Goal: Task Accomplishment & Management: Manage account settings

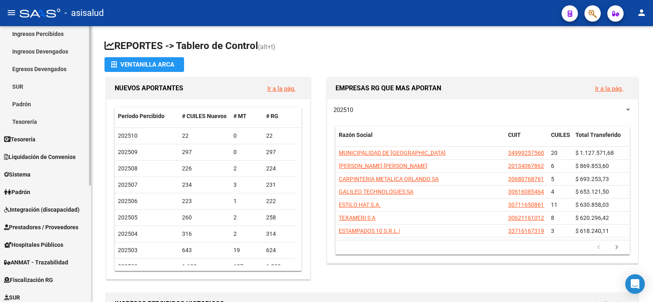
scroll to position [82, 0]
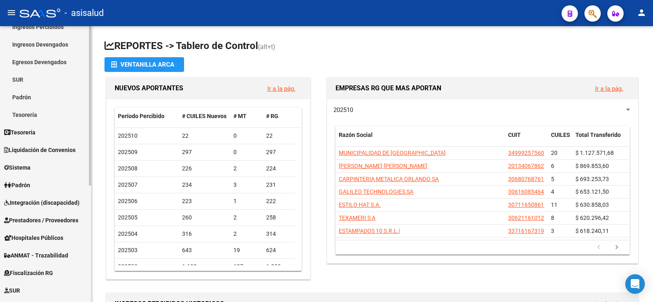
click at [30, 187] on span "Padrón" at bounding box center [17, 184] width 26 height 9
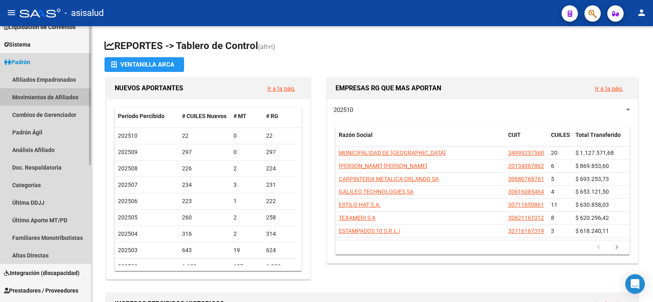
click at [31, 97] on link "Movimientos de Afiliados" at bounding box center [45, 97] width 91 height 18
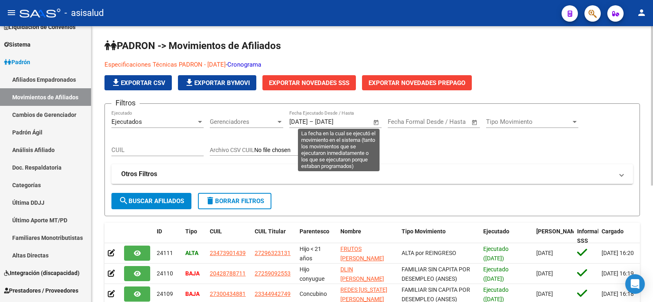
click at [376, 121] on span "Open calendar" at bounding box center [376, 122] width 20 height 20
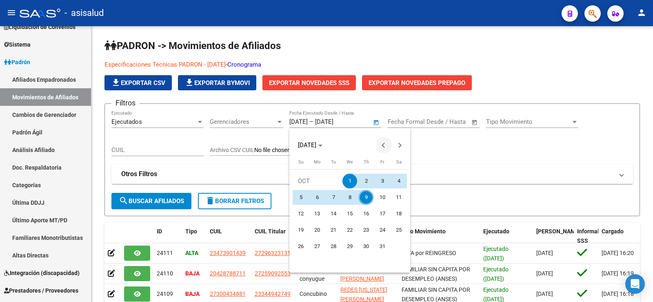
click at [381, 143] on span "Previous month" at bounding box center [383, 145] width 16 height 16
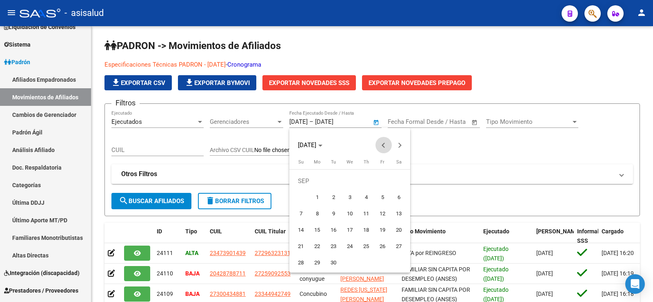
click at [381, 143] on span "Previous month" at bounding box center [383, 145] width 16 height 16
click at [381, 181] on span "1" at bounding box center [382, 180] width 15 height 15
type input "[DATE]"
click at [398, 146] on button "Next month" at bounding box center [400, 145] width 16 height 16
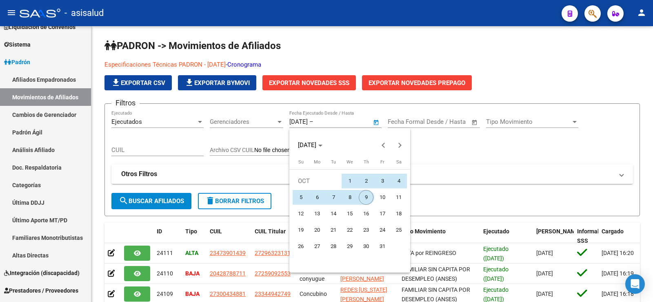
click at [368, 197] on span "9" at bounding box center [366, 197] width 15 height 15
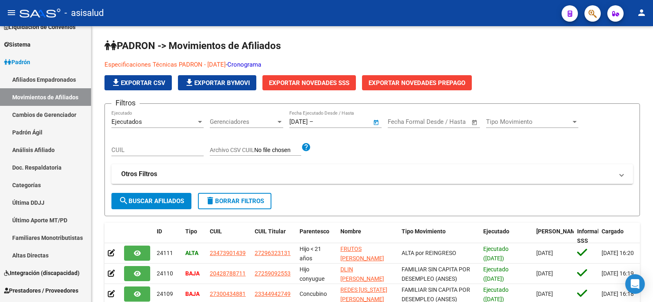
type input "[DATE]"
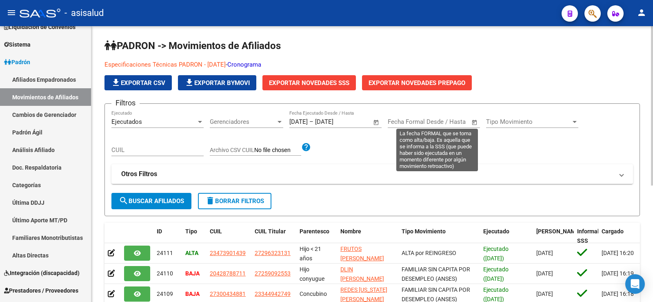
click at [409, 120] on input "text" at bounding box center [404, 121] width 33 height 7
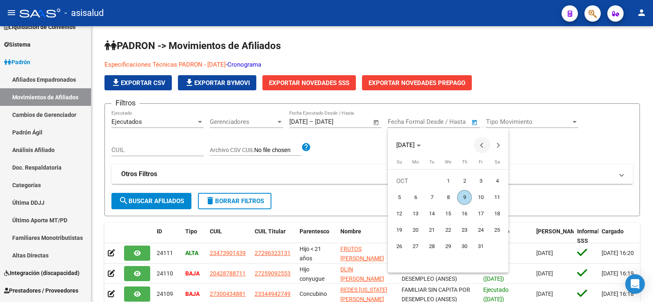
click at [478, 144] on span "Previous month" at bounding box center [482, 145] width 16 height 16
click at [480, 179] on span "1" at bounding box center [480, 180] width 15 height 15
type input "[DATE]"
click at [498, 145] on button "Next month" at bounding box center [498, 145] width 16 height 16
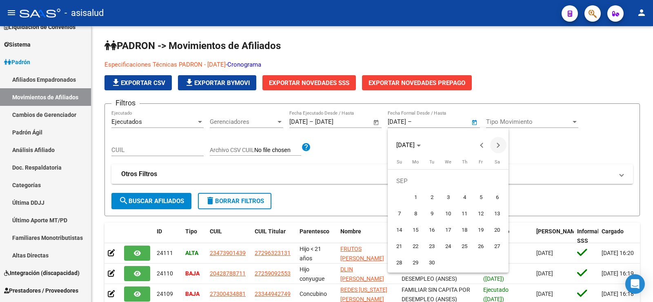
click at [498, 145] on button "Next month" at bounding box center [498, 145] width 16 height 16
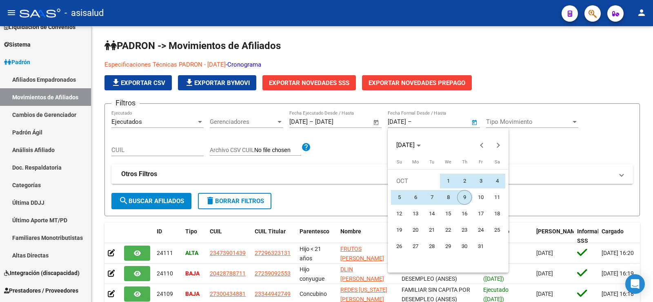
click at [462, 197] on span "9" at bounding box center [464, 197] width 15 height 15
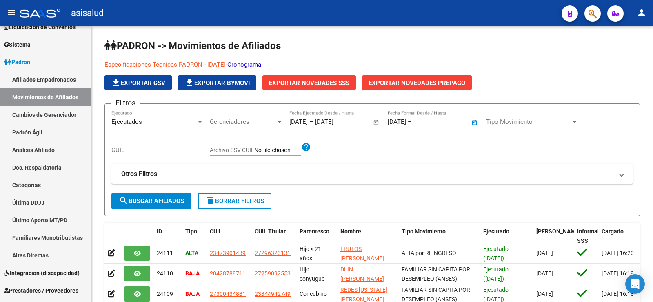
type input "[DATE]"
click at [168, 196] on button "search Buscar Afiliados" at bounding box center [151, 201] width 80 height 16
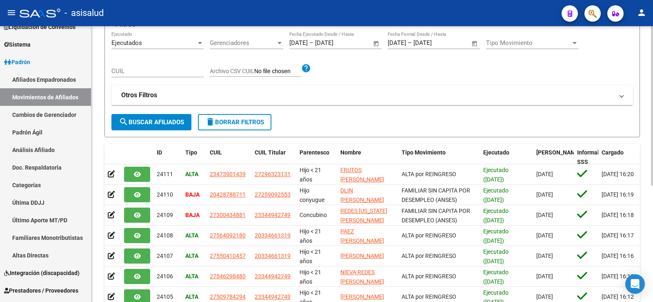
scroll to position [38, 0]
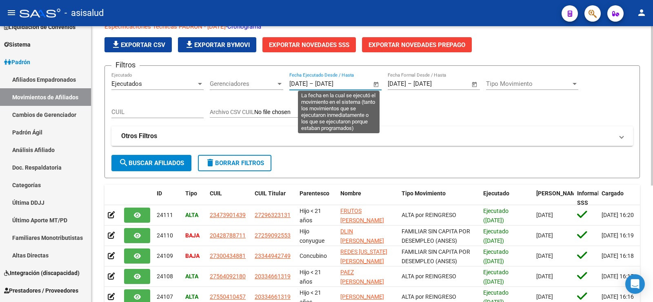
click at [305, 85] on input "[DATE]" at bounding box center [298, 83] width 18 height 7
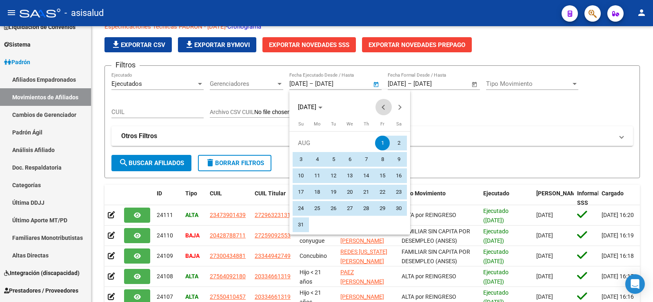
click at [377, 108] on span "Previous month" at bounding box center [383, 107] width 16 height 16
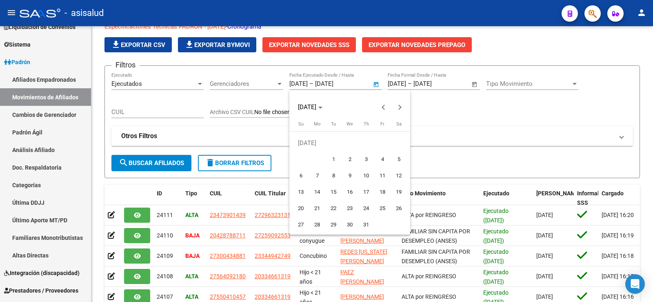
click at [329, 160] on span "1" at bounding box center [333, 159] width 15 height 15
type input "[DATE]"
click at [402, 109] on span "Next month" at bounding box center [400, 107] width 16 height 16
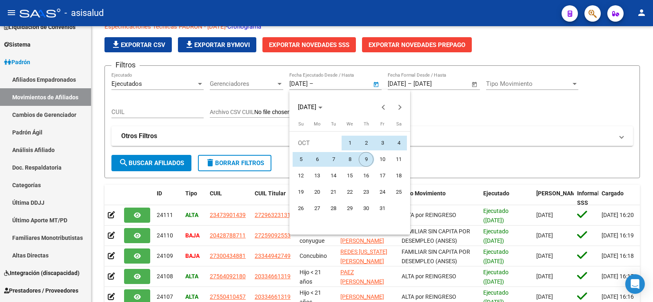
click at [364, 161] on span "9" at bounding box center [366, 159] width 15 height 15
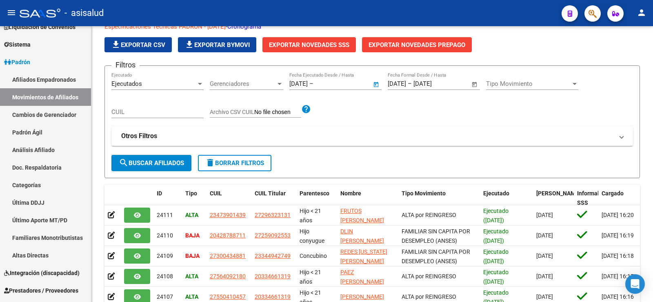
type input "[DATE]"
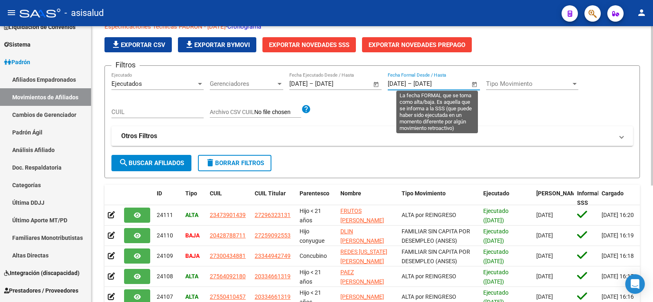
click at [402, 83] on input "01/08/2025" at bounding box center [397, 83] width 18 height 7
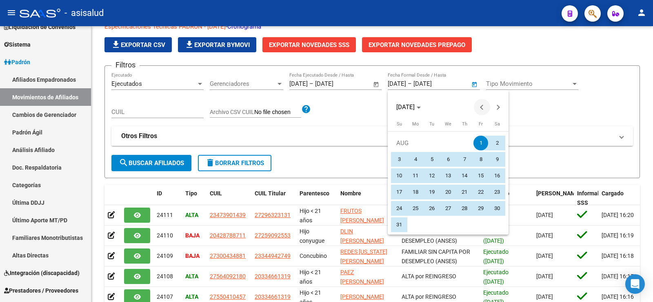
click at [480, 106] on span "Previous month" at bounding box center [482, 107] width 16 height 16
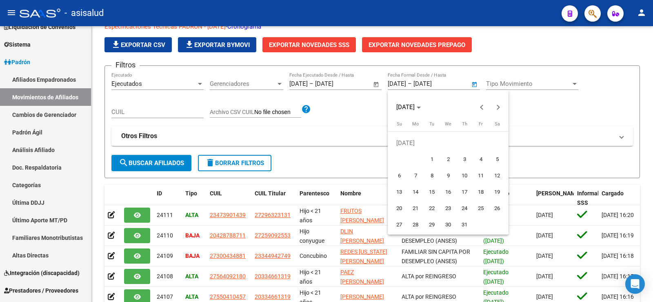
click at [433, 158] on span "1" at bounding box center [431, 159] width 15 height 15
type input "[DATE]"
click at [500, 107] on button "Next month" at bounding box center [498, 107] width 16 height 16
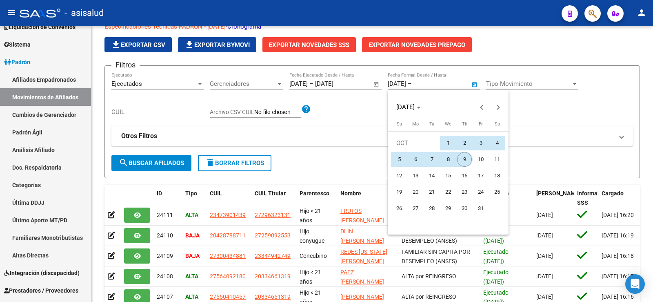
click at [462, 159] on span "9" at bounding box center [464, 159] width 15 height 15
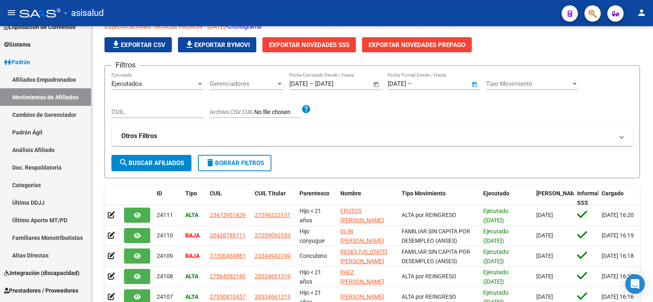
type input "[DATE]"
click at [153, 164] on span "search Buscar Afiliados" at bounding box center [151, 162] width 65 height 7
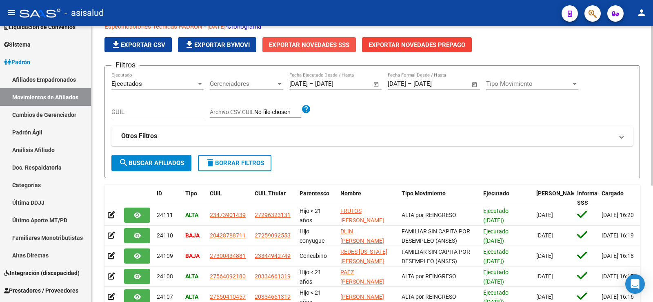
click at [295, 46] on span "Exportar Novedades SSS" at bounding box center [309, 44] width 80 height 7
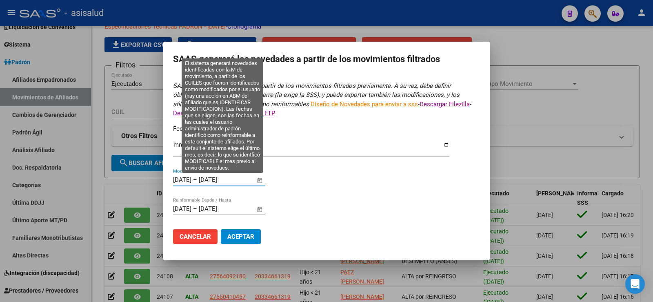
click at [179, 177] on input "[DATE]" at bounding box center [182, 179] width 18 height 7
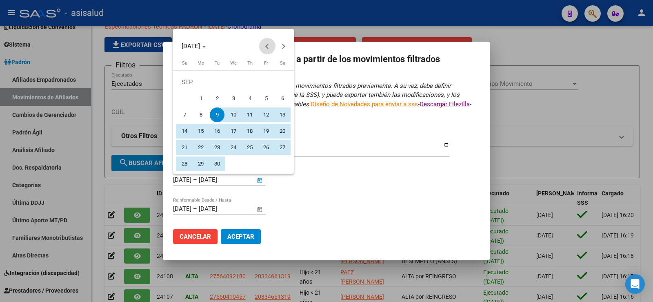
click at [265, 47] on span "Previous month" at bounding box center [267, 46] width 16 height 16
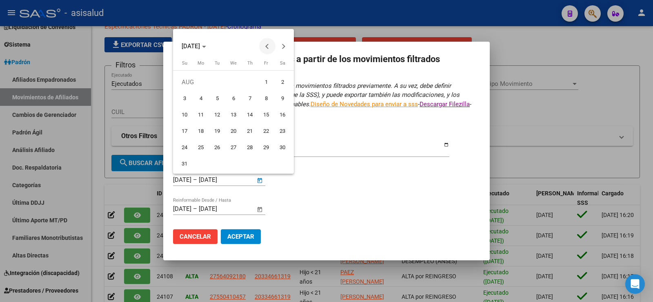
click at [265, 47] on span "Previous month" at bounding box center [267, 46] width 16 height 16
click at [222, 99] on span "1" at bounding box center [217, 98] width 15 height 15
type input "[DATE]"
click at [284, 49] on span "Next month" at bounding box center [283, 46] width 16 height 16
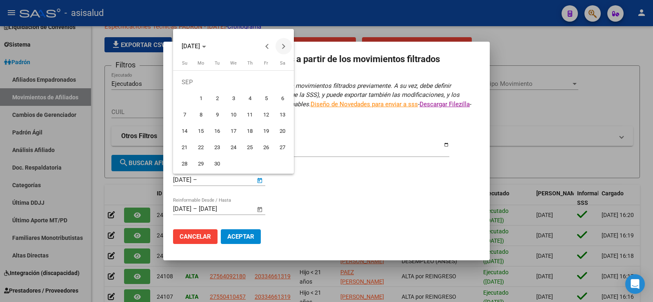
click at [283, 47] on button "Next month" at bounding box center [283, 46] width 16 height 16
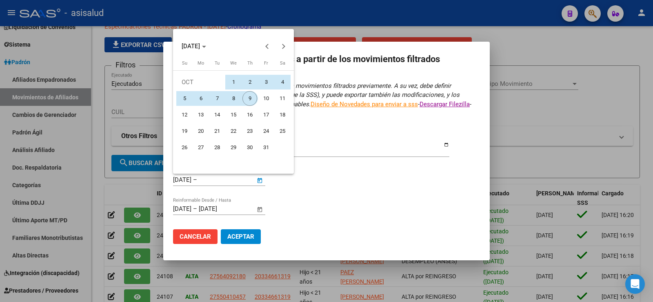
click at [252, 95] on span "9" at bounding box center [249, 98] width 15 height 15
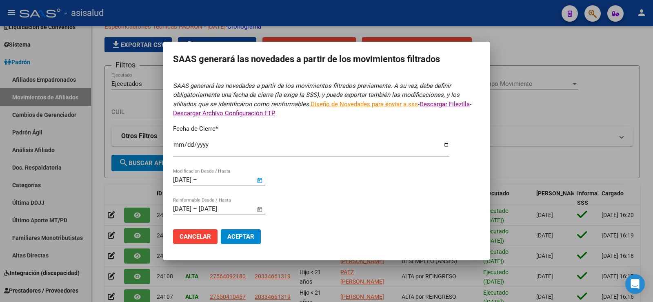
type input "[DATE]"
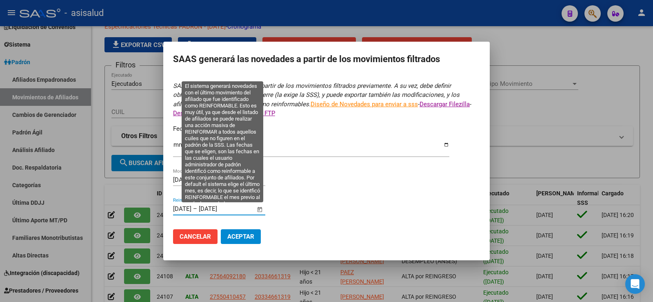
click at [174, 209] on input "[DATE]" at bounding box center [182, 208] width 18 height 7
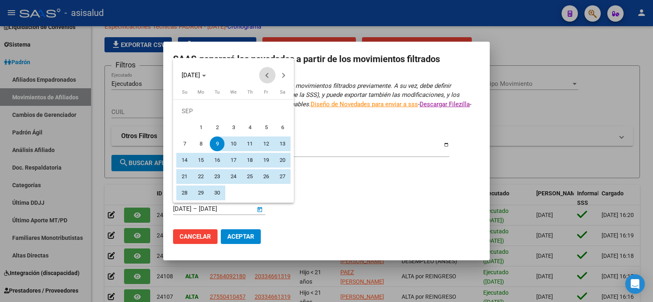
click at [265, 77] on span "Previous month" at bounding box center [267, 75] width 16 height 16
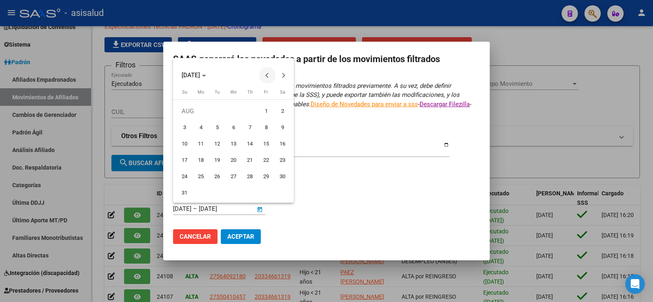
click at [265, 77] on span "Previous month" at bounding box center [267, 75] width 16 height 16
click at [219, 123] on span "1" at bounding box center [217, 127] width 15 height 15
type input "[DATE]"
click at [281, 76] on button "Next month" at bounding box center [283, 75] width 16 height 16
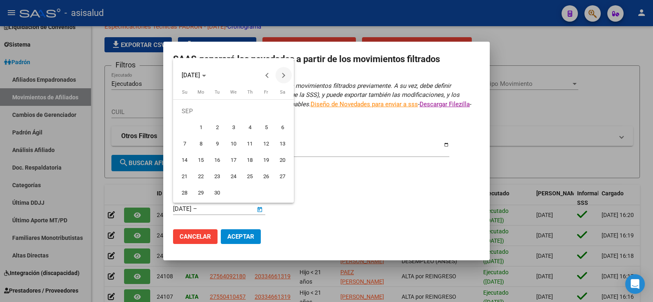
click at [281, 76] on button "Next month" at bounding box center [283, 75] width 16 height 16
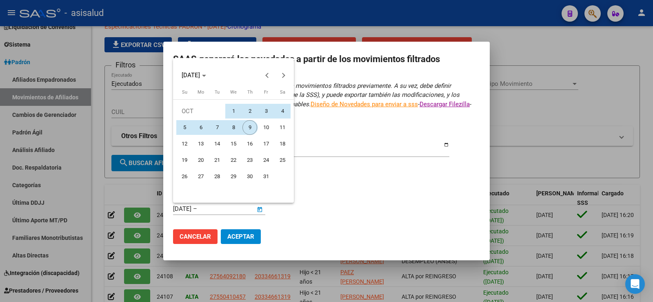
click at [249, 124] on span "9" at bounding box center [249, 127] width 15 height 15
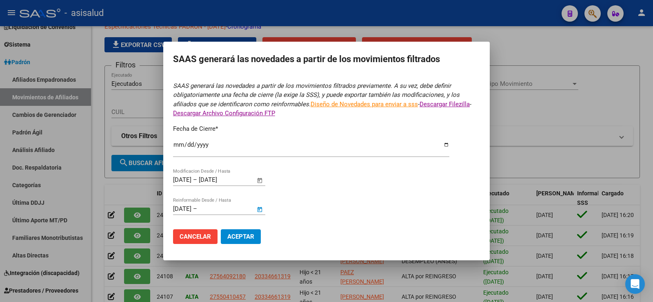
type input "[DATE]"
click at [230, 236] on span "Aceptar" at bounding box center [240, 236] width 27 height 7
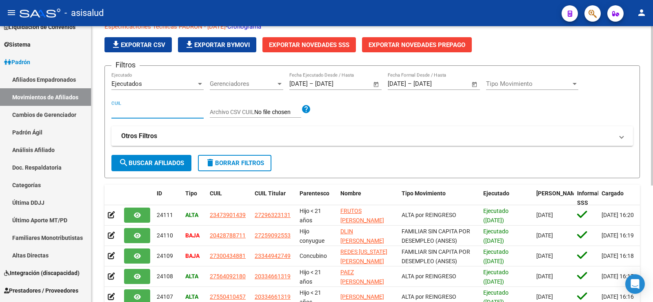
click at [129, 112] on input "CUIL" at bounding box center [157, 111] width 92 height 7
paste input "27448592915"
type input "27448592915"
click at [146, 160] on span "search Buscar Afiliados" at bounding box center [151, 162] width 65 height 7
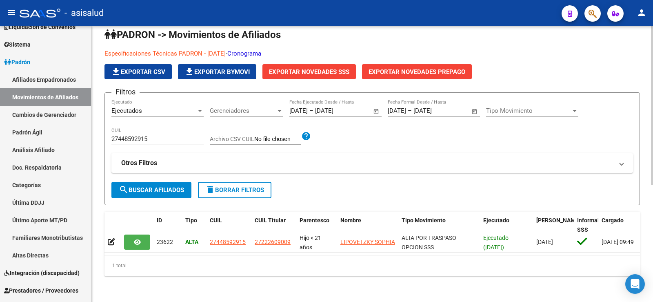
scroll to position [18, 0]
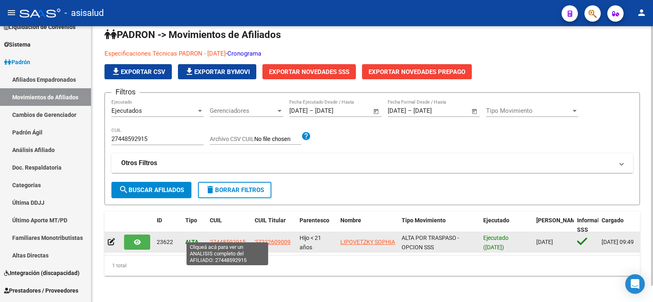
click at [220, 238] on span "27448592915" at bounding box center [228, 241] width 36 height 7
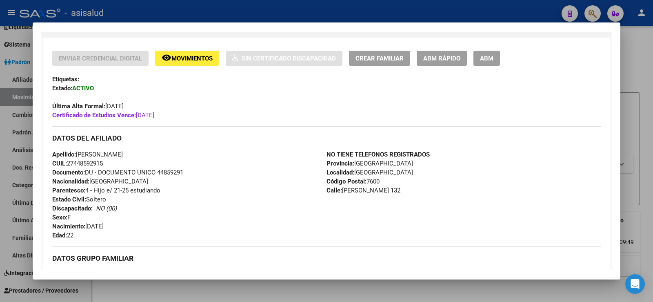
scroll to position [163, 0]
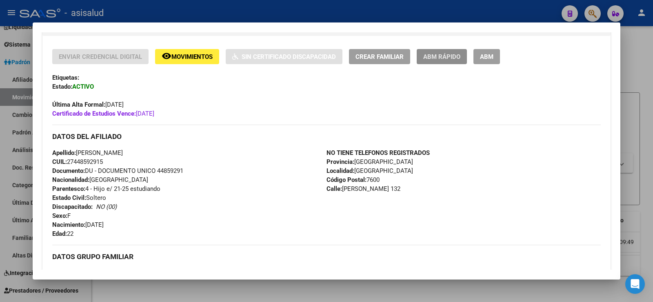
click at [450, 56] on span "ABM Rápido" at bounding box center [441, 56] width 37 height 7
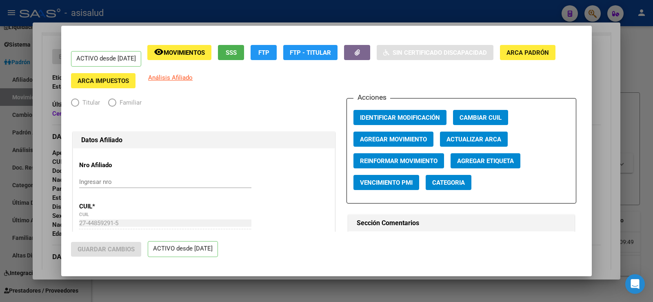
radio input "true"
type input "30-55975548-2"
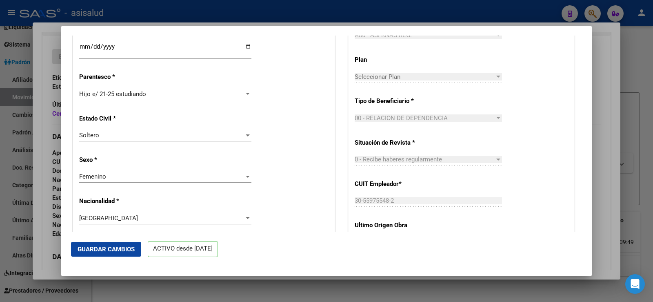
scroll to position [367, 0]
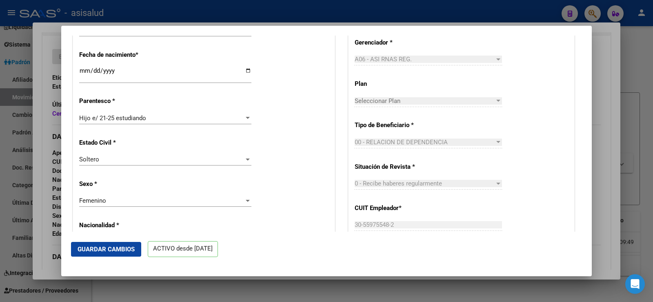
click at [605, 55] on div at bounding box center [326, 151] width 653 height 302
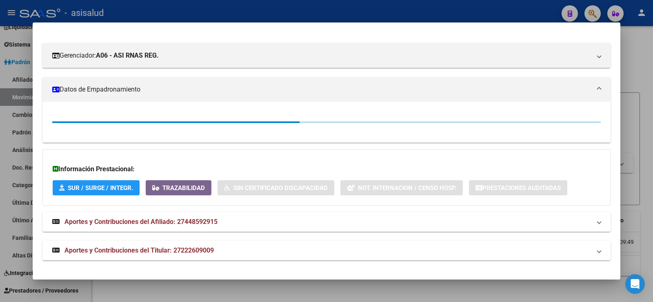
scroll to position [163, 0]
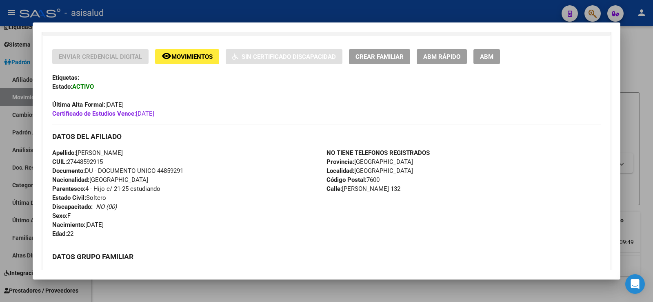
click at [198, 10] on div at bounding box center [326, 151] width 653 height 302
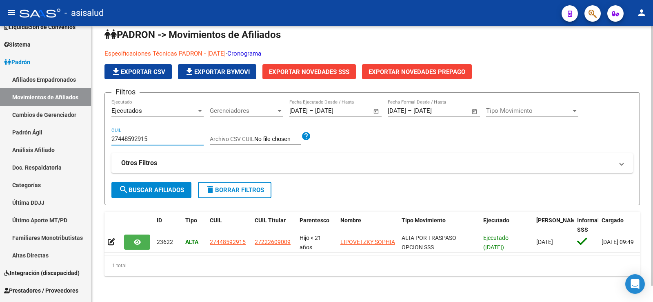
drag, startPoint x: 166, startPoint y: 131, endPoint x: 100, endPoint y: 131, distance: 65.7
click at [100, 131] on div "PADRON -> Movimientos de Afiliados Especificaciones Técnicas PADRON - Agosto 20…" at bounding box center [372, 158] width 562 height 286
paste input "0451309464"
type input "20451309464"
click at [162, 186] on span "search Buscar Afiliados" at bounding box center [151, 189] width 65 height 7
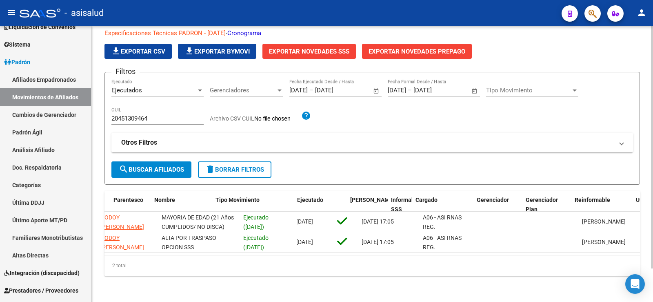
scroll to position [0, 0]
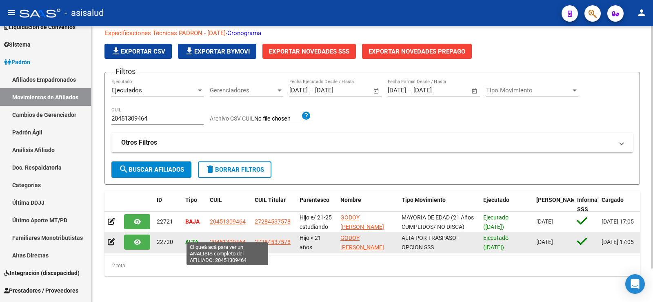
click at [227, 238] on span "20451309464" at bounding box center [228, 241] width 36 height 7
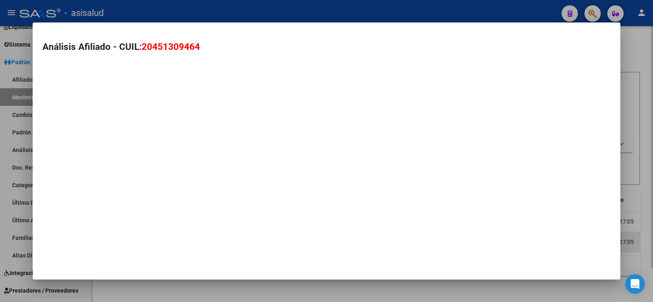
type textarea "20451309464"
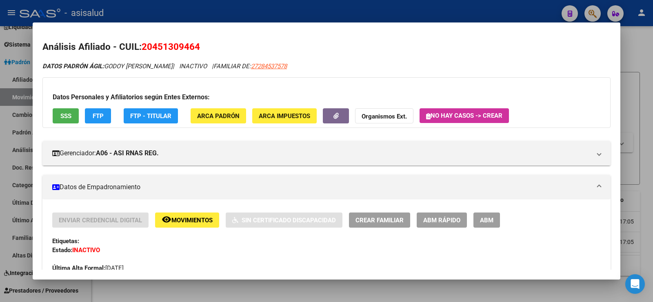
click at [68, 113] on span "SSS" at bounding box center [65, 115] width 11 height 7
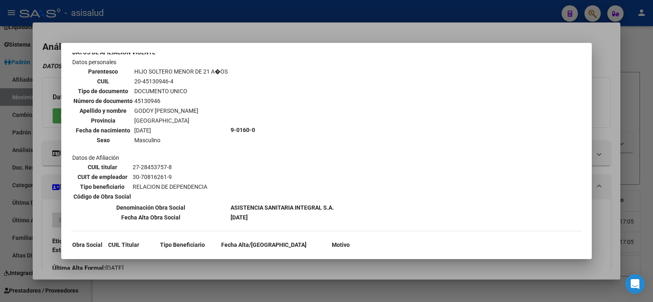
scroll to position [245, 0]
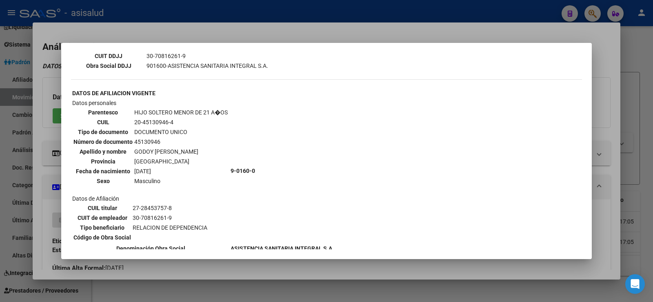
click at [269, 35] on div at bounding box center [326, 151] width 653 height 302
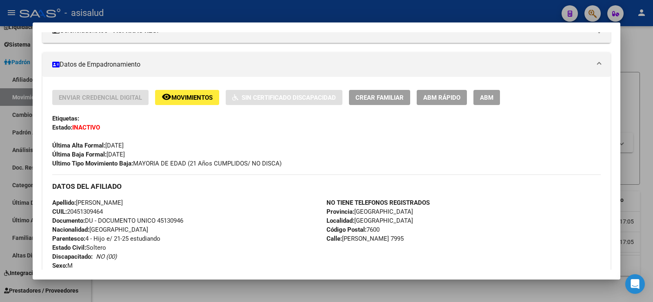
scroll to position [163, 0]
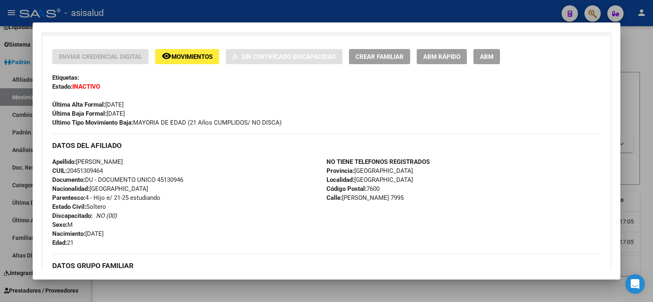
click at [187, 57] on span "Movimientos" at bounding box center [191, 56] width 41 height 7
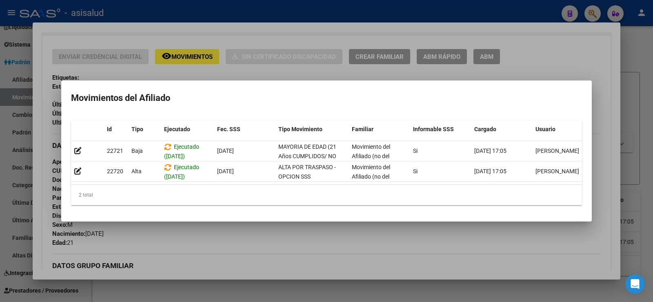
click at [291, 24] on div at bounding box center [326, 151] width 653 height 302
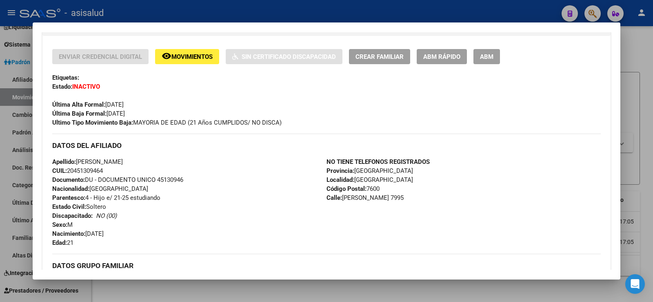
click at [296, 9] on div at bounding box center [326, 151] width 653 height 302
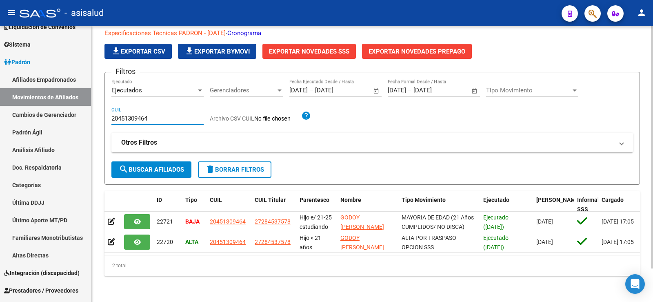
drag, startPoint x: 160, startPoint y: 114, endPoint x: 107, endPoint y: 113, distance: 53.5
click at [107, 113] on form "Filtros Ejecutados Ejecutado Gerenciadores Gerenciadores 01/07/2025 01/07/2025 …" at bounding box center [371, 128] width 535 height 113
paste input "7459961297"
click at [158, 166] on span "search Buscar Afiliados" at bounding box center [151, 169] width 65 height 7
drag, startPoint x: 150, startPoint y: 111, endPoint x: 91, endPoint y: 111, distance: 59.2
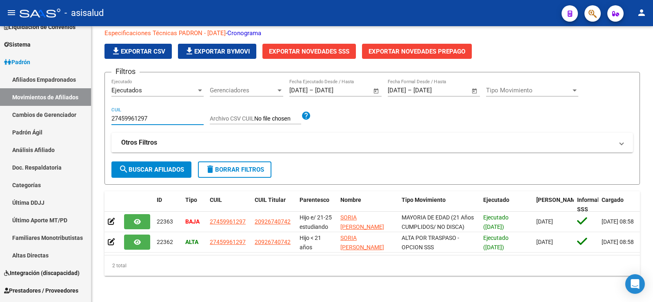
click at [91, 111] on div "PADRON -> Movimientos de Afiliados Especificaciones Técnicas PADRON - Agosto 20…" at bounding box center [372, 148] width 562 height 307
drag, startPoint x: 155, startPoint y: 110, endPoint x: 96, endPoint y: 110, distance: 59.2
click at [96, 110] on div "PADRON -> Movimientos de Afiliados Especificaciones Técnicas PADRON - Agosto 20…" at bounding box center [372, 148] width 562 height 307
paste input "7368378"
click at [163, 166] on span "search Buscar Afiliados" at bounding box center [151, 169] width 65 height 7
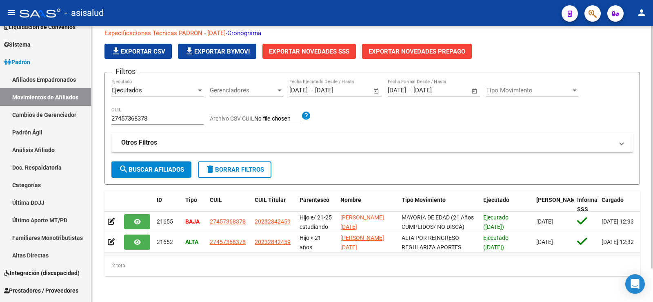
click at [167, 115] on div "27457368378 CUIL" at bounding box center [157, 116] width 92 height 18
drag, startPoint x: 160, startPoint y: 112, endPoint x: 91, endPoint y: 112, distance: 69.0
click at [91, 112] on mat-sidenav-container "Firma Express Inicio Calendario SSS Instructivos Contacto OS Reportes Tablero d…" at bounding box center [326, 163] width 653 height 275
paste input "8260163"
type input "27458260163"
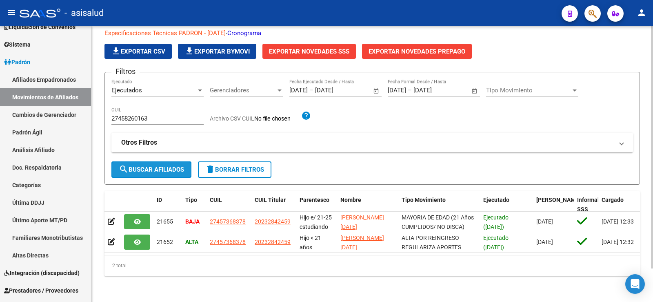
click at [150, 166] on span "search Buscar Afiliados" at bounding box center [151, 169] width 65 height 7
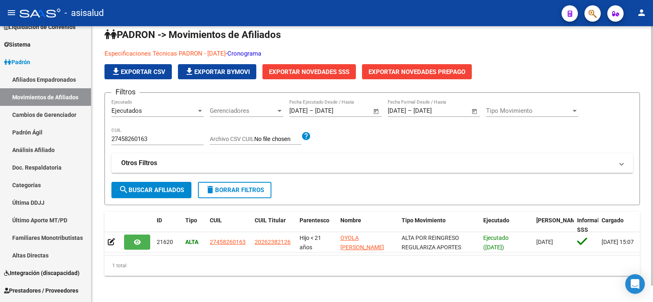
scroll to position [18, 0]
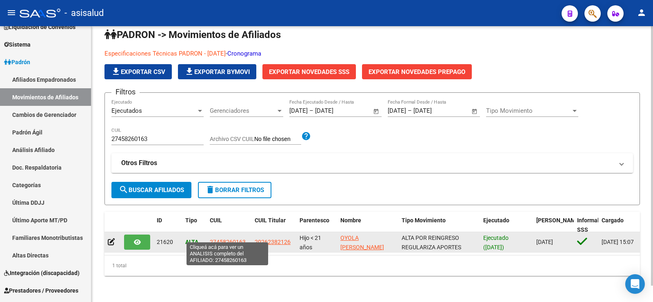
click at [223, 238] on span "27458260163" at bounding box center [228, 241] width 36 height 7
type textarea "27458260163"
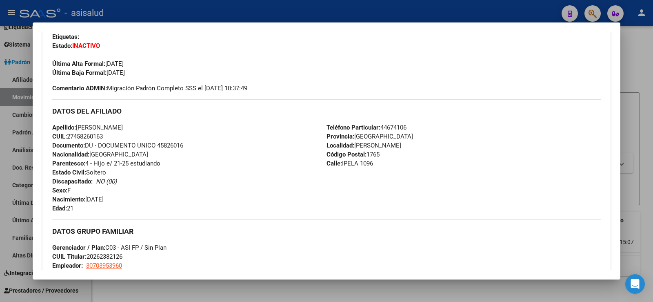
scroll to position [286, 0]
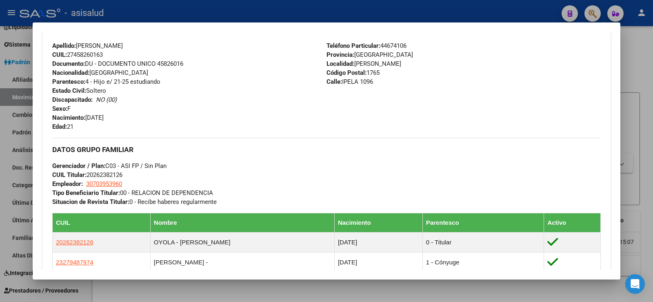
click at [330, 3] on div at bounding box center [326, 151] width 653 height 302
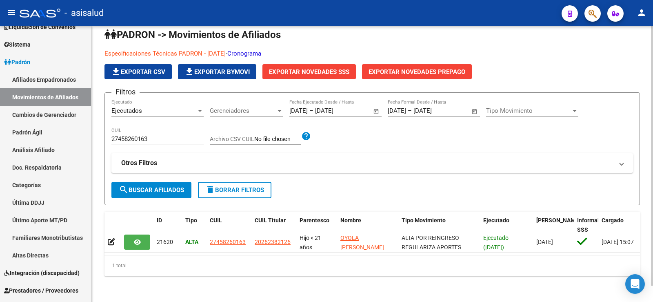
click at [220, 186] on span "delete Borrar Filtros" at bounding box center [234, 189] width 59 height 7
type input "[DATE]"
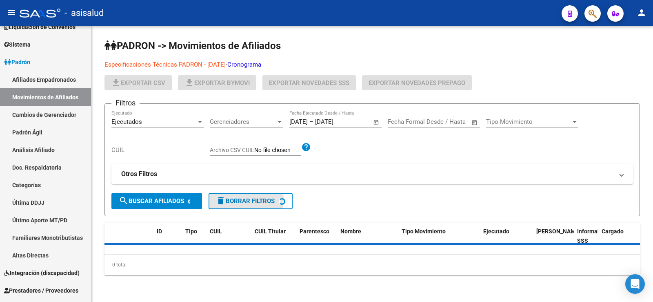
scroll to position [0, 0]
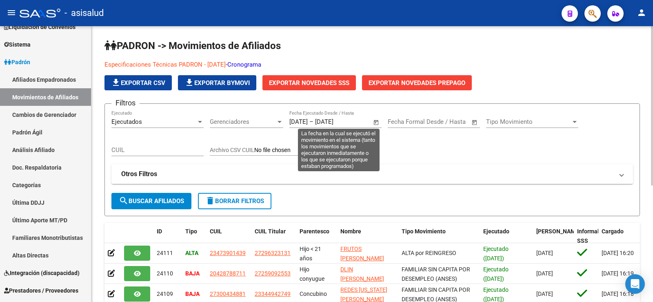
click at [301, 125] on input "[DATE]" at bounding box center [298, 121] width 18 height 7
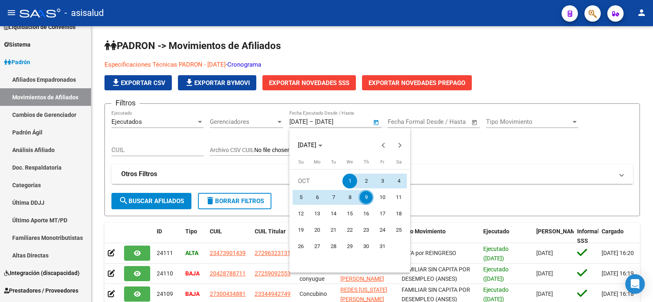
click at [293, 122] on div at bounding box center [326, 151] width 653 height 302
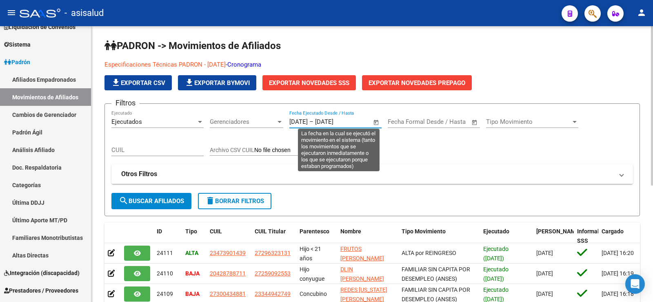
click at [375, 122] on span "Open calendar" at bounding box center [376, 122] width 20 height 20
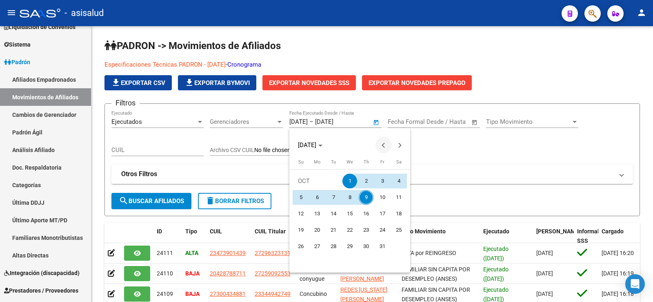
click at [378, 145] on span "Previous month" at bounding box center [383, 145] width 16 height 16
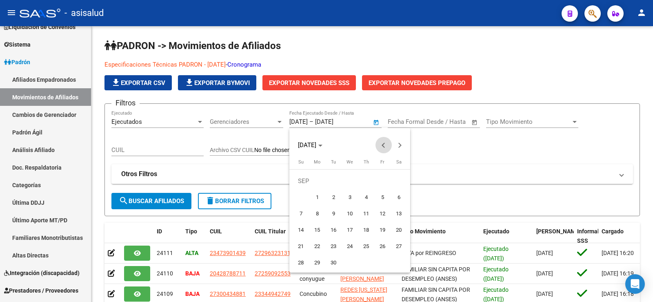
click at [378, 145] on span "Previous month" at bounding box center [383, 145] width 16 height 16
click at [382, 144] on span "Previous month" at bounding box center [383, 145] width 16 height 16
click at [337, 195] on span "1" at bounding box center [333, 197] width 15 height 15
type input "[DATE]"
click at [402, 142] on span "Next month" at bounding box center [400, 145] width 16 height 16
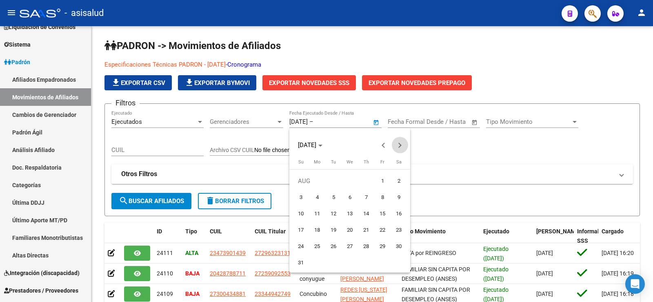
click at [402, 142] on span "Next month" at bounding box center [400, 145] width 16 height 16
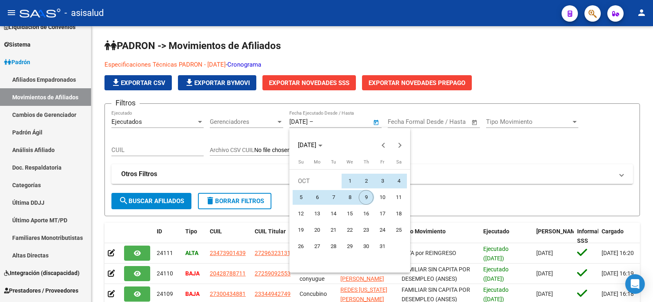
click at [369, 196] on span "9" at bounding box center [366, 197] width 15 height 15
type input "[DATE]"
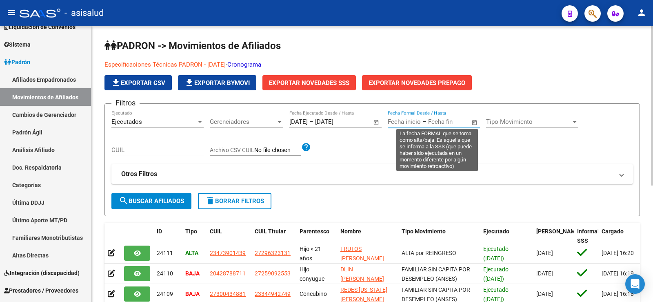
click at [413, 122] on input "text" at bounding box center [404, 121] width 33 height 7
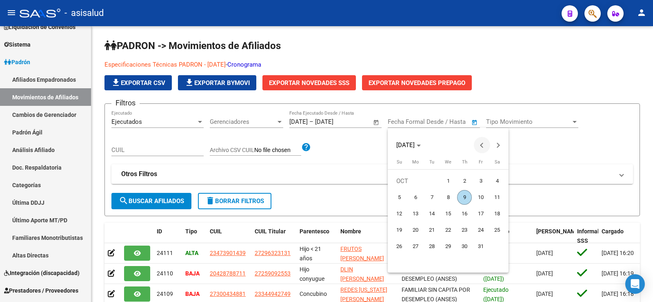
click at [480, 141] on span "Previous month" at bounding box center [482, 145] width 16 height 16
click at [433, 195] on span "1" at bounding box center [431, 197] width 15 height 15
type input "[DATE]"
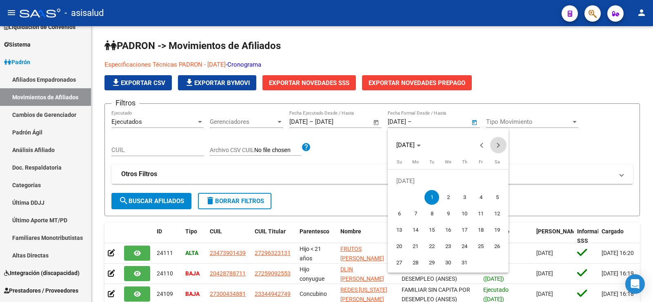
click at [497, 146] on button "Next month" at bounding box center [498, 145] width 16 height 16
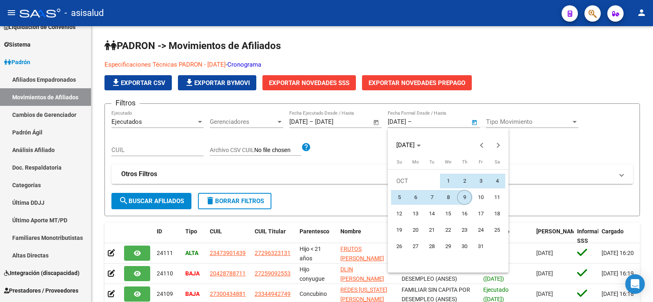
click at [466, 198] on span "9" at bounding box center [464, 197] width 15 height 15
type input "[DATE]"
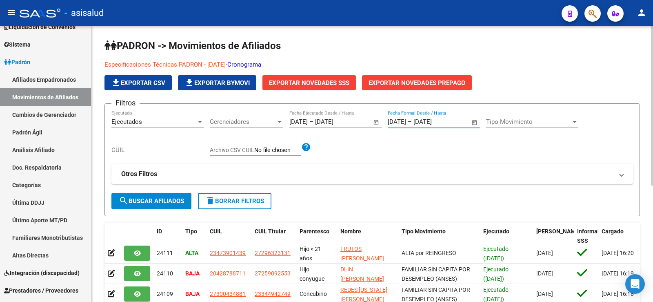
click at [163, 198] on span "search Buscar Afiliados" at bounding box center [151, 200] width 65 height 7
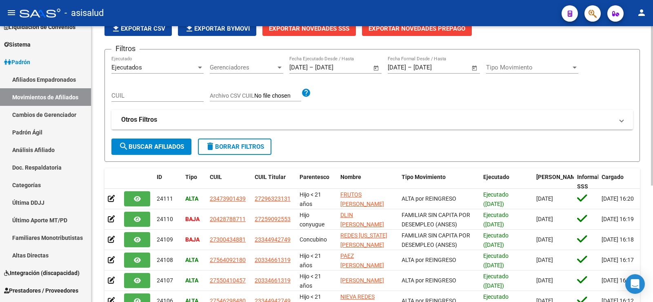
scroll to position [38, 0]
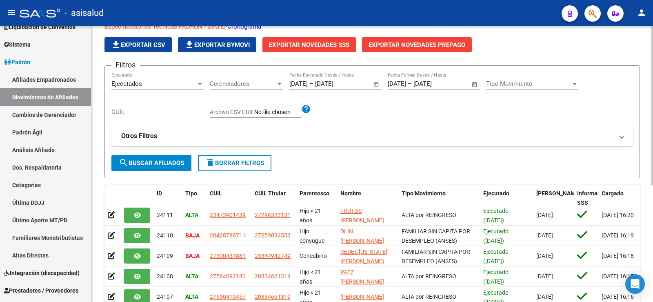
click at [184, 162] on span "search Buscar Afiliados" at bounding box center [151, 162] width 65 height 7
click at [172, 165] on span "search Buscar Afiliados" at bounding box center [151, 162] width 65 height 7
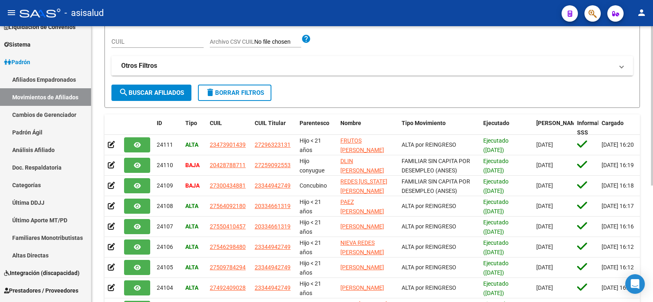
scroll to position [0, 0]
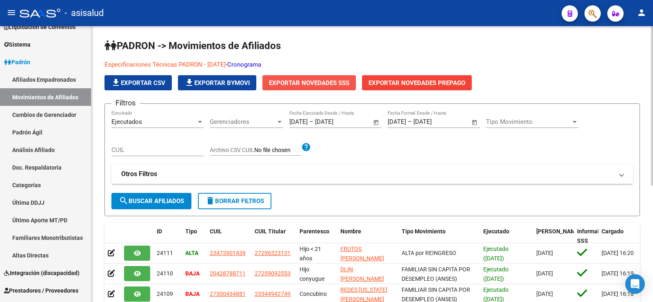
click at [315, 80] on span "Exportar Novedades SSS" at bounding box center [309, 82] width 80 height 7
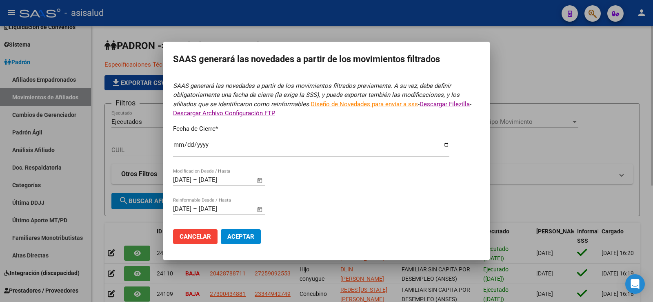
type input "[DATE]"
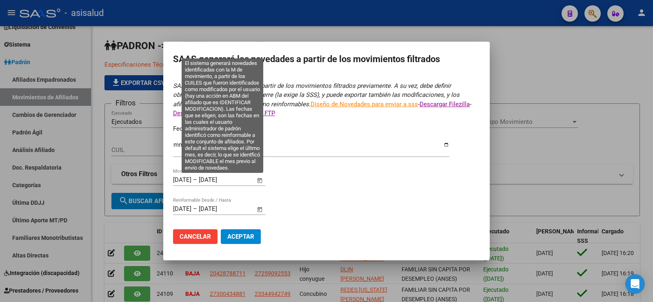
click at [179, 177] on input "[DATE]" at bounding box center [182, 179] width 18 height 7
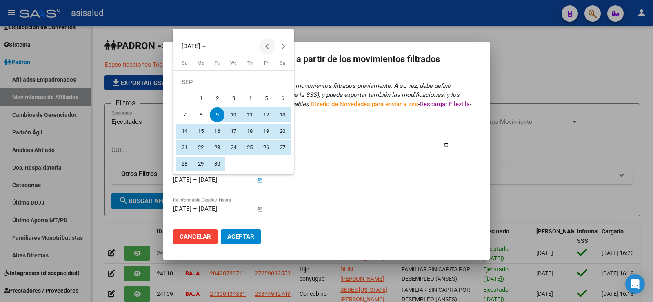
click at [268, 45] on button "Previous month" at bounding box center [267, 46] width 16 height 16
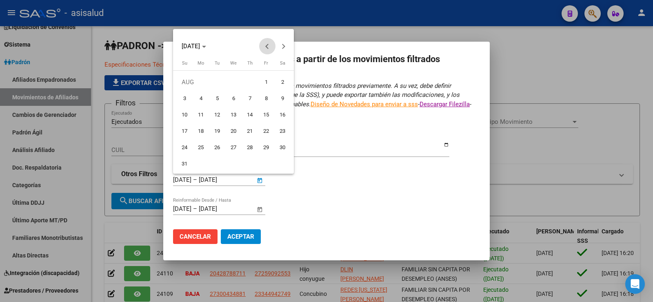
click at [268, 45] on button "Previous month" at bounding box center [267, 46] width 16 height 16
click at [219, 97] on span "1" at bounding box center [217, 98] width 15 height 15
type input "[DATE]"
click at [284, 50] on span "Next month" at bounding box center [283, 46] width 16 height 16
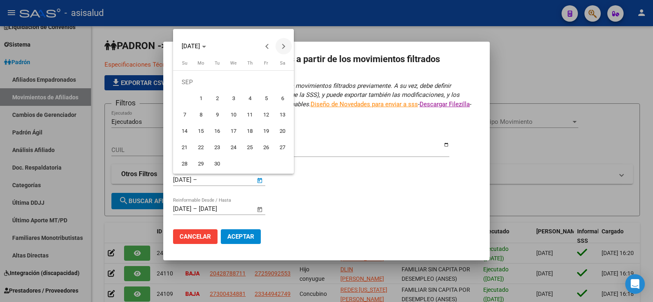
click at [284, 50] on span "Next month" at bounding box center [283, 46] width 16 height 16
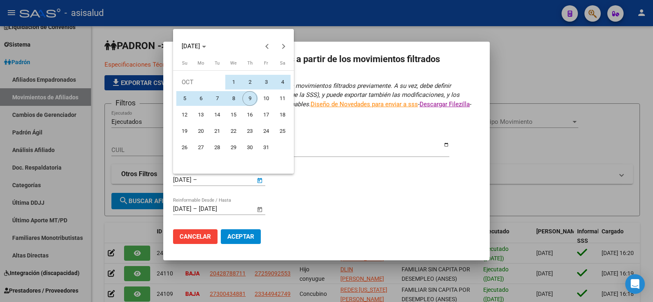
click at [247, 99] on span "9" at bounding box center [249, 98] width 15 height 15
type input "[DATE]"
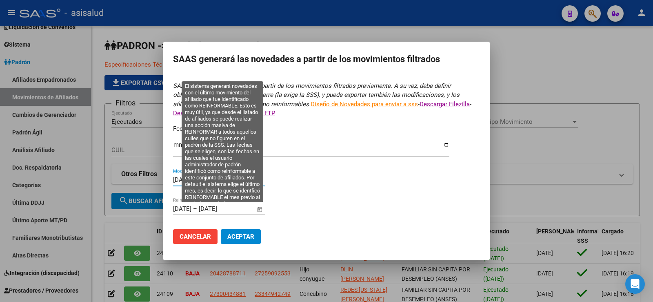
click at [260, 207] on span "Open calendar" at bounding box center [260, 209] width 20 height 20
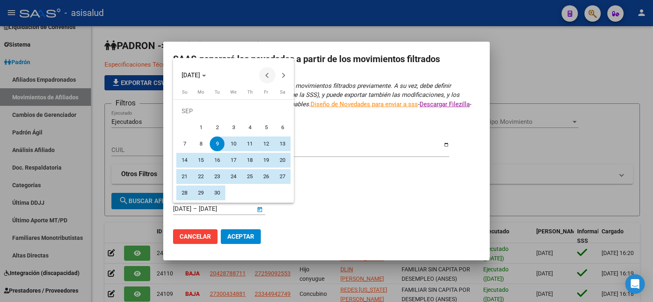
click at [268, 71] on span "Previous month" at bounding box center [267, 75] width 16 height 16
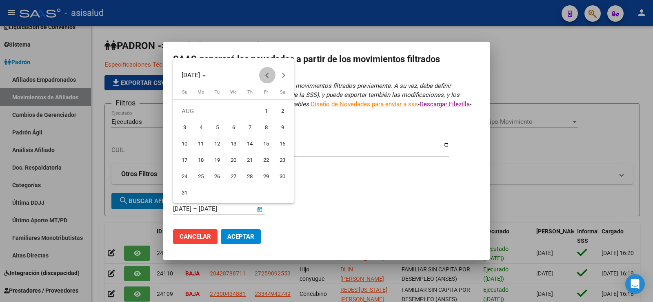
click at [268, 71] on span "Previous month" at bounding box center [267, 75] width 16 height 16
click at [216, 127] on span "1" at bounding box center [217, 127] width 15 height 15
type input "[DATE]"
click at [286, 76] on span "Next month" at bounding box center [283, 75] width 16 height 16
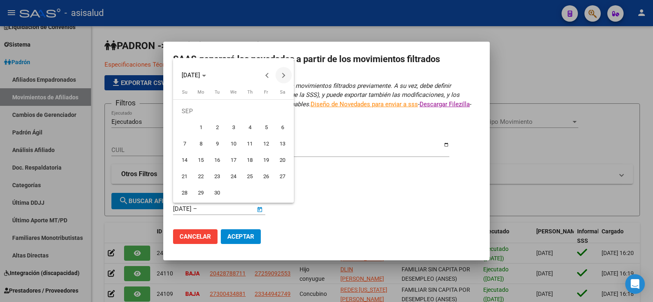
click at [286, 76] on span "Next month" at bounding box center [283, 75] width 16 height 16
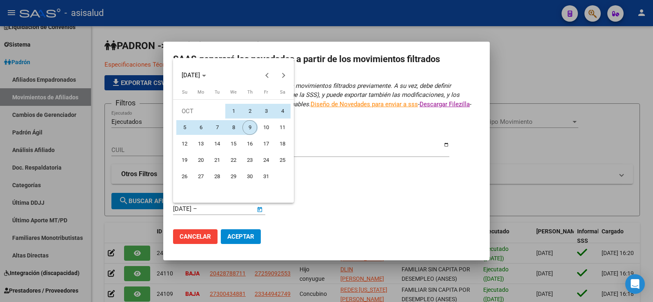
click at [250, 127] on span "9" at bounding box center [249, 127] width 15 height 15
type input "[DATE]"
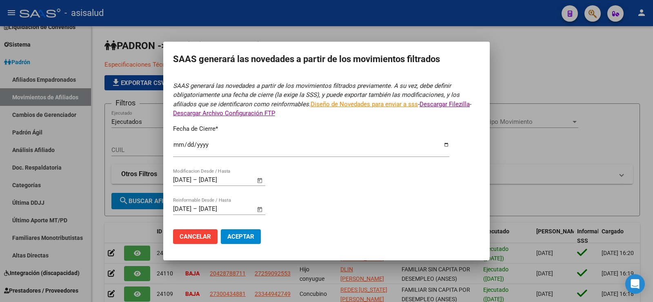
click at [244, 234] on span "Aceptar" at bounding box center [240, 236] width 27 height 7
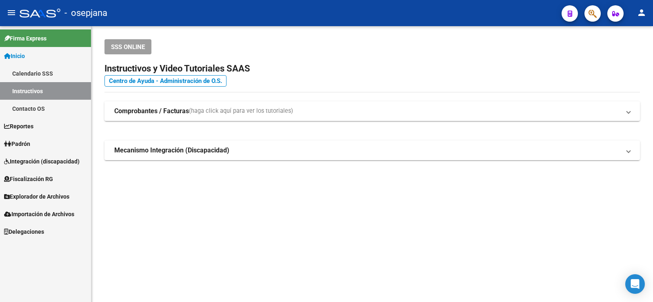
click at [23, 147] on span "Padrón" at bounding box center [17, 143] width 26 height 9
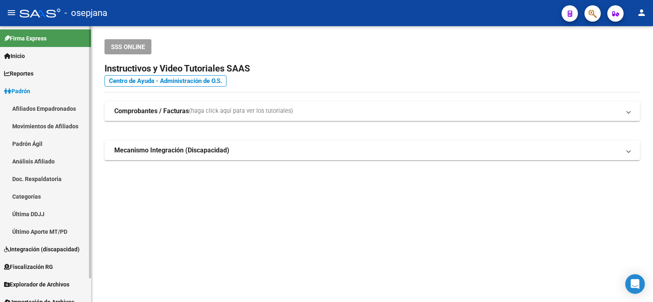
click at [33, 126] on link "Movimientos de Afiliados" at bounding box center [45, 126] width 91 height 18
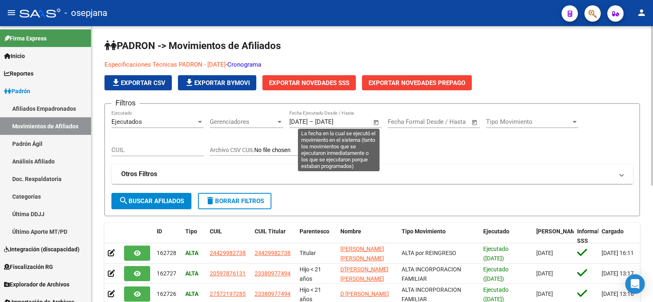
click at [378, 122] on span "Open calendar" at bounding box center [376, 122] width 20 height 20
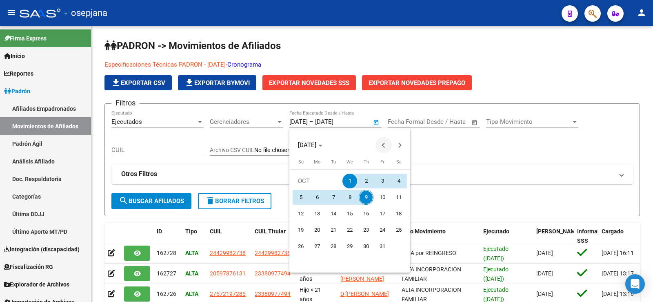
click at [384, 142] on span "Previous month" at bounding box center [383, 145] width 16 height 16
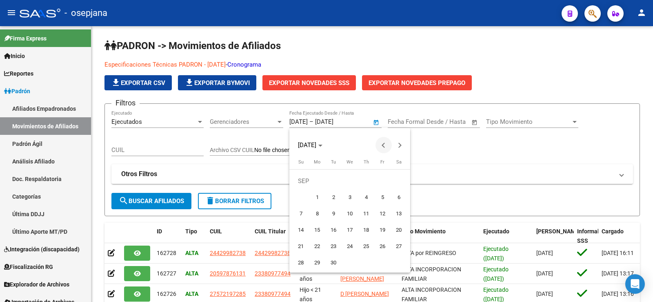
click at [384, 142] on span "Previous month" at bounding box center [383, 145] width 16 height 16
click at [379, 183] on span "1" at bounding box center [382, 180] width 15 height 15
type input "[DATE]"
click at [383, 147] on span "Previous month" at bounding box center [383, 145] width 16 height 16
click at [332, 195] on span "1" at bounding box center [333, 197] width 15 height 15
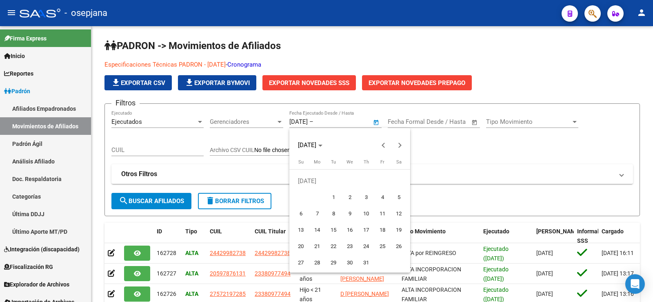
type input "[DATE]"
click at [402, 145] on span "Next month" at bounding box center [400, 145] width 16 height 16
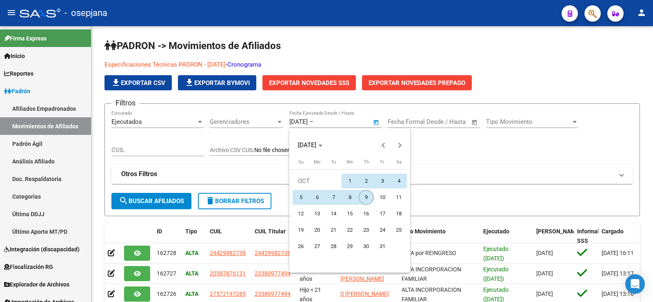
click at [366, 197] on span "9" at bounding box center [366, 197] width 15 height 15
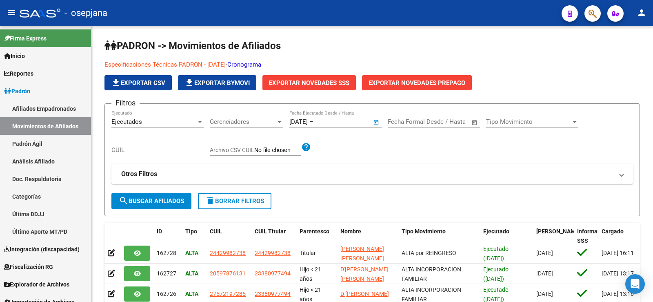
type input "[DATE]"
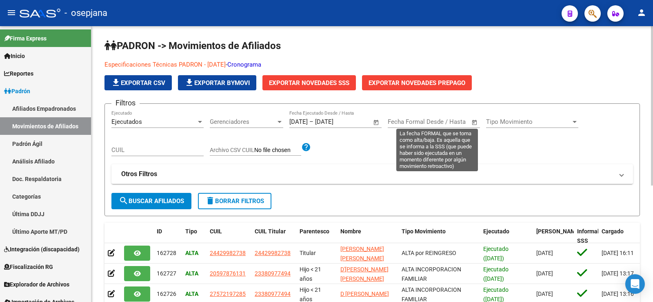
click at [473, 122] on span "Open calendar" at bounding box center [475, 122] width 20 height 20
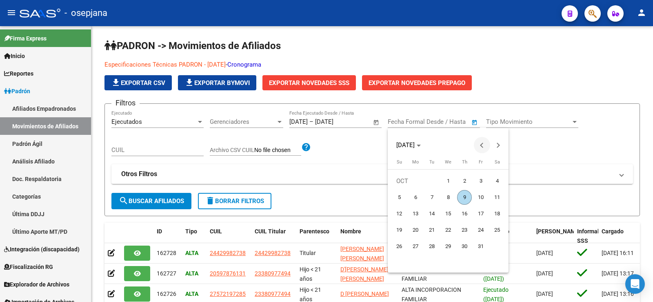
click at [481, 145] on button "Previous month" at bounding box center [482, 145] width 16 height 16
click at [433, 195] on span "1" at bounding box center [431, 197] width 15 height 15
type input "[DATE]"
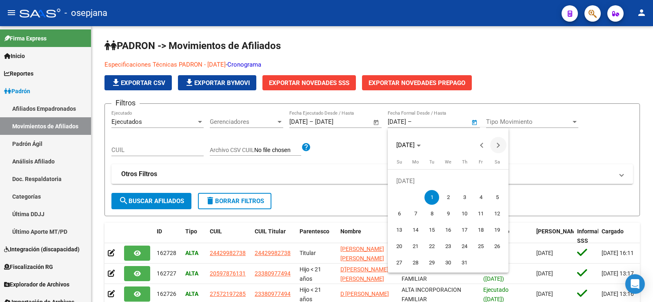
click at [502, 145] on span "Next month" at bounding box center [498, 145] width 16 height 16
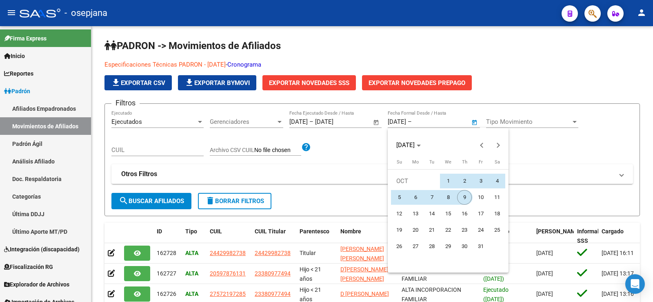
click at [465, 198] on span "9" at bounding box center [464, 197] width 15 height 15
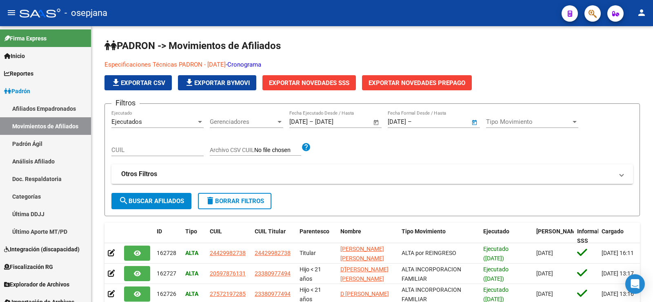
type input "[DATE]"
click at [147, 203] on span "search Buscar Afiliados" at bounding box center [151, 200] width 65 height 7
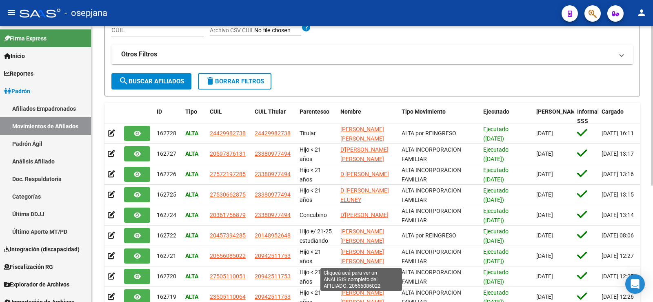
scroll to position [38, 0]
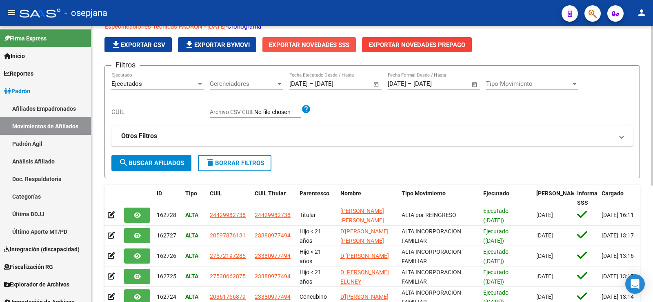
click at [331, 45] on span "Exportar Novedades SSS" at bounding box center [309, 44] width 80 height 7
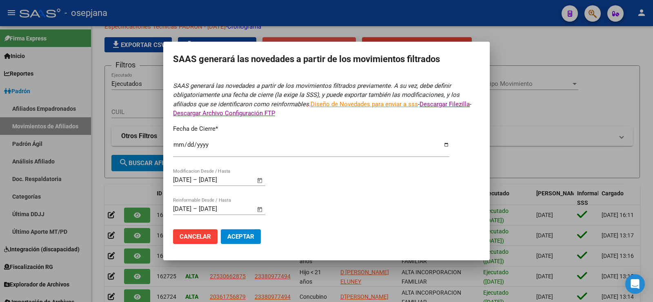
type input "2025-09-30"
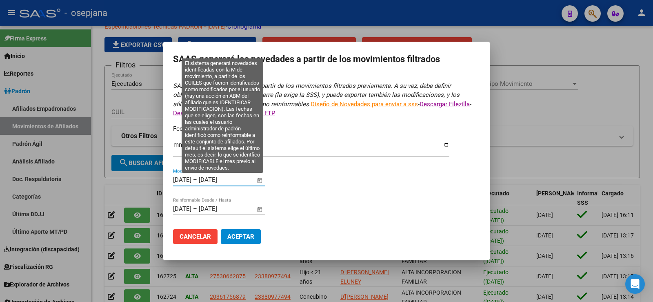
click at [178, 177] on input "09/09/2025" at bounding box center [182, 179] width 18 height 7
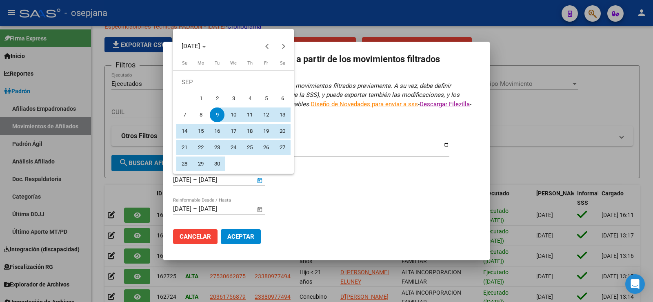
click at [218, 36] on div "SEP 2025" at bounding box center [233, 41] width 121 height 25
click at [209, 42] on span "Choose month and year" at bounding box center [193, 46] width 31 height 20
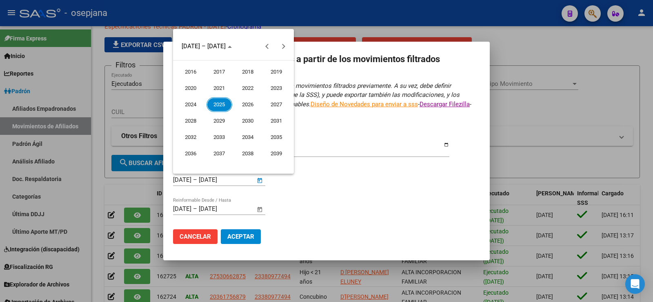
click at [224, 103] on span "2025" at bounding box center [219, 104] width 26 height 15
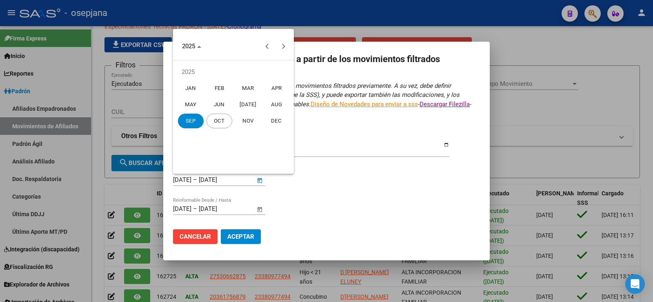
click at [246, 105] on span "JUL" at bounding box center [248, 104] width 26 height 15
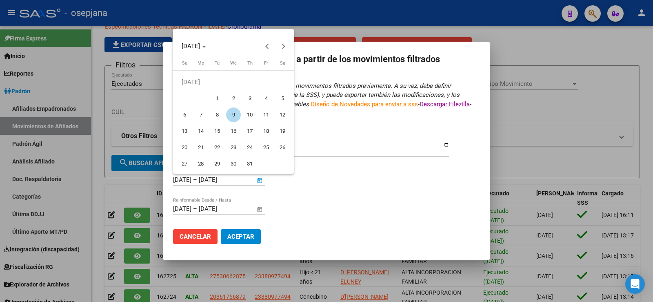
click at [217, 100] on span "1" at bounding box center [217, 98] width 15 height 15
type input "[DATE]"
click at [278, 49] on span "Next month" at bounding box center [283, 46] width 16 height 16
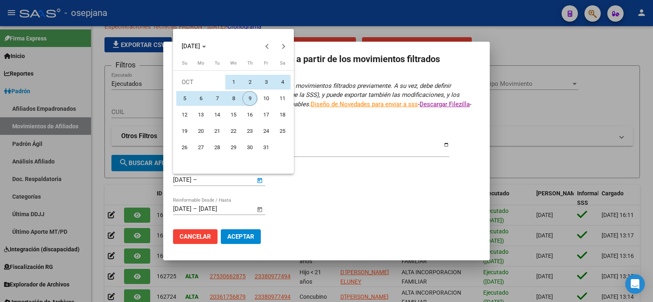
click at [250, 100] on span "9" at bounding box center [249, 98] width 15 height 15
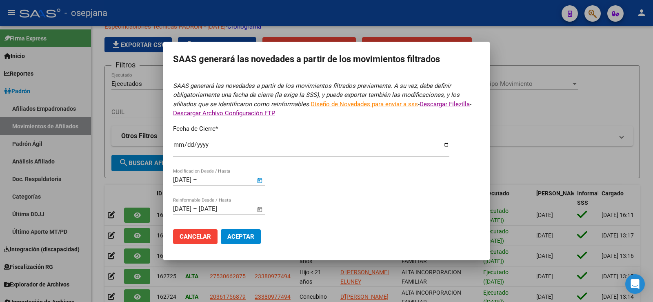
type input "[DATE]"
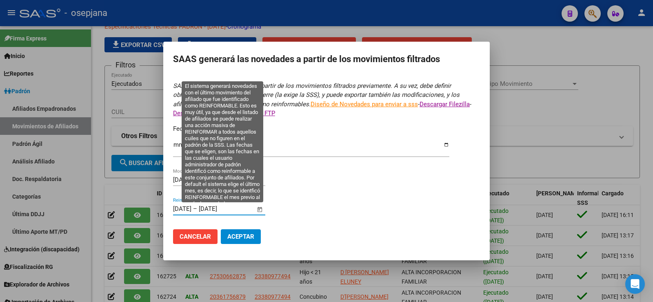
click at [179, 210] on input "09/09/2025" at bounding box center [182, 208] width 18 height 7
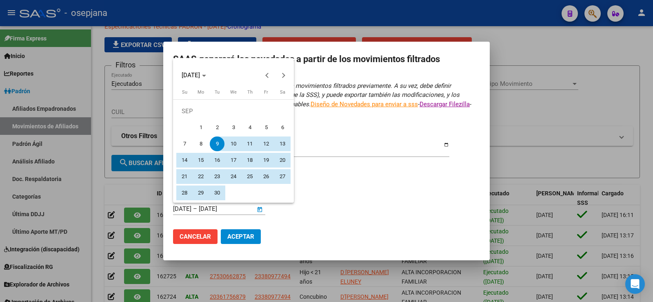
click at [179, 210] on div at bounding box center [326, 151] width 653 height 302
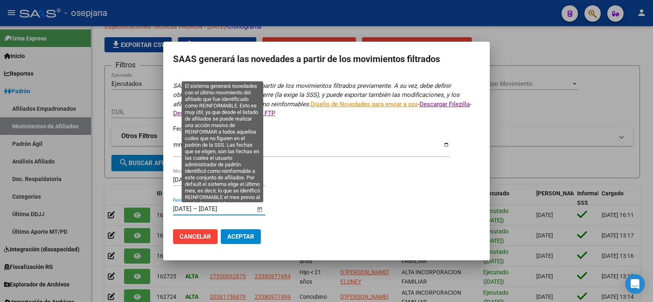
click at [189, 208] on input "[DATE]" at bounding box center [182, 208] width 18 height 7
type input "[DATE]"
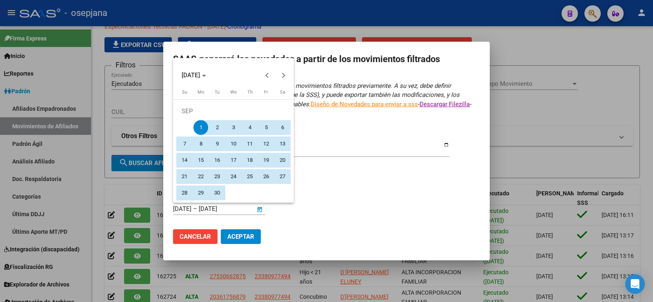
click at [189, 208] on div at bounding box center [326, 151] width 653 height 302
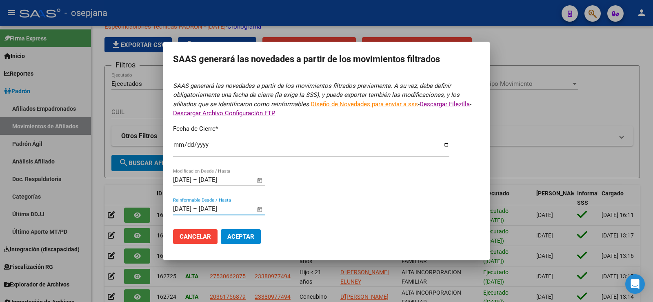
type input "[DATE]"
click at [290, 220] on form "SAAS generará las novedades a partir de los movimientos filtrados previamente. …" at bounding box center [326, 165] width 307 height 169
click at [255, 236] on button "Aceptar" at bounding box center [241, 236] width 40 height 15
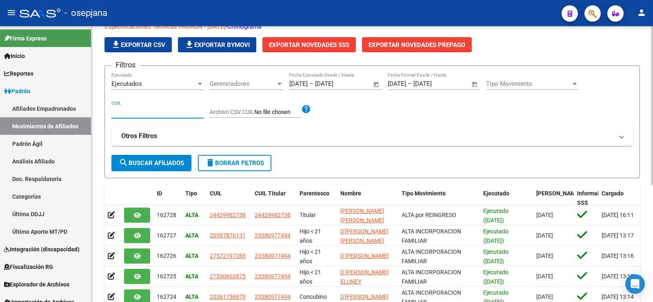
click at [151, 113] on input "CUIL" at bounding box center [157, 111] width 92 height 7
paste input "27359897656"
type input "27359897656"
drag, startPoint x: 155, startPoint y: 113, endPoint x: 86, endPoint y: 113, distance: 69.8
click at [86, 113] on mat-sidenav-container "Firma Express Inicio Calendario SSS Instructivos Contacto OS Reportes Ingresos …" at bounding box center [326, 163] width 653 height 275
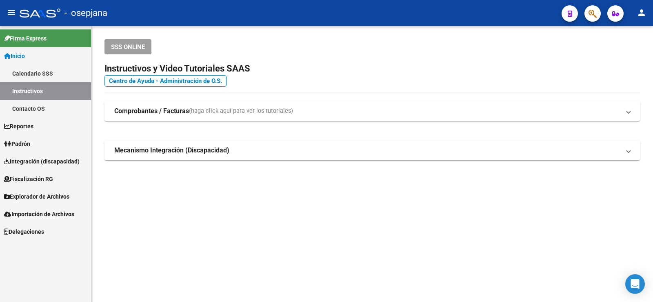
click at [34, 139] on link "Padrón" at bounding box center [45, 144] width 91 height 18
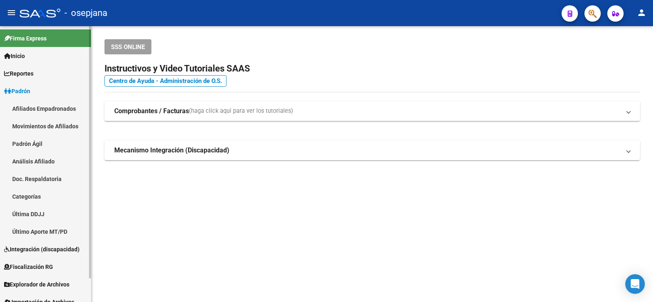
click at [38, 156] on link "Análisis Afiliado" at bounding box center [45, 161] width 91 height 18
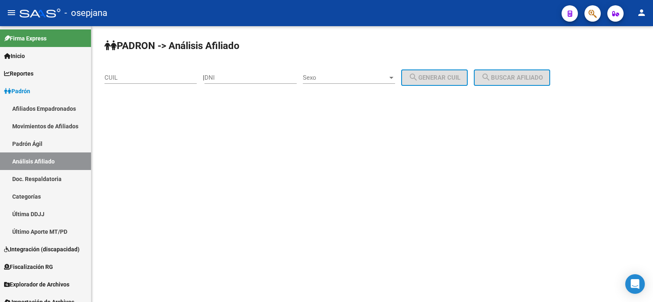
click at [124, 73] on div "CUIL" at bounding box center [150, 75] width 92 height 18
paste input "27-35989765-6"
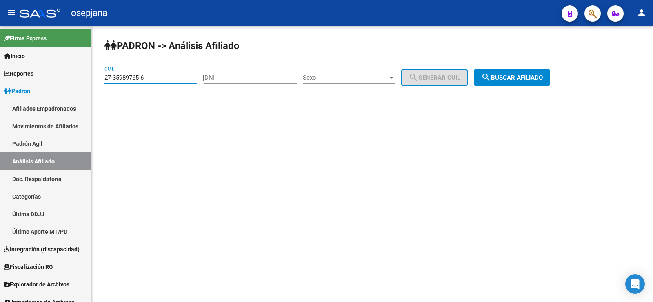
type input "27-35989765-6"
click at [528, 76] on span "search Buscar afiliado" at bounding box center [512, 77] width 62 height 7
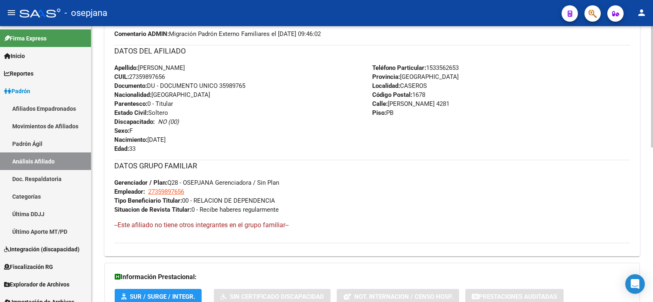
scroll to position [350, 0]
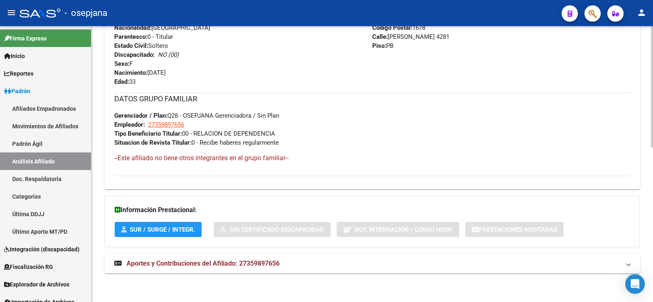
click at [249, 263] on span "Aportes y Contribuciones del Afiliado: 27359897656" at bounding box center [203, 263] width 153 height 8
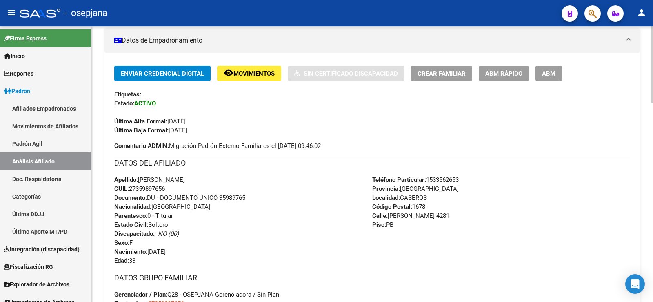
scroll to position [64, 0]
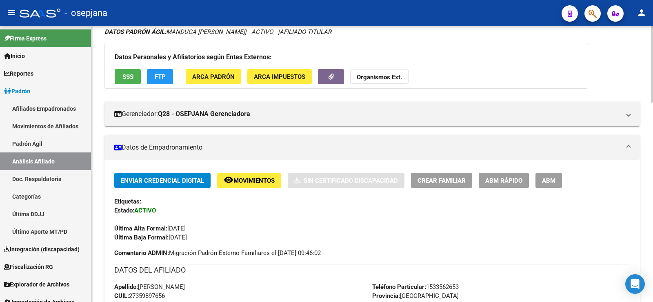
click at [504, 180] on span "ABM Rápido" at bounding box center [503, 180] width 37 height 7
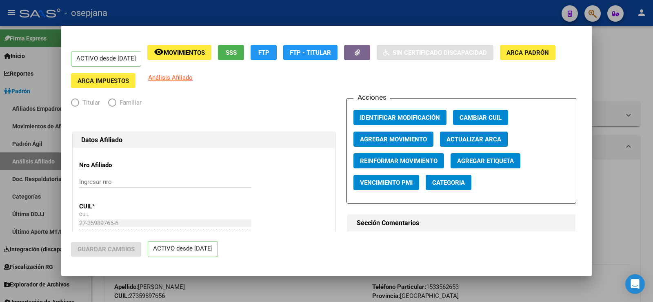
radio input "true"
type input "27-35989765-6"
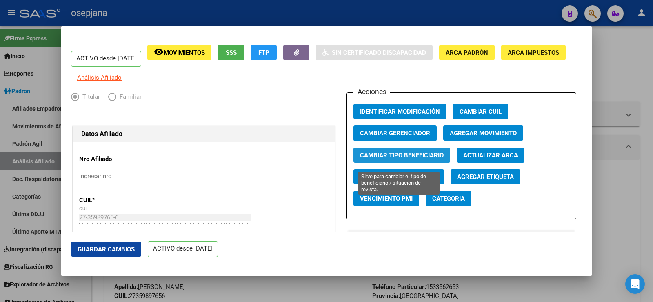
click at [403, 159] on span "Cambiar Tipo Beneficiario" at bounding box center [402, 154] width 84 height 7
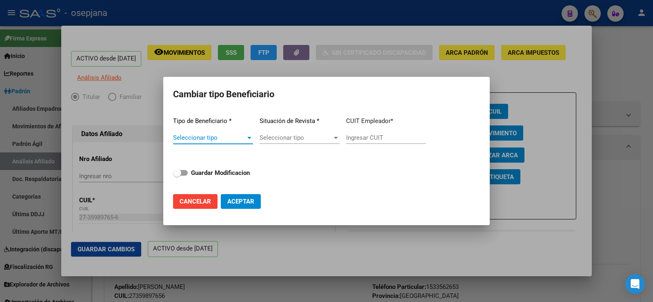
click at [248, 137] on div at bounding box center [249, 138] width 4 height 2
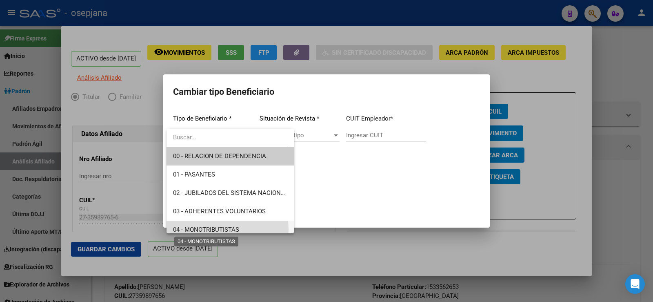
click at [219, 229] on span "04 - MONOTRIBUTISTAS" at bounding box center [206, 229] width 66 height 7
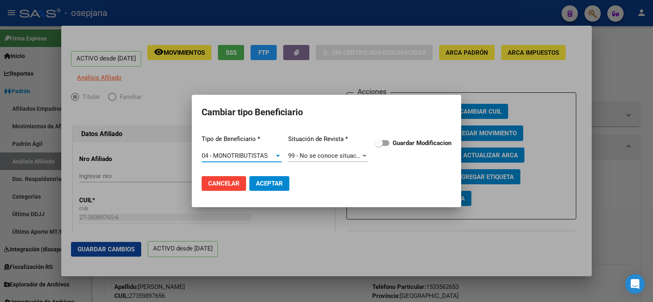
click at [388, 142] on span at bounding box center [382, 143] width 15 height 6
click at [379, 146] on input "Guardar Modificacion" at bounding box center [378, 146] width 0 height 0
click at [282, 182] on span "Aceptar" at bounding box center [269, 183] width 27 height 7
checkbox input "false"
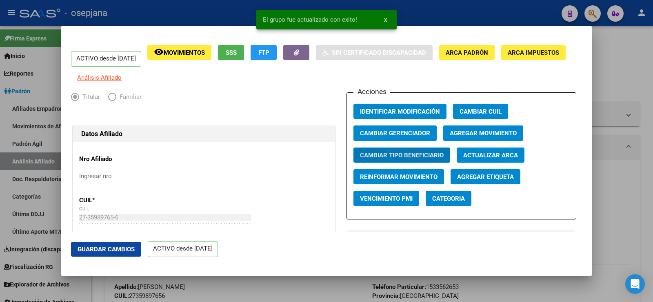
click at [122, 249] on span "Guardar Cambios" at bounding box center [106, 248] width 57 height 7
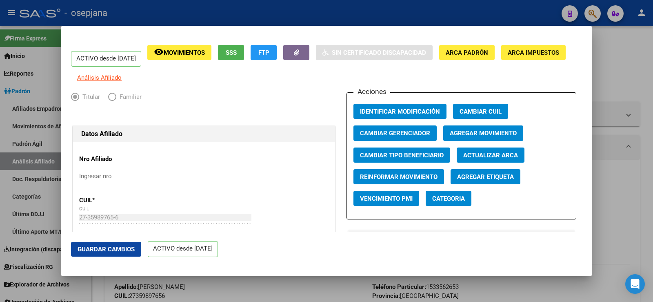
click at [121, 251] on span "Guardar Cambios" at bounding box center [106, 248] width 57 height 7
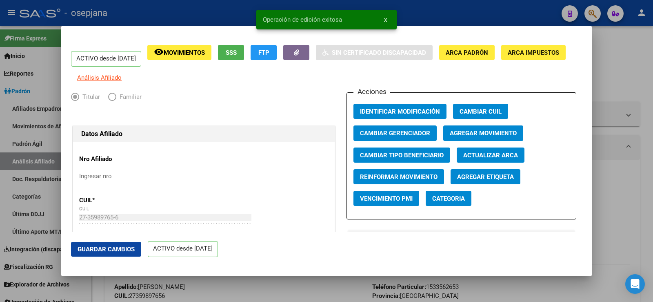
click at [623, 73] on div at bounding box center [326, 151] width 653 height 302
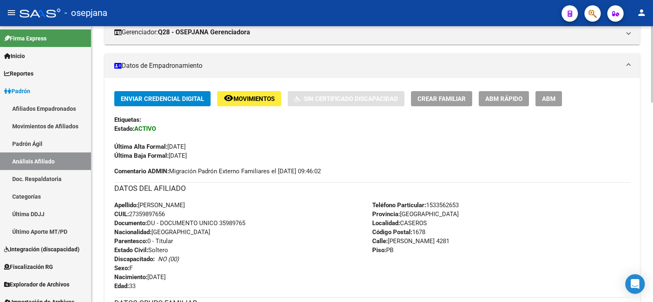
scroll to position [0, 0]
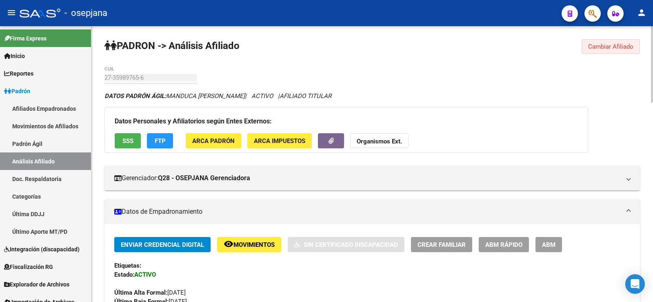
click at [605, 42] on button "Cambiar Afiliado" at bounding box center [611, 46] width 58 height 15
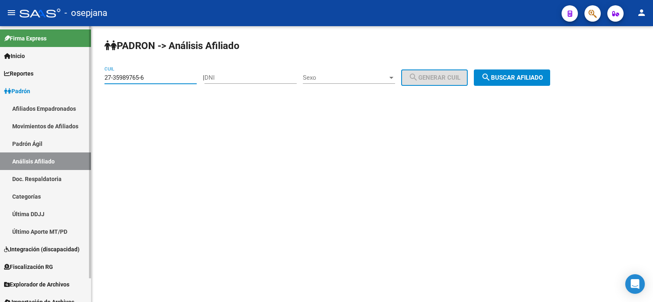
drag, startPoint x: 155, startPoint y: 79, endPoint x: 89, endPoint y: 81, distance: 67.0
click at [89, 81] on mat-sidenav-container "Firma Express Inicio Calendario SSS Instructivos Contacto OS Reportes Ingresos …" at bounding box center [326, 163] width 653 height 275
paste input "3-47861045-9"
type input "23-47861045-9"
click at [501, 76] on span "search Buscar afiliado" at bounding box center [512, 77] width 62 height 7
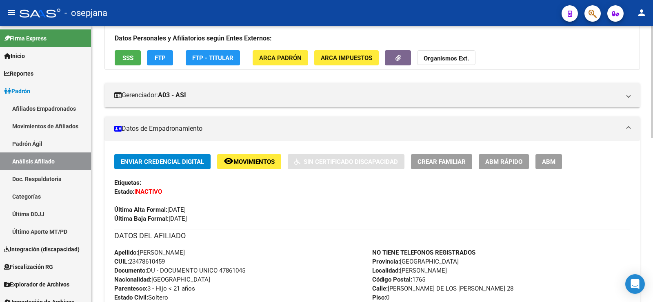
scroll to position [82, 0]
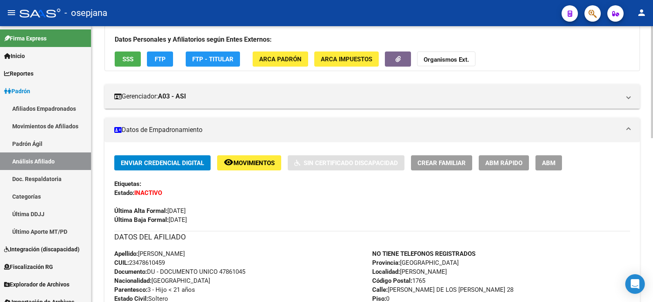
click at [129, 63] on button "SSS" at bounding box center [128, 58] width 26 height 15
click at [135, 57] on button "SSS" at bounding box center [128, 58] width 26 height 15
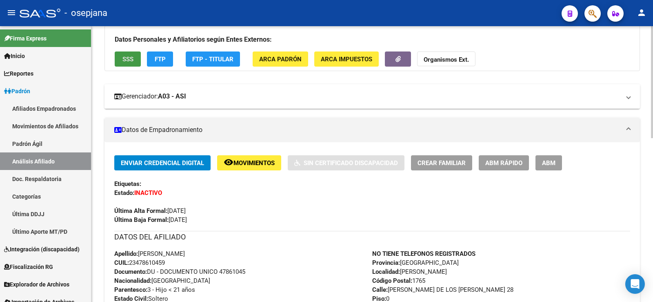
scroll to position [0, 0]
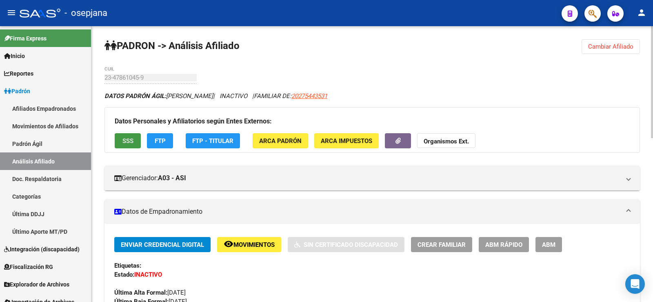
click at [162, 135] on button "FTP" at bounding box center [160, 140] width 26 height 15
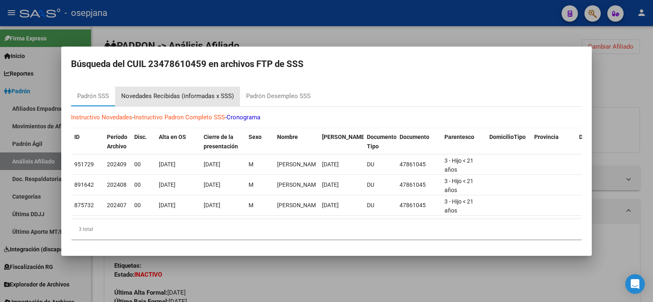
click at [188, 91] on div "Novedades Recibidas (informadas x SSS)" at bounding box center [177, 95] width 113 height 9
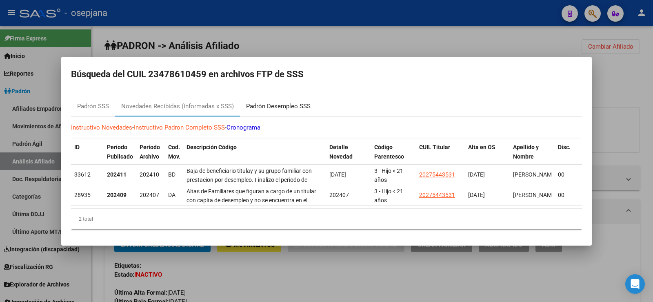
click at [289, 105] on div "Padrón Desempleo SSS" at bounding box center [278, 106] width 64 height 9
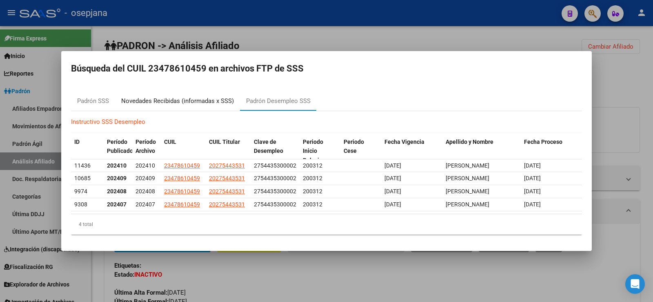
click at [210, 96] on div "Novedades Recibidas (informadas x SSS)" at bounding box center [177, 100] width 113 height 9
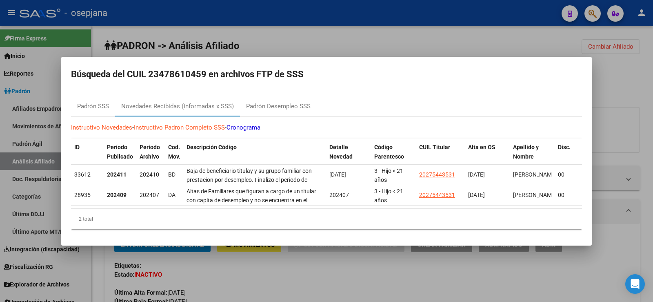
click at [268, 30] on div at bounding box center [326, 151] width 653 height 302
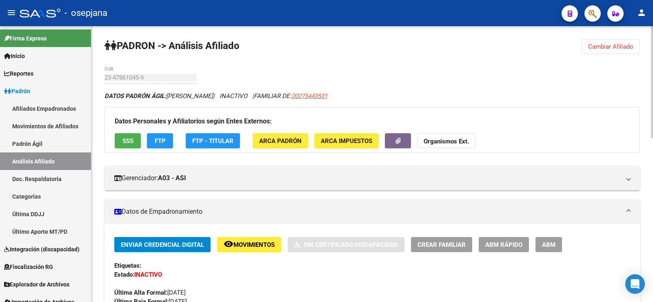
click at [598, 47] on span "Cambiar Afiliado" at bounding box center [610, 46] width 45 height 7
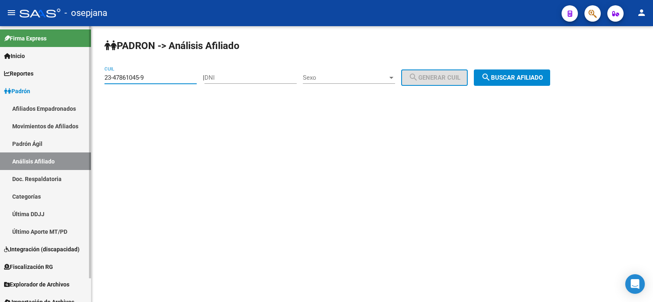
drag, startPoint x: 160, startPoint y: 77, endPoint x: 65, endPoint y: 75, distance: 95.1
click at [65, 75] on mat-sidenav-container "Firma Express Inicio Calendario SSS Instructivos Contacto OS Reportes Ingresos …" at bounding box center [326, 163] width 653 height 275
paste input "0-54668426-2"
type input "20-54668426-2"
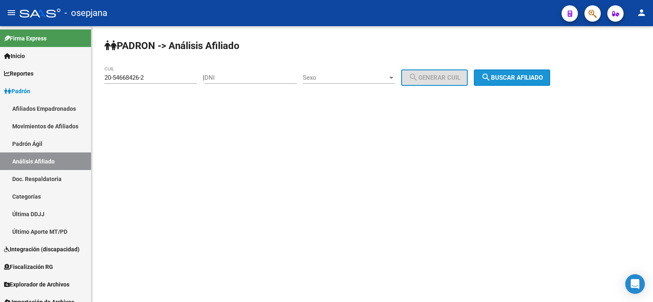
click at [517, 77] on span "search Buscar afiliado" at bounding box center [512, 77] width 62 height 7
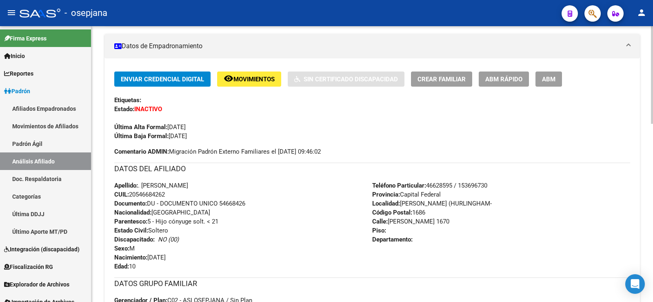
scroll to position [163, 0]
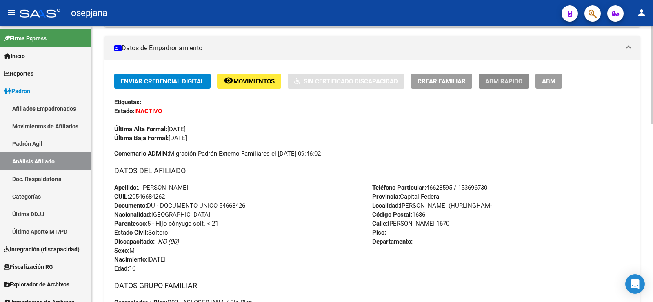
click at [499, 82] on span "ABM Rápido" at bounding box center [503, 81] width 37 height 7
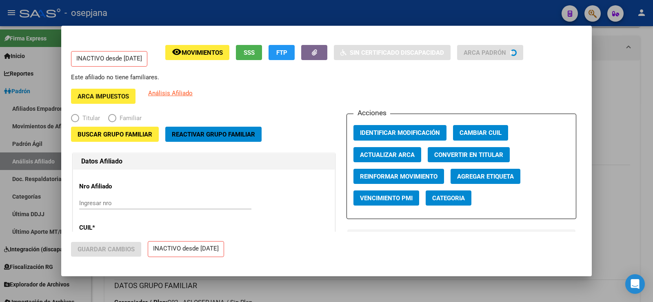
radio input "true"
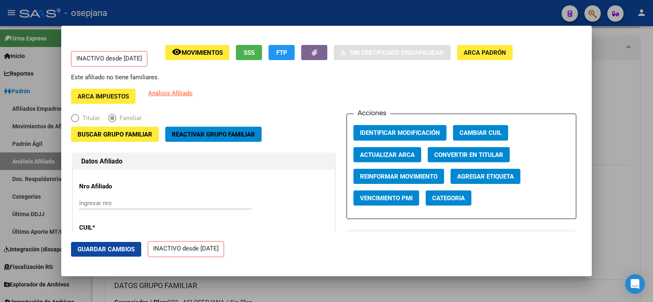
click at [383, 153] on span "Actualizar ARCA" at bounding box center [387, 154] width 55 height 7
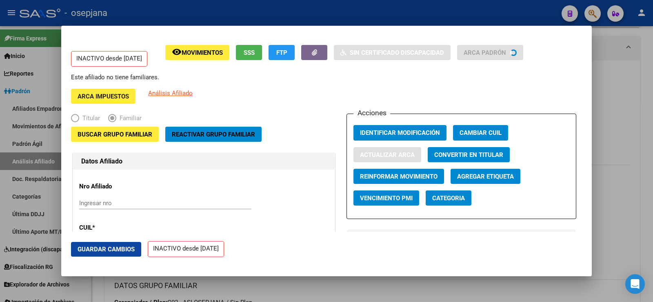
type input "FLORES"
type input "BAUTISTA EMMANUEL"
type input "VILLA TESEI"
type input "1688"
type input "AMBERES"
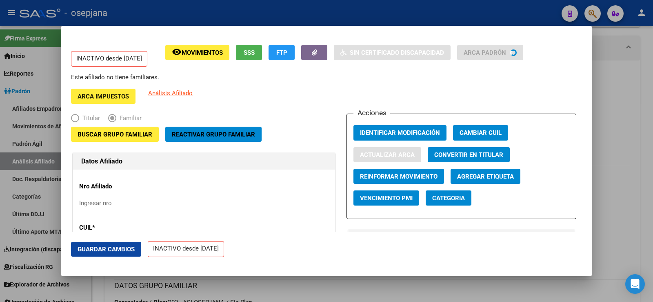
type input "797"
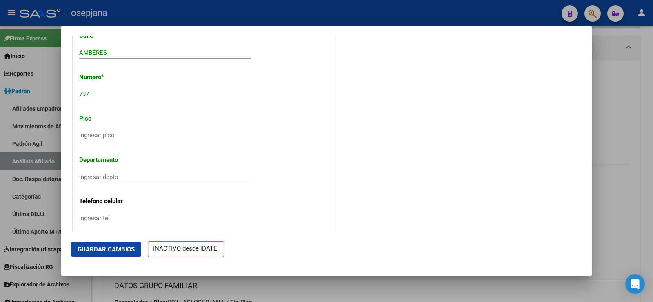
scroll to position [898, 0]
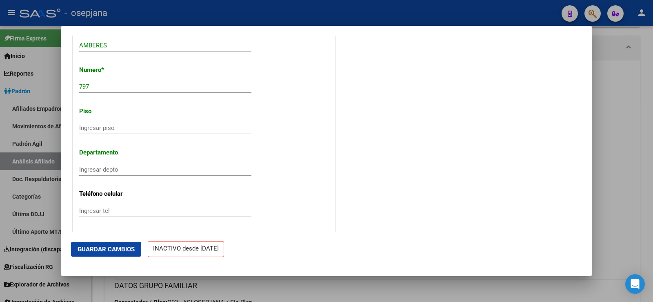
click at [102, 246] on span "Guardar Cambios" at bounding box center [106, 248] width 57 height 7
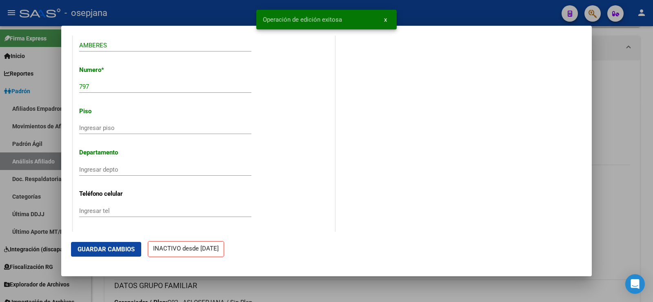
click at [621, 94] on div at bounding box center [326, 151] width 653 height 302
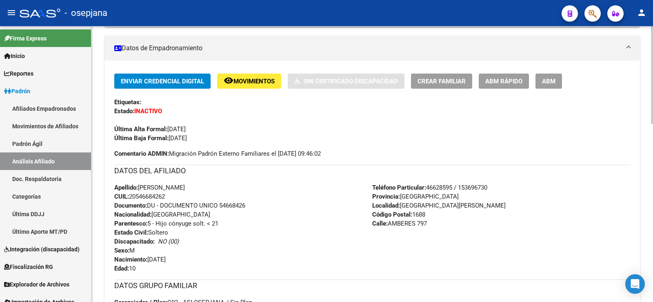
scroll to position [0, 0]
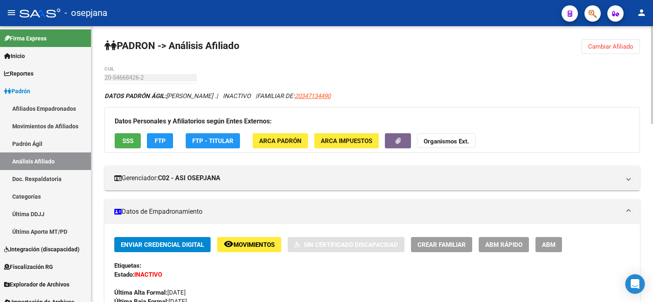
click at [618, 42] on button "Cambiar Afiliado" at bounding box center [611, 46] width 58 height 15
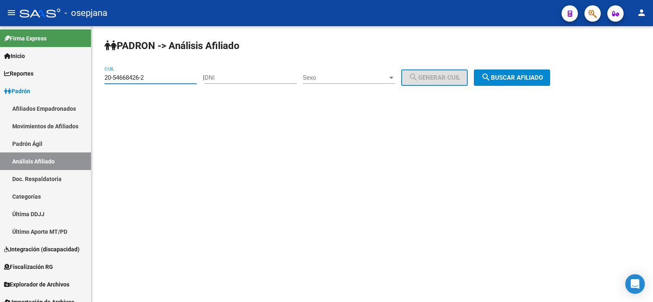
drag, startPoint x: 148, startPoint y: 78, endPoint x: 97, endPoint y: 75, distance: 51.1
click at [97, 75] on div "PADRON -> Análisis Afiliado 20-54668426-2 CUIL | DNI Sexo Sexo search Generar C…" at bounding box center [372, 69] width 562 height 86
paste input "3-34930665-4"
type input "23-34930665-4"
click at [491, 79] on mat-icon "search" at bounding box center [486, 77] width 10 height 10
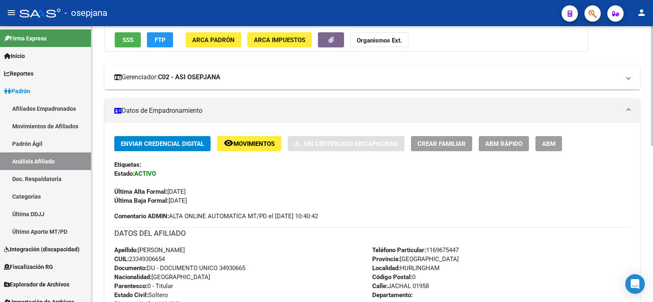
scroll to position [122, 0]
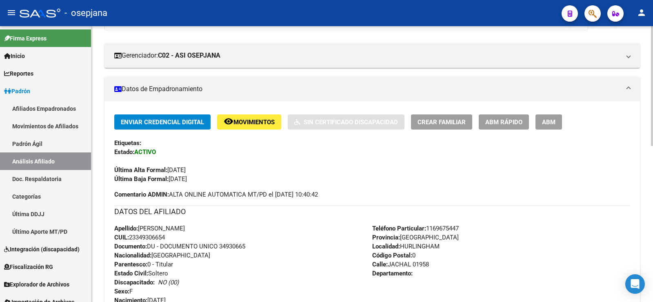
click at [509, 123] on span "ABM Rápido" at bounding box center [503, 121] width 37 height 7
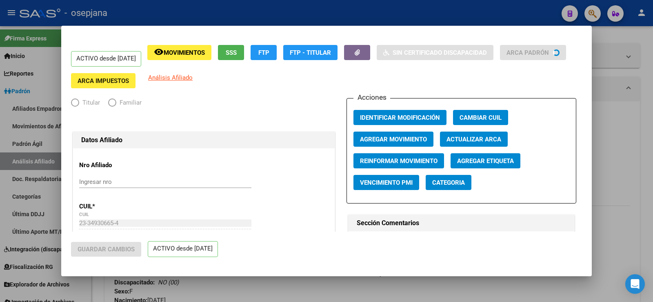
radio input "true"
type input "23-34930665-4"
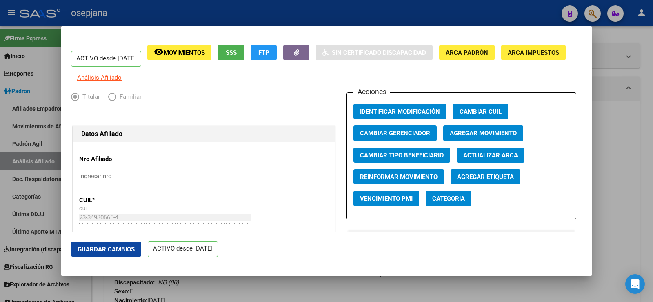
click at [501, 157] on span "Actualizar ARCA" at bounding box center [490, 154] width 55 height 7
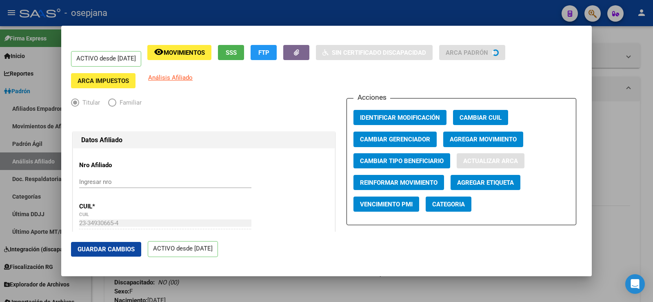
type input "HURLINGHAM"
type input "1686"
type input "JACHAL"
type input "1958"
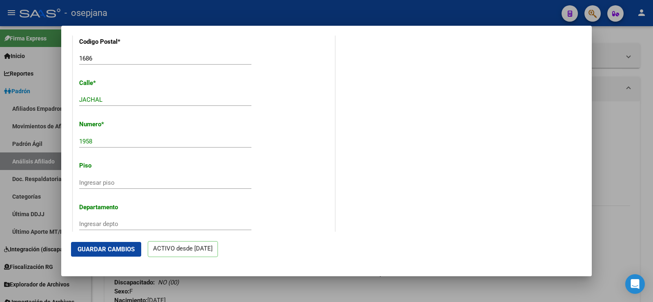
scroll to position [857, 0]
click at [132, 251] on span "Guardar Cambios" at bounding box center [106, 248] width 57 height 7
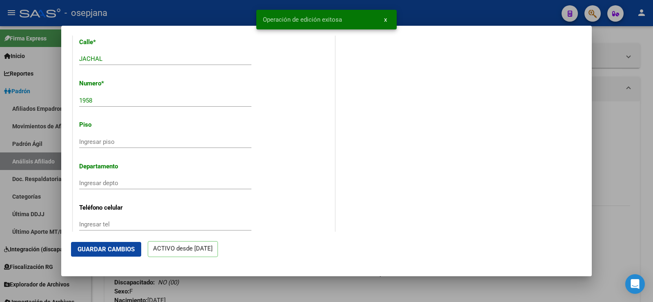
click at [649, 116] on div at bounding box center [326, 151] width 653 height 302
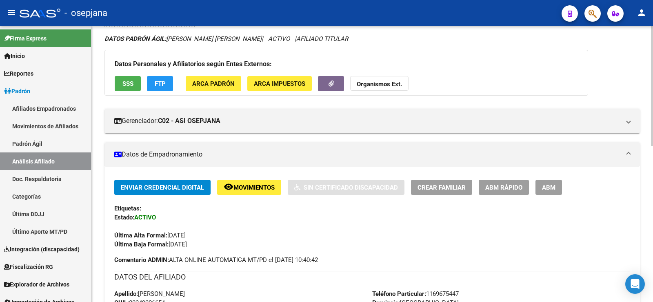
scroll to position [0, 0]
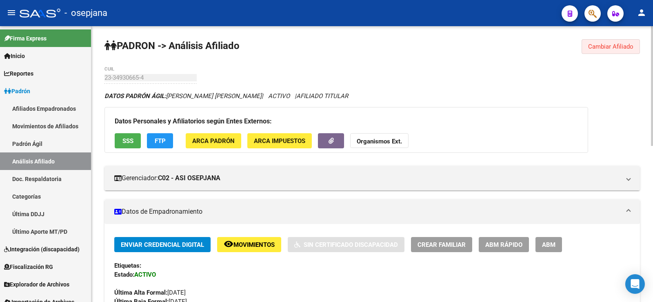
click at [602, 45] on span "Cambiar Afiliado" at bounding box center [610, 46] width 45 height 7
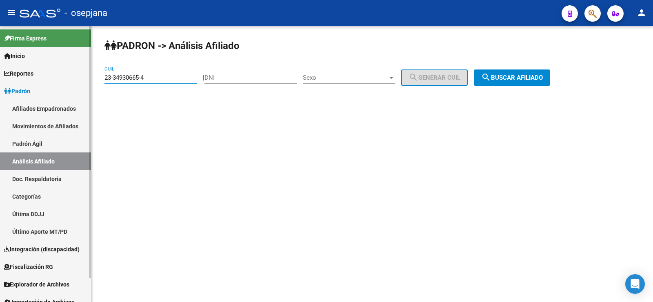
drag, startPoint x: 171, startPoint y: 75, endPoint x: 89, endPoint y: 77, distance: 81.2
click at [89, 77] on mat-sidenav-container "Firma Express Inicio Calendario SSS Instructivos Contacto OS Reportes Ingresos …" at bounding box center [326, 163] width 653 height 275
paste input "0-29656073-2"
type input "20-29656073-2"
click at [515, 70] on button "search Buscar afiliado" at bounding box center [512, 77] width 76 height 16
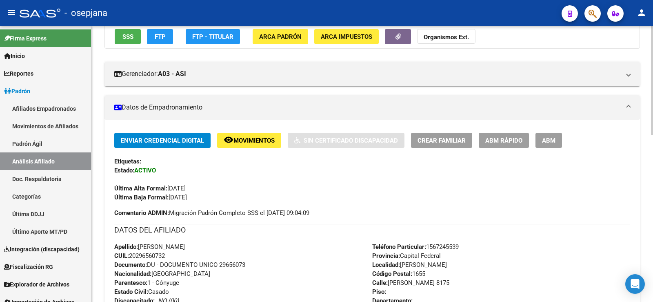
scroll to position [122, 0]
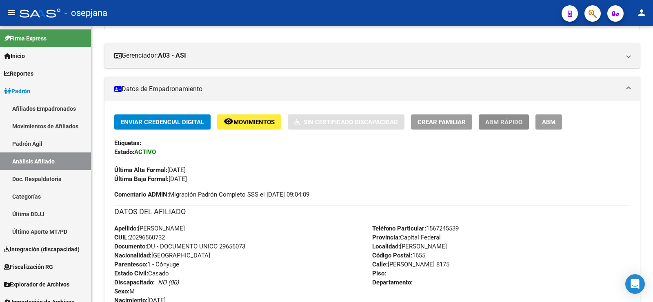
click at [506, 123] on span "ABM Rápido" at bounding box center [503, 121] width 37 height 7
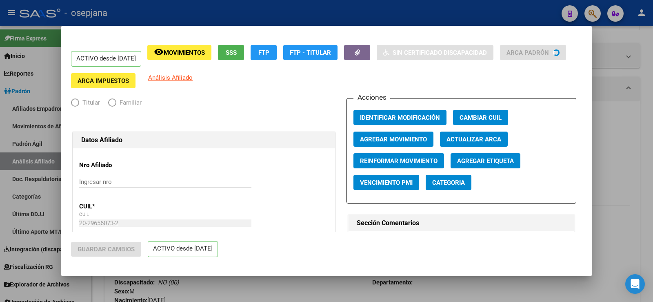
radio input "true"
type input "27-32323185-6"
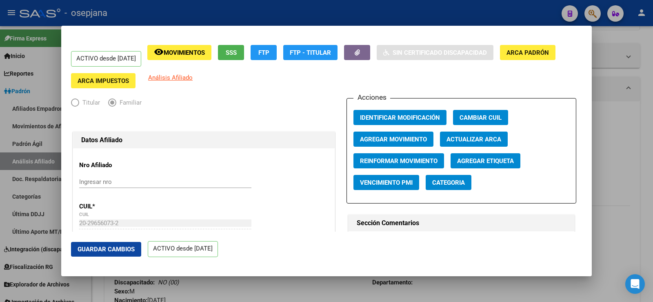
click at [466, 135] on span "Actualizar ARCA" at bounding box center [473, 138] width 55 height 7
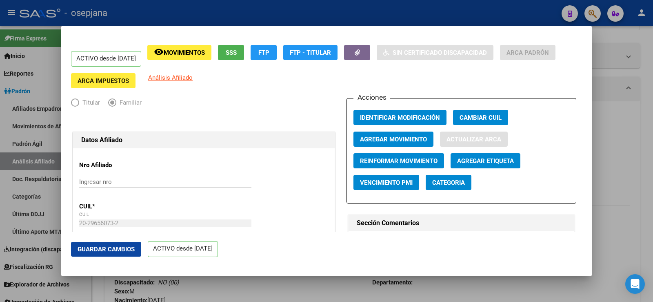
type input "HUANCA"
type input "SAN MARTIN"
type input "1650"
type input "GABRIELA MISTRAL"
type input "568"
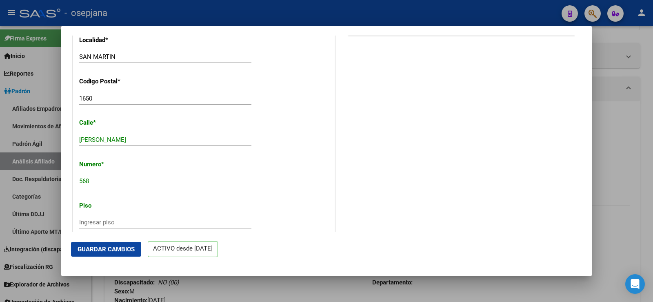
scroll to position [735, 0]
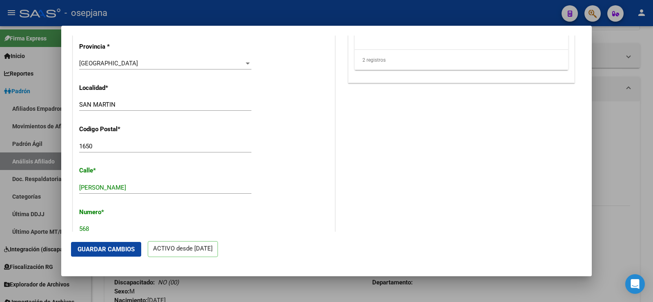
click at [117, 248] on span "Guardar Cambios" at bounding box center [106, 248] width 57 height 7
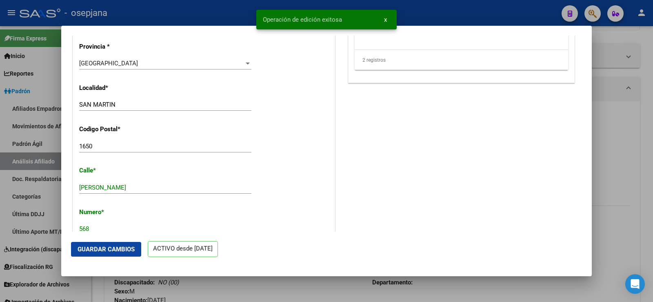
click at [646, 116] on div at bounding box center [326, 151] width 653 height 302
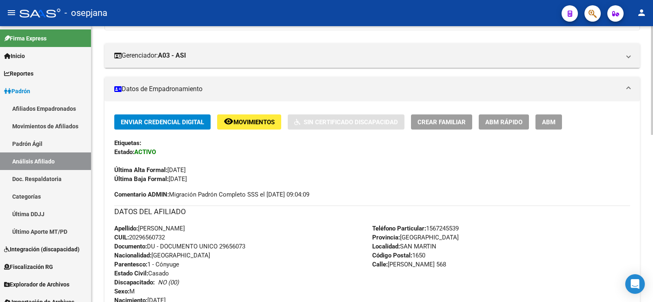
scroll to position [0, 0]
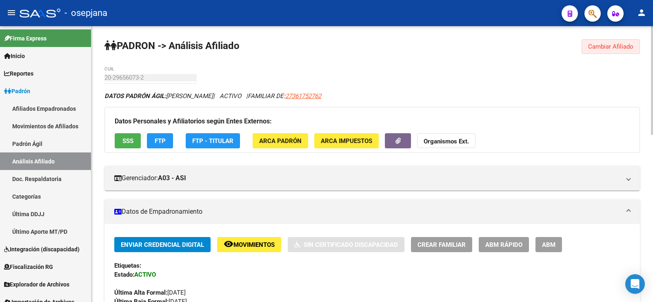
click at [617, 48] on span "Cambiar Afiliado" at bounding box center [610, 46] width 45 height 7
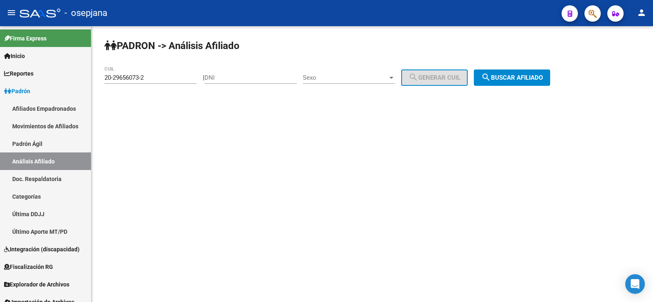
drag, startPoint x: 158, startPoint y: 80, endPoint x: 99, endPoint y: 80, distance: 59.2
click at [99, 80] on div "PADRON -> Análisis Afiliado 20-29656073-2 CUIL | DNI Sexo Sexo search Generar C…" at bounding box center [372, 69] width 562 height 86
click at [160, 80] on input "20-29656073-2" at bounding box center [150, 77] width 92 height 7
drag, startPoint x: 159, startPoint y: 79, endPoint x: 92, endPoint y: 79, distance: 66.9
click at [92, 79] on div "PADRON -> Análisis Afiliado 20-29656073-2 CUIL | DNI Sexo Sexo search Generar C…" at bounding box center [372, 69] width 562 height 86
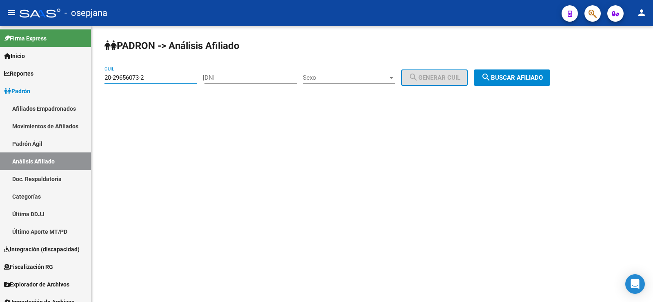
paste input "7-18241175-8"
click at [526, 75] on span "search Buscar afiliado" at bounding box center [512, 77] width 62 height 7
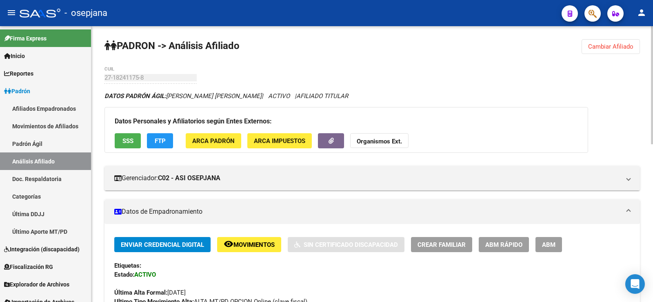
click at [135, 140] on button "SSS" at bounding box center [128, 140] width 26 height 15
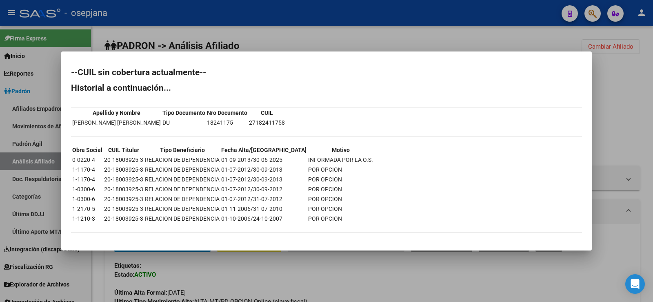
click at [347, 36] on div at bounding box center [326, 151] width 653 height 302
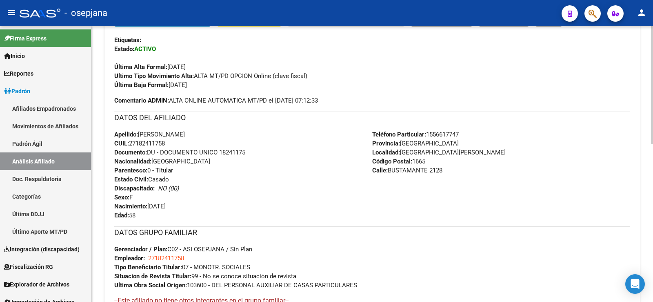
scroll to position [41, 0]
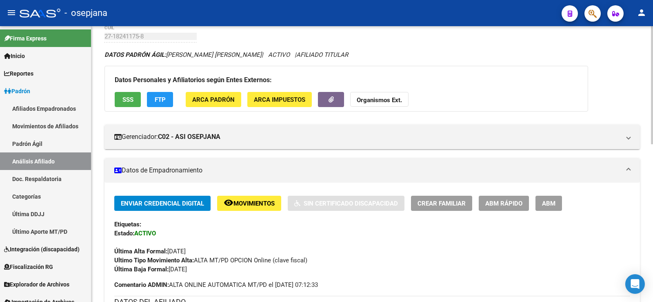
click at [161, 102] on span "FTP" at bounding box center [160, 99] width 11 height 7
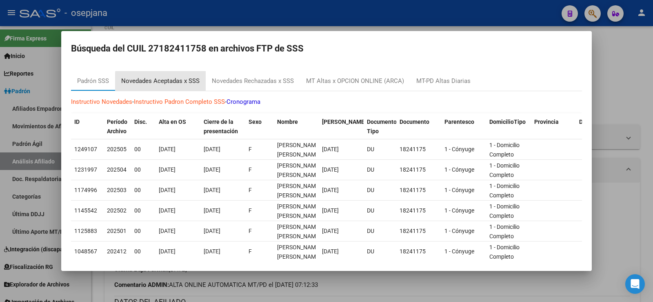
click at [174, 84] on div "Novedades Aceptadas x SSS" at bounding box center [160, 80] width 78 height 9
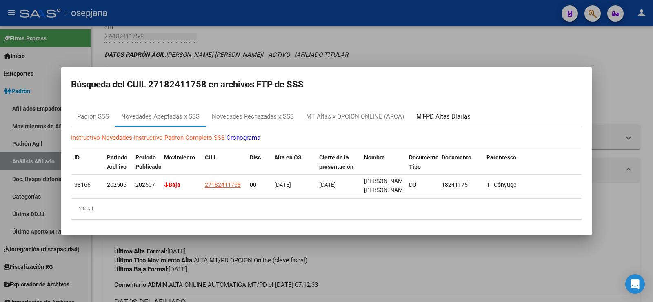
click at [442, 114] on div "MT-PD Altas Diarias" at bounding box center [443, 116] width 54 height 9
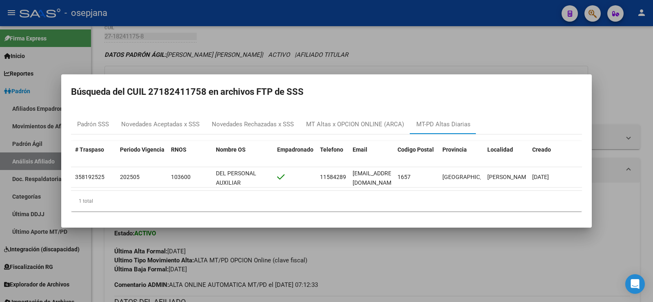
scroll to position [0, 0]
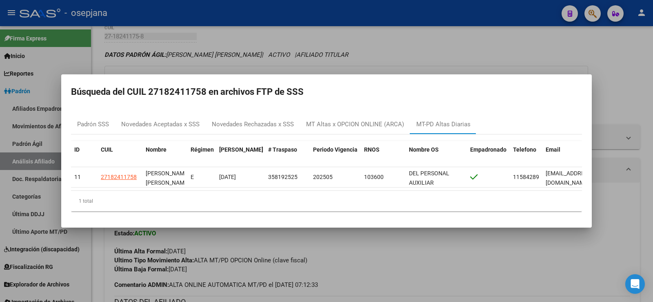
click at [463, 47] on div at bounding box center [326, 151] width 653 height 302
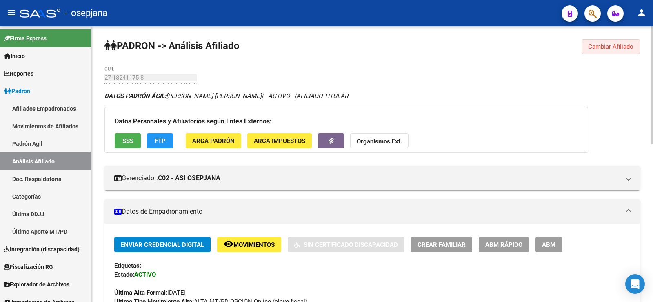
click at [599, 43] on span "Cambiar Afiliado" at bounding box center [610, 46] width 45 height 7
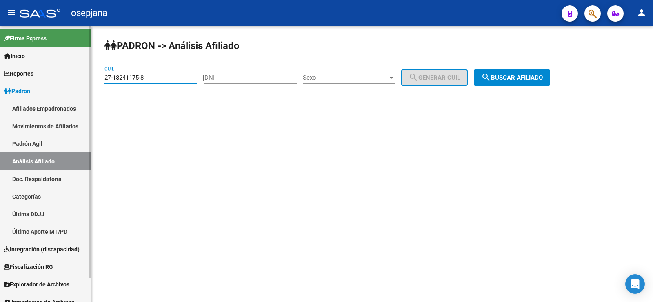
drag, startPoint x: 163, startPoint y: 78, endPoint x: 82, endPoint y: 77, distance: 80.4
click at [82, 77] on mat-sidenav-container "Firma Express Inicio Calendario SSS Instructivos Contacto OS Reportes Ingresos …" at bounding box center [326, 163] width 653 height 275
paste input "0-29656073-2"
type input "20-29656073-2"
click at [516, 80] on span "search Buscar afiliado" at bounding box center [512, 77] width 62 height 7
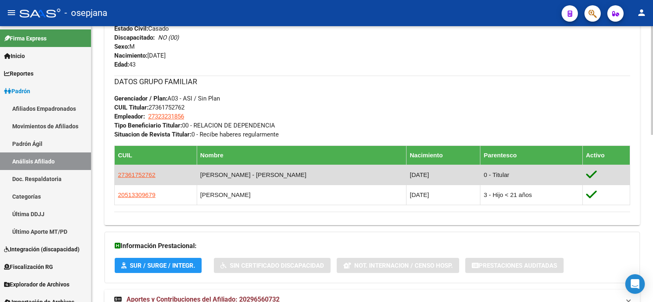
scroll to position [367, 0]
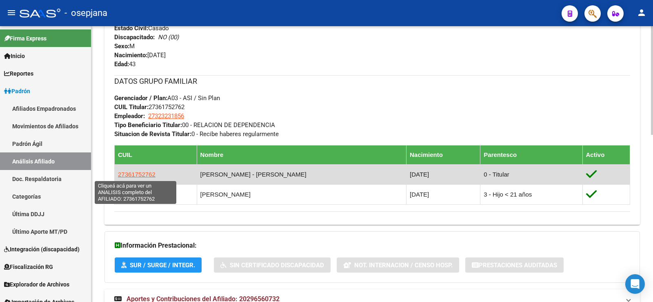
click at [143, 173] on span "27361752762" at bounding box center [137, 174] width 38 height 7
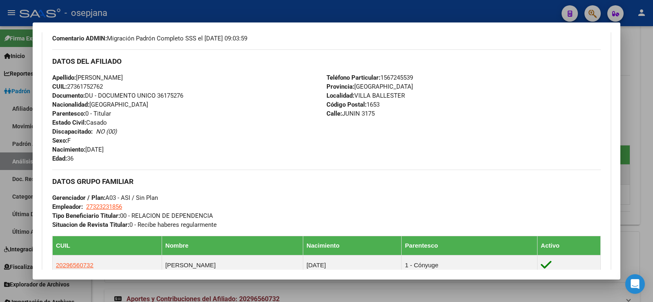
scroll to position [204, 0]
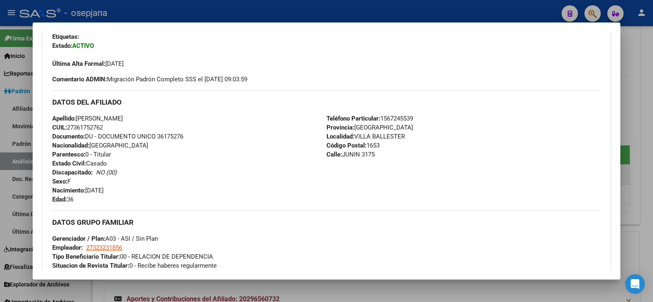
click at [653, 89] on div at bounding box center [326, 151] width 653 height 302
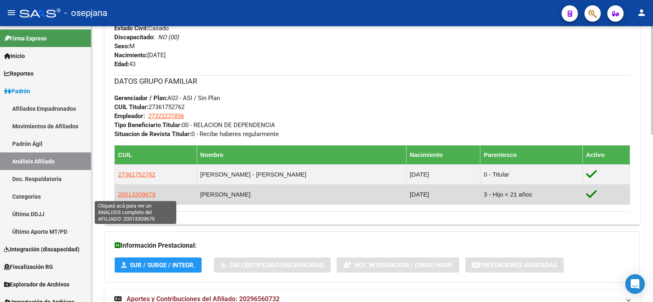
click at [144, 193] on span "20513309679" at bounding box center [137, 194] width 38 height 7
type textarea "20513309679"
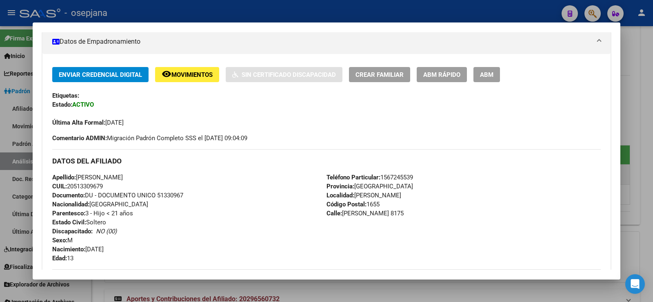
scroll to position [163, 0]
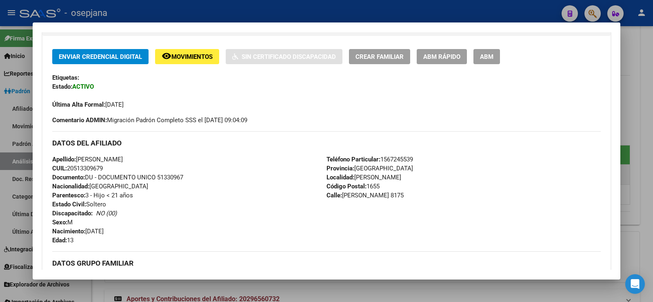
click at [650, 73] on div at bounding box center [326, 151] width 653 height 302
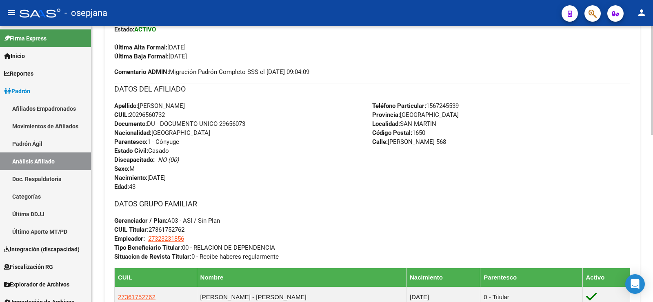
scroll to position [122, 0]
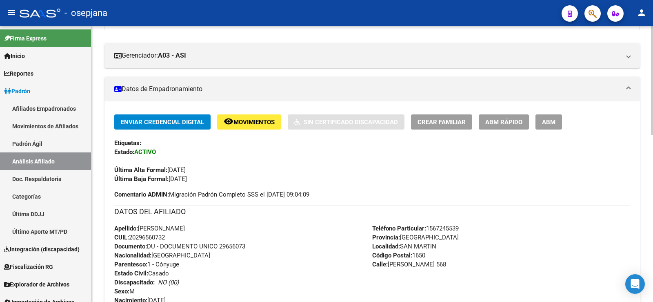
click at [512, 122] on span "ABM Rápido" at bounding box center [503, 121] width 37 height 7
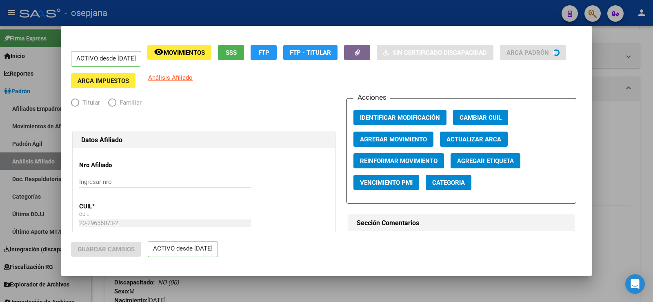
radio input "true"
type input "27-32323185-6"
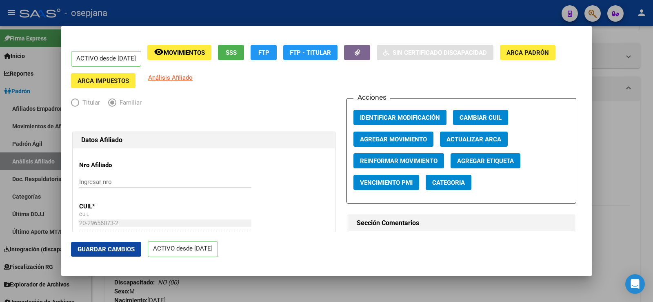
click at [473, 137] on span "Actualizar ARCA" at bounding box center [473, 138] width 55 height 7
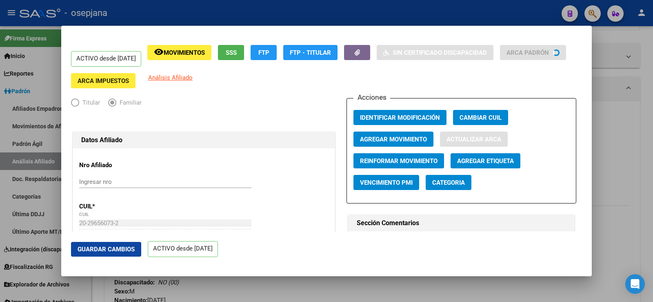
type input "SAN MARTIN"
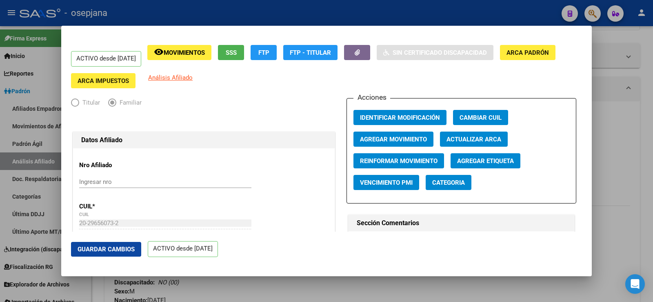
click at [127, 243] on button "Guardar Cambios" at bounding box center [106, 249] width 70 height 15
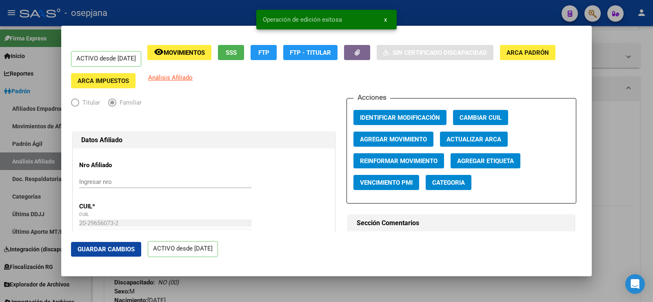
click at [626, 127] on div at bounding box center [326, 151] width 653 height 302
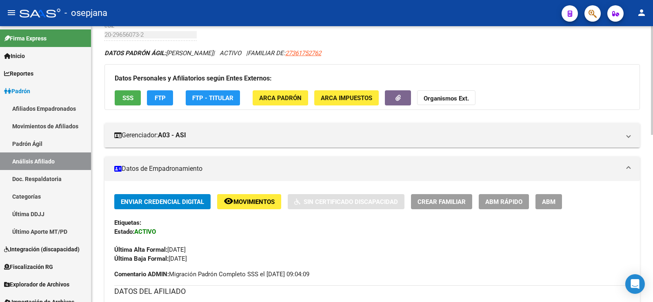
scroll to position [0, 0]
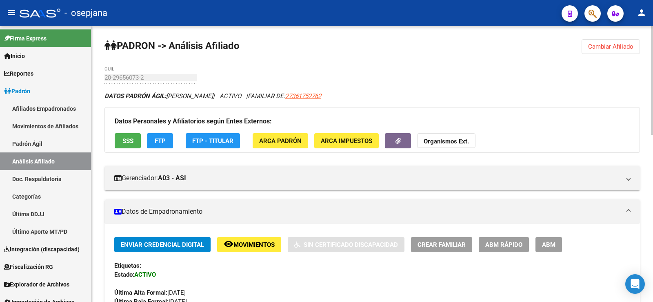
click at [609, 49] on span "Cambiar Afiliado" at bounding box center [610, 46] width 45 height 7
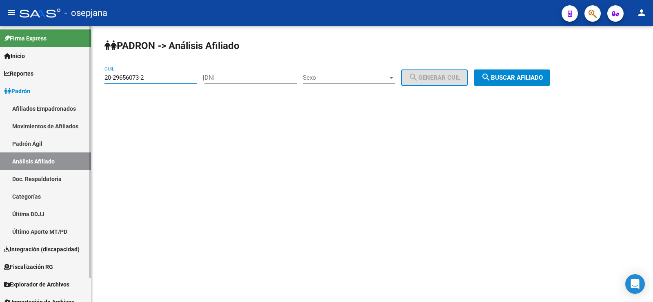
drag, startPoint x: 158, startPoint y: 77, endPoint x: 85, endPoint y: 79, distance: 73.5
click at [85, 79] on mat-sidenav-container "Firma Express Inicio Calendario SSS Instructivos Contacto OS Reportes Ingresos …" at bounding box center [326, 163] width 653 height 275
paste input "45013580"
click at [516, 77] on span "search Buscar afiliado" at bounding box center [512, 77] width 62 height 7
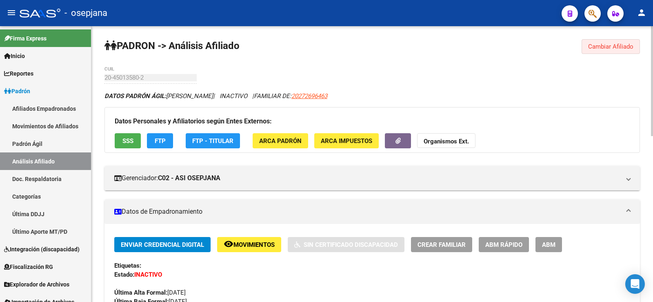
click at [618, 47] on span "Cambiar Afiliado" at bounding box center [610, 46] width 45 height 7
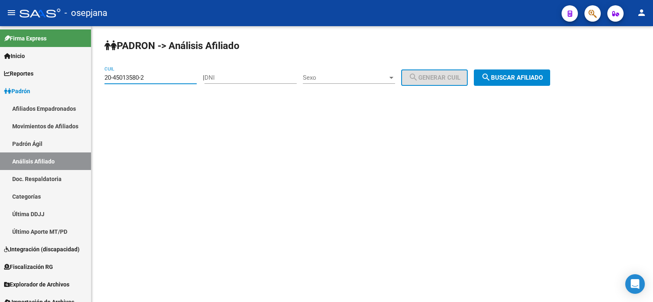
drag, startPoint x: 153, startPoint y: 77, endPoint x: 95, endPoint y: 79, distance: 58.0
click at [95, 79] on div "PADRON -> Análisis Afiliado 20-45013580-2 CUIL | DNI Sexo Sexo search Generar C…" at bounding box center [372, 69] width 562 height 86
paste input "7-70116018-0"
type input "27-70116018-0"
click at [525, 79] on span "search Buscar afiliado" at bounding box center [512, 77] width 62 height 7
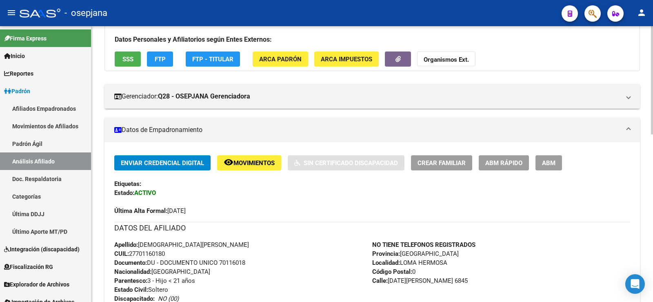
scroll to position [122, 0]
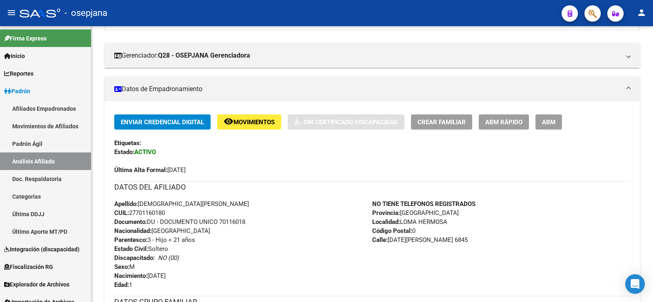
click at [495, 117] on button "ABM Rápido" at bounding box center [504, 121] width 50 height 15
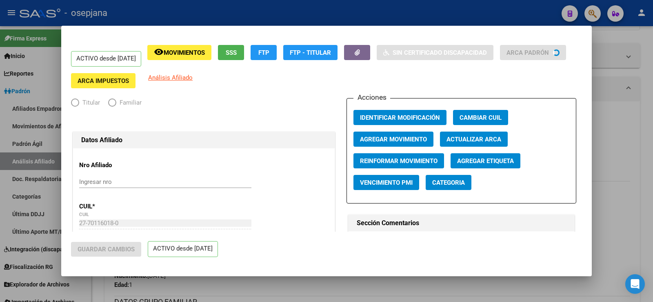
radio input "true"
type input "30-71016359-2"
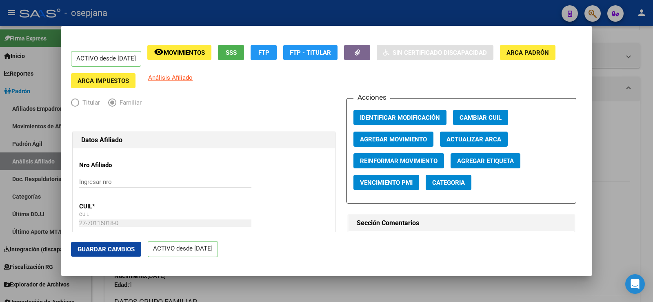
click at [480, 140] on span "Actualizar ARCA" at bounding box center [473, 138] width 55 height 7
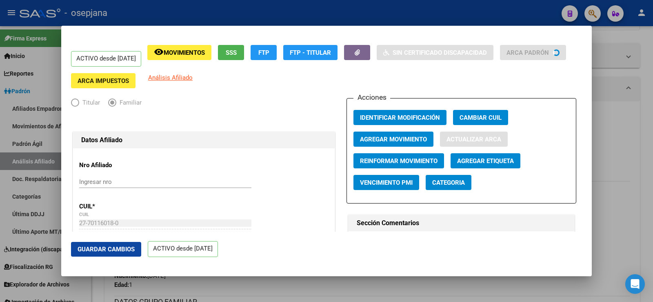
type input "LOMA HERMOSA"
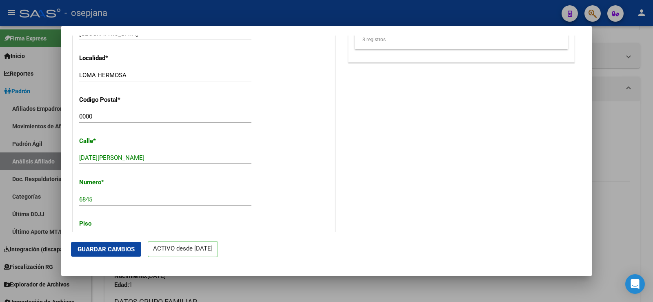
scroll to position [775, 0]
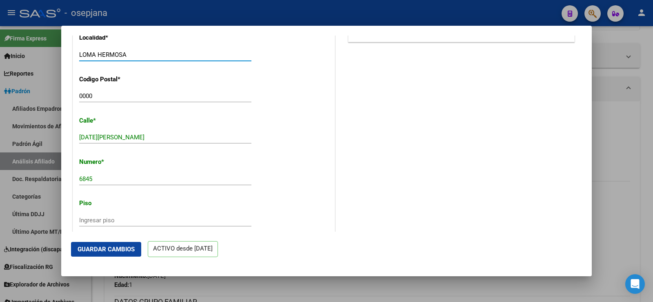
drag, startPoint x: 80, startPoint y: 54, endPoint x: 138, endPoint y: 55, distance: 58.0
click at [138, 55] on input "LOMA HERMOSA" at bounding box center [165, 54] width 172 height 7
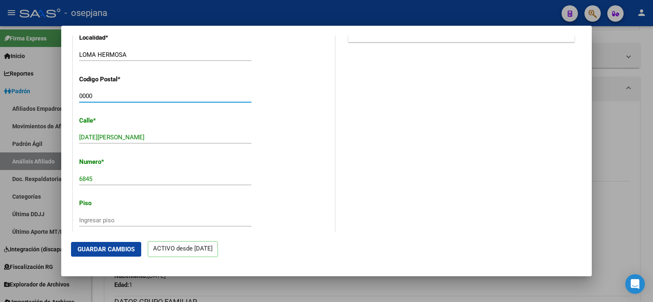
drag, startPoint x: 81, startPoint y: 94, endPoint x: 99, endPoint y: 95, distance: 18.4
click at [99, 95] on input "0000" at bounding box center [165, 95] width 172 height 7
type input "1657"
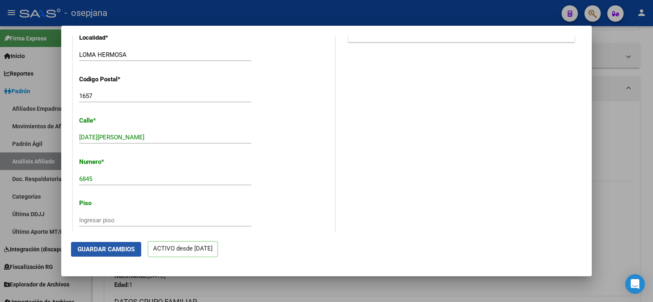
click at [113, 249] on span "Guardar Cambios" at bounding box center [106, 248] width 57 height 7
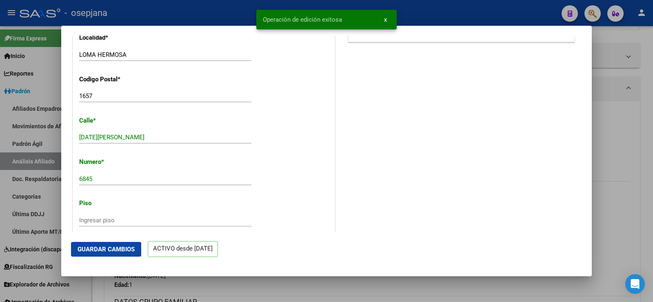
click at [651, 82] on div at bounding box center [326, 151] width 653 height 302
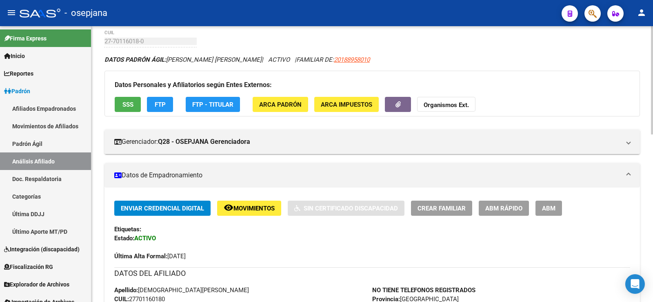
scroll to position [0, 0]
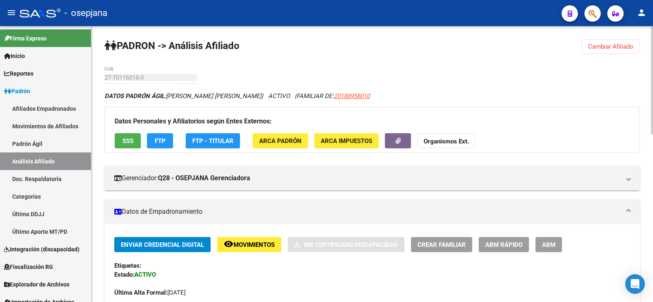
click at [592, 47] on span "Cambiar Afiliado" at bounding box center [610, 46] width 45 height 7
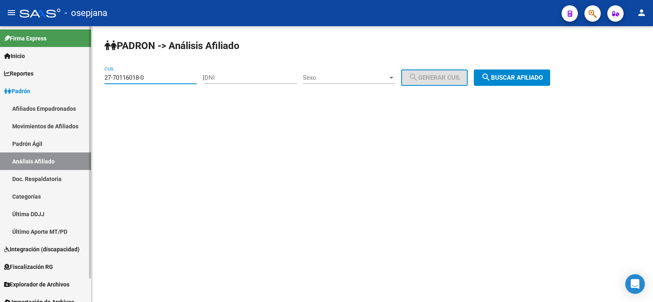
drag, startPoint x: 160, startPoint y: 78, endPoint x: 87, endPoint y: 78, distance: 73.0
click at [87, 78] on mat-sidenav-container "Firma Express Inicio Calendario SSS Instructivos Contacto OS Reportes Ingresos …" at bounding box center [326, 163] width 653 height 275
paste input "45003700-7"
type input "27-45003700-7"
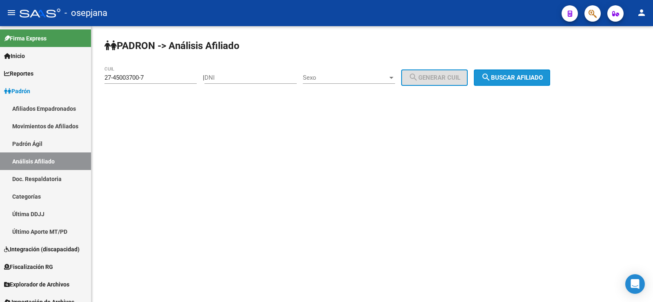
click at [527, 77] on span "search Buscar afiliado" at bounding box center [512, 77] width 62 height 7
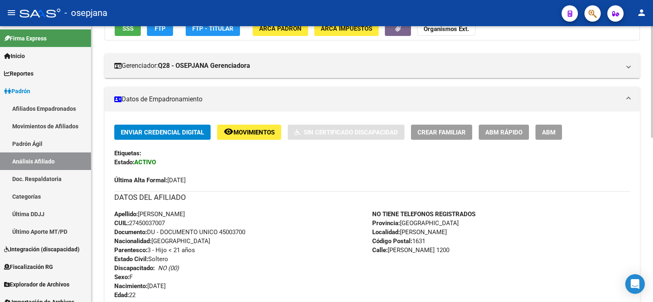
scroll to position [122, 0]
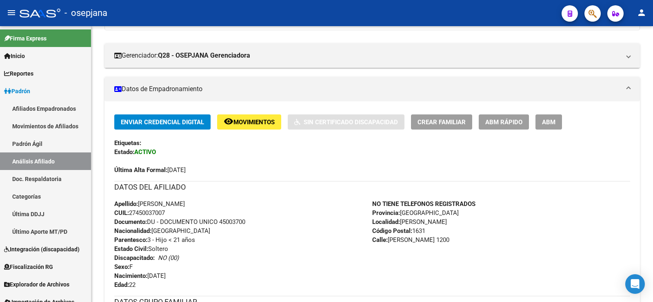
click at [495, 124] on span "ABM Rápido" at bounding box center [503, 121] width 37 height 7
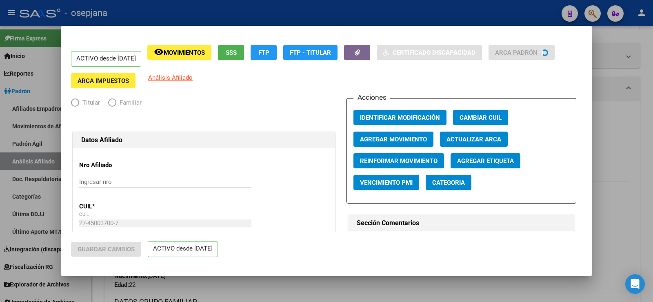
radio input "true"
type input "30-65339981-9"
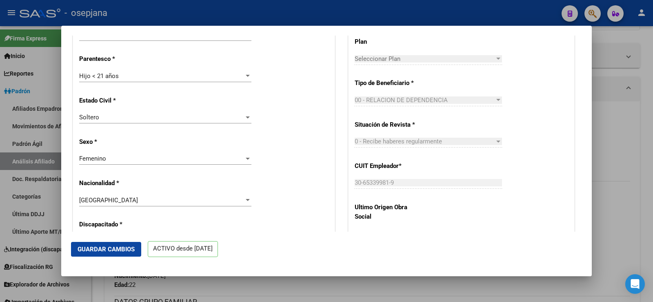
scroll to position [408, 0]
click at [124, 78] on div "Hijo < 21 años" at bounding box center [161, 76] width 165 height 7
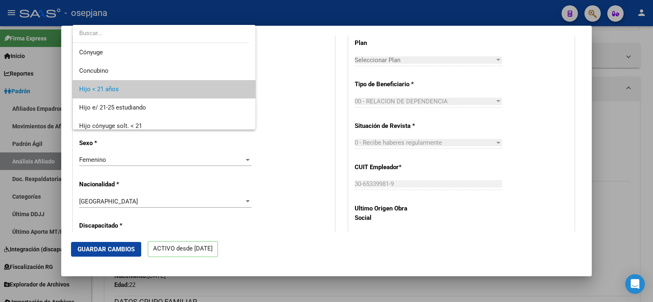
scroll to position [12, 0]
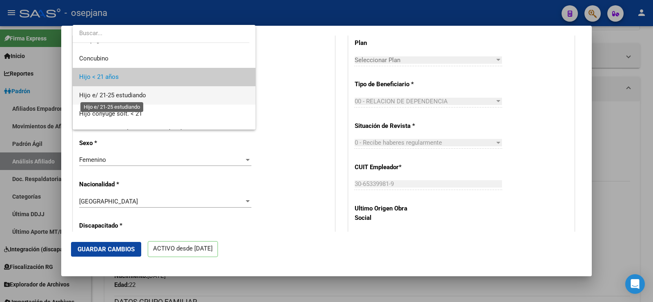
click at [124, 91] on span "Hijo e/ 21-25 estudiando" at bounding box center [112, 94] width 67 height 7
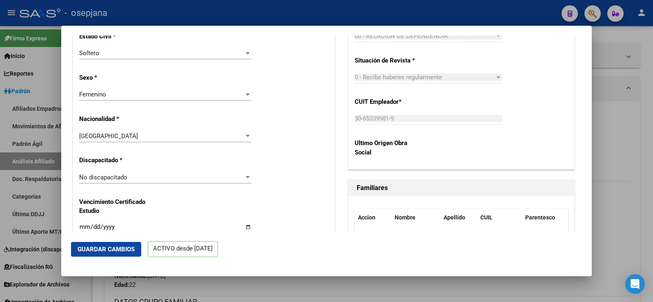
scroll to position [490, 0]
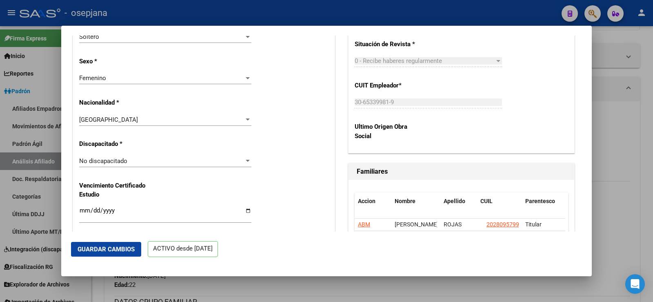
click at [80, 211] on input "Ingresar fecha" at bounding box center [165, 213] width 172 height 13
type input "2025-12-31"
click at [120, 251] on span "Guardar Cambios" at bounding box center [106, 248] width 57 height 7
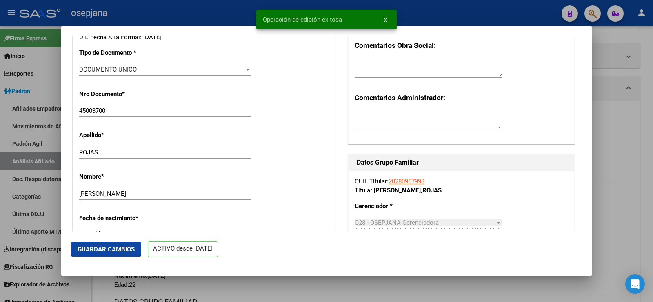
scroll to position [0, 0]
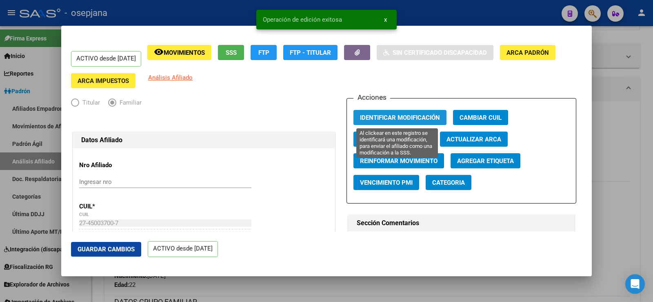
click at [409, 119] on span "Identificar Modificación" at bounding box center [400, 117] width 80 height 7
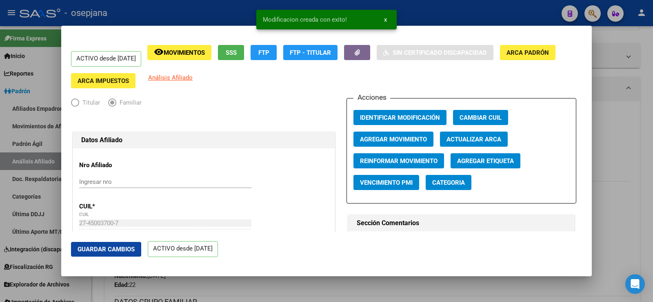
click at [648, 115] on div at bounding box center [326, 151] width 653 height 302
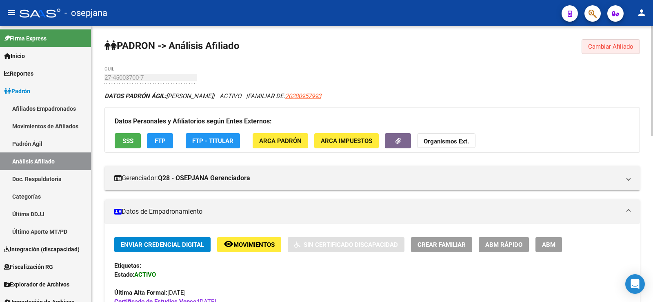
click at [602, 41] on button "Cambiar Afiliado" at bounding box center [611, 46] width 58 height 15
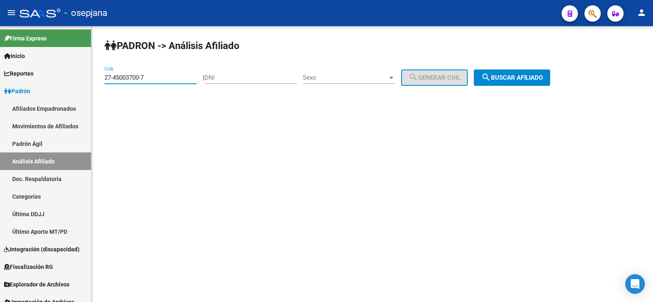
drag, startPoint x: 151, startPoint y: 79, endPoint x: 111, endPoint y: 87, distance: 40.5
click at [88, 80] on mat-sidenav-container "Firma Express Inicio Calendario SSS Instructivos Contacto OS Reportes Ingresos …" at bounding box center [326, 163] width 653 height 275
paste input "24498992-1"
click at [516, 78] on span "search Buscar afiliado" at bounding box center [512, 77] width 62 height 7
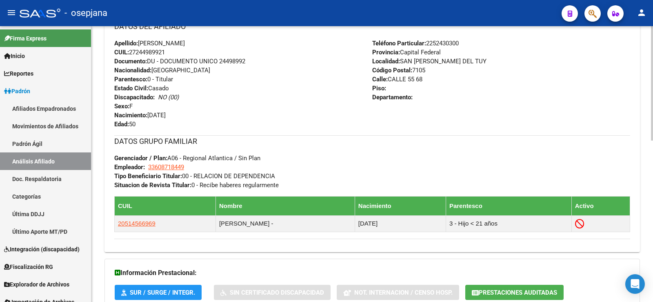
scroll to position [388, 0]
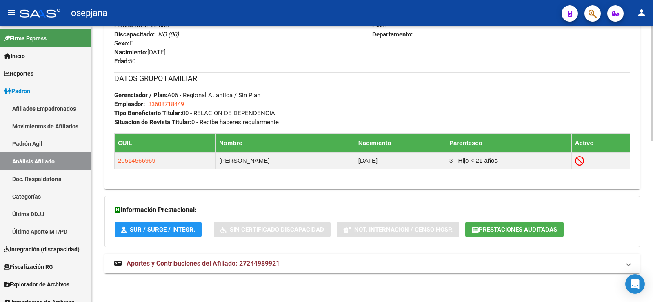
click at [257, 258] on mat-expansion-panel-header "Aportes y Contribuciones del Afiliado: 27244989921" at bounding box center [371, 263] width 535 height 20
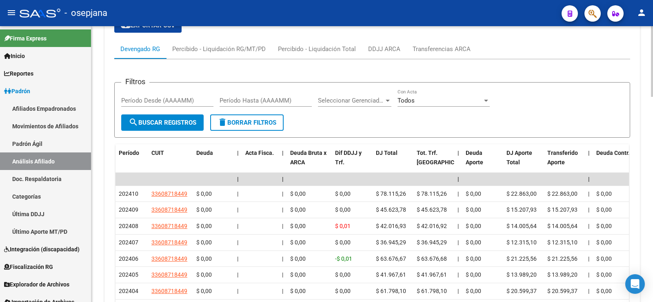
scroll to position [674, 0]
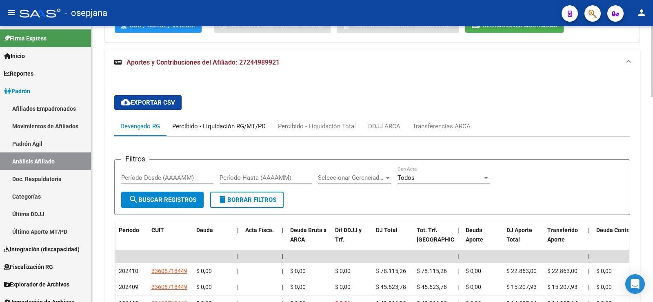
click at [211, 132] on div "Percibido - Liquidación RG/MT/PD" at bounding box center [219, 126] width 106 height 20
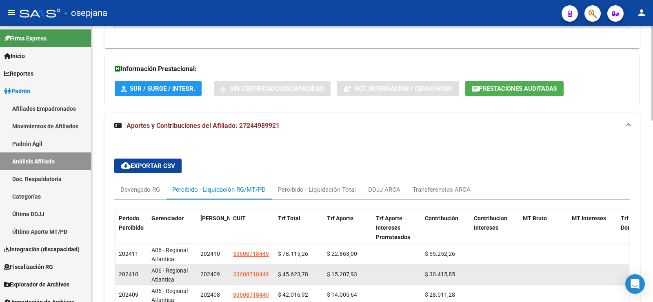
scroll to position [592, 0]
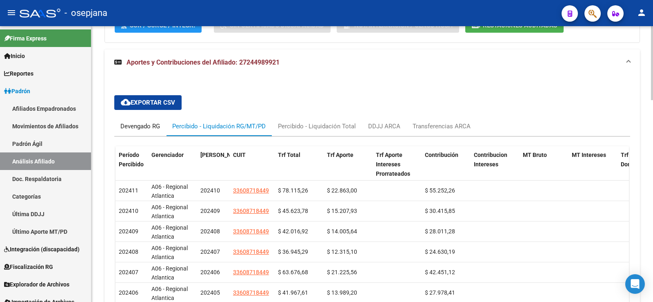
click at [135, 123] on div "Devengado RG" at bounding box center [140, 126] width 40 height 9
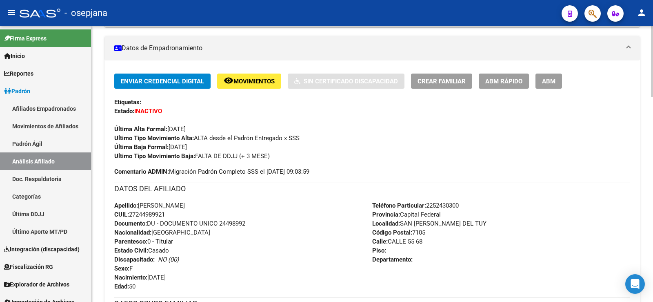
scroll to position [0, 0]
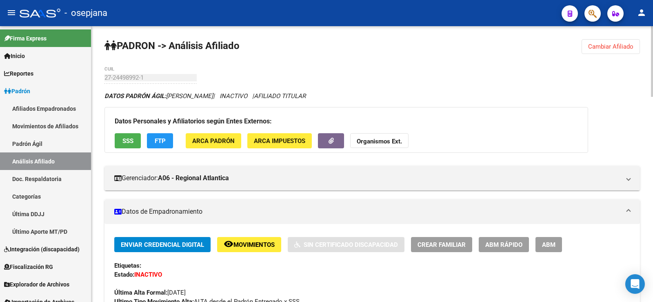
click at [624, 44] on span "Cambiar Afiliado" at bounding box center [610, 46] width 45 height 7
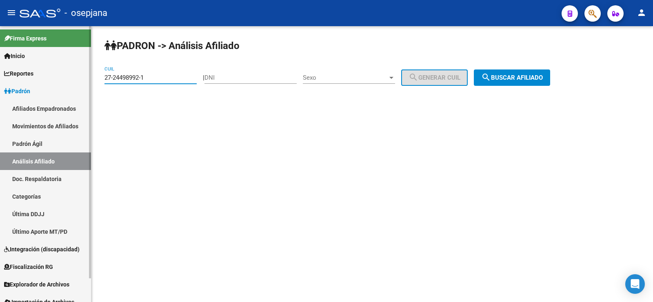
drag, startPoint x: 157, startPoint y: 75, endPoint x: 88, endPoint y: 78, distance: 69.0
click at [88, 78] on mat-sidenav-container "Firma Express Inicio Calendario SSS Instructivos Contacto OS Reportes Ingresos …" at bounding box center [326, 163] width 653 height 275
paste input "45003700-7"
click at [527, 72] on button "search Buscar afiliado" at bounding box center [512, 77] width 76 height 16
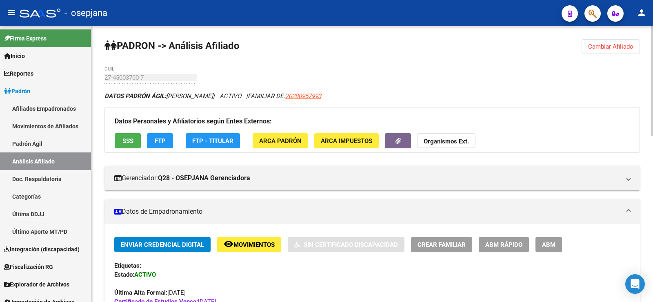
click at [599, 49] on span "Cambiar Afiliado" at bounding box center [610, 46] width 45 height 7
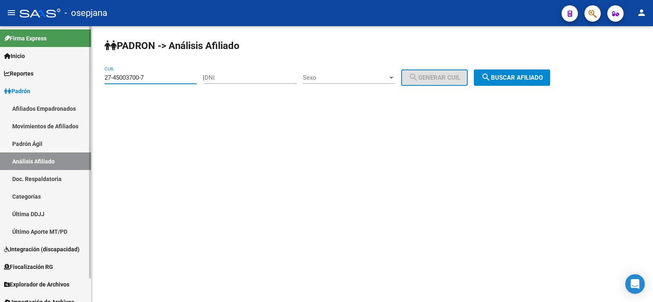
drag, startPoint x: 162, startPoint y: 78, endPoint x: 87, endPoint y: 77, distance: 75.1
click at [87, 77] on mat-sidenav-container "Firma Express Inicio Calendario SSS Instructivos Contacto OS Reportes Ingresos …" at bounding box center [326, 163] width 653 height 275
paste input "785154-0"
click at [523, 76] on span "search Buscar afiliado" at bounding box center [512, 77] width 62 height 7
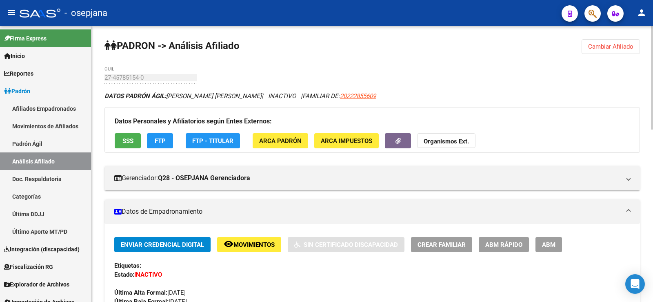
click at [121, 141] on button "SSS" at bounding box center [128, 140] width 26 height 15
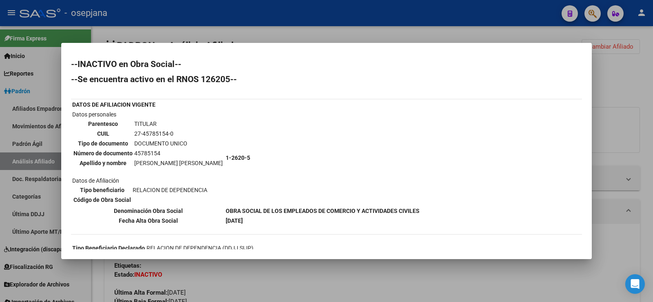
scroll to position [78, 0]
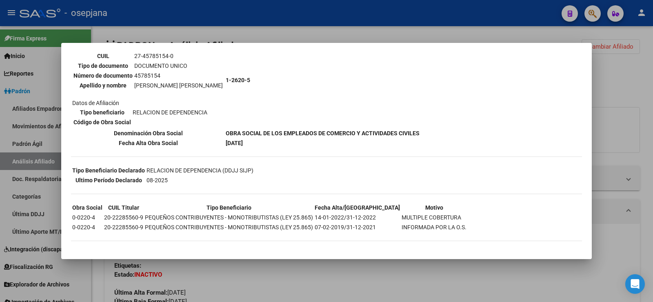
drag, startPoint x: 626, startPoint y: 79, endPoint x: 614, endPoint y: 83, distance: 12.8
click at [626, 79] on div at bounding box center [326, 151] width 653 height 302
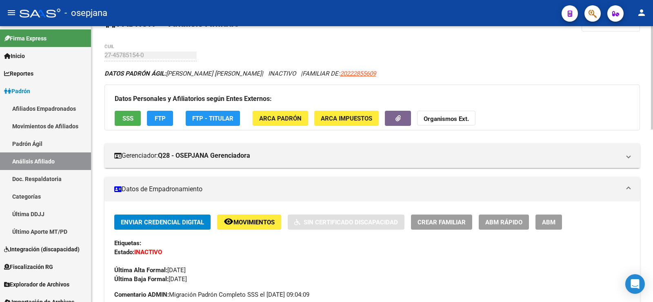
scroll to position [0, 0]
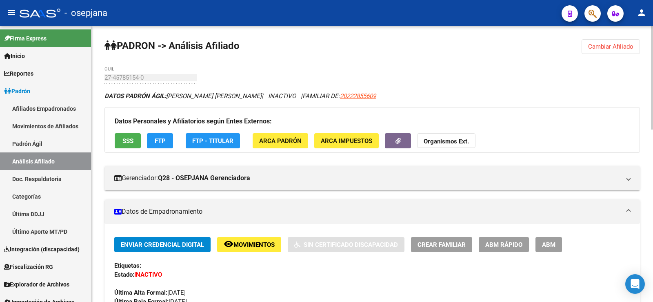
click at [615, 49] on span "Cambiar Afiliado" at bounding box center [610, 46] width 45 height 7
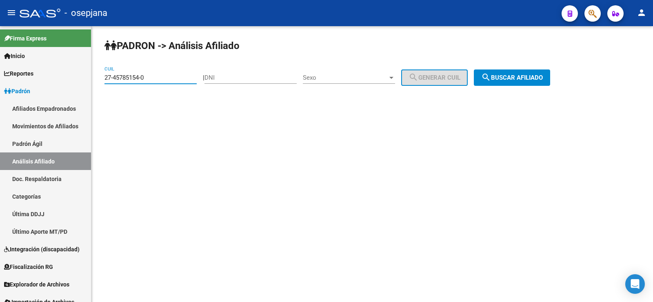
drag, startPoint x: 156, startPoint y: 80, endPoint x: 92, endPoint y: 80, distance: 64.5
click at [92, 80] on div "PADRON -> Análisis Afiliado 27-45785154-0 CUIL | DNI Sexo Sexo search Generar C…" at bounding box center [372, 69] width 562 height 86
paste input "4259267"
click at [544, 71] on button "search Buscar afiliado" at bounding box center [512, 77] width 76 height 16
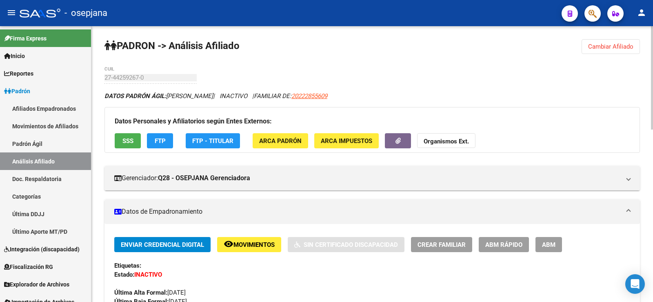
click at [132, 140] on span "SSS" at bounding box center [127, 140] width 11 height 7
click at [607, 47] on span "Cambiar Afiliado" at bounding box center [610, 46] width 45 height 7
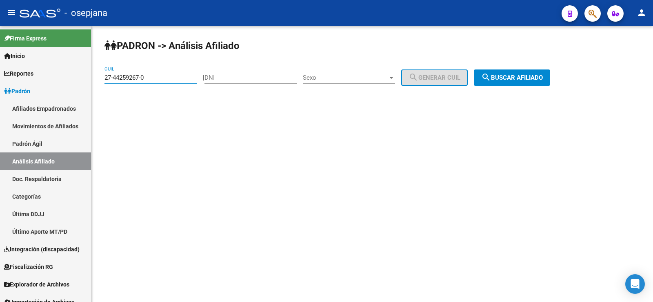
drag, startPoint x: 154, startPoint y: 77, endPoint x: 93, endPoint y: 80, distance: 61.3
click at [93, 80] on div "PADRON -> Análisis Afiliado 27-44259267-0 CUIL | DNI Sexo Sexo search Generar C…" at bounding box center [372, 69] width 562 height 86
paste input "3-44542040-9"
click at [516, 74] on span "search Buscar afiliado" at bounding box center [512, 77] width 62 height 7
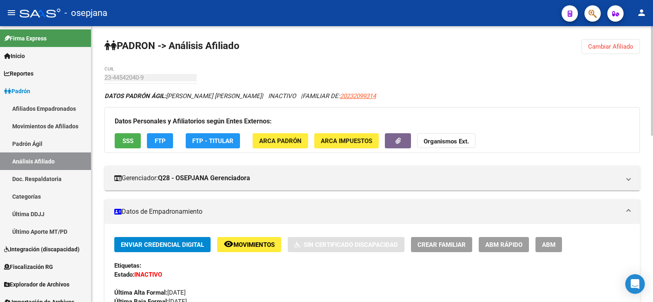
click at [133, 139] on button "SSS" at bounding box center [128, 140] width 26 height 15
click at [603, 48] on span "Cambiar Afiliado" at bounding box center [610, 46] width 45 height 7
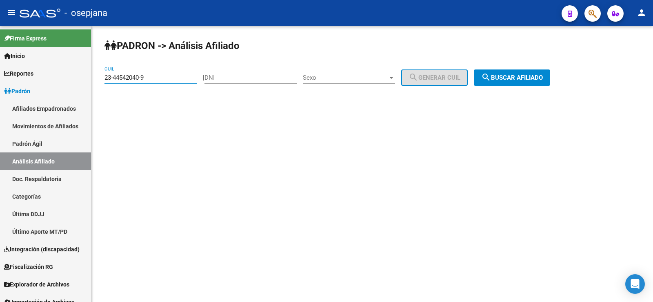
drag, startPoint x: 152, startPoint y: 77, endPoint x: 93, endPoint y: 79, distance: 58.8
click at [93, 79] on div "PADRON -> Análisis Afiliado 23-44542040-9 CUIL | DNI Sexo Sexo search Generar C…" at bounding box center [372, 69] width 562 height 86
paste input "7-44184386-6"
click at [522, 73] on button "search Buscar afiliado" at bounding box center [512, 77] width 76 height 16
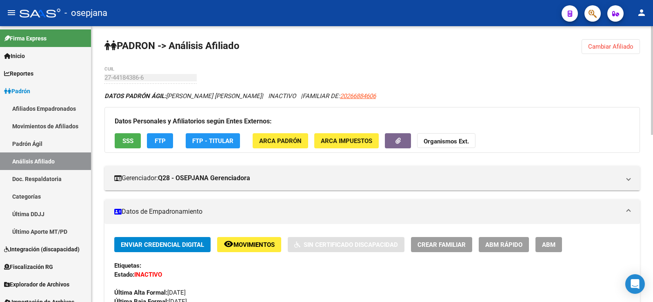
click at [616, 45] on span "Cambiar Afiliado" at bounding box center [610, 46] width 45 height 7
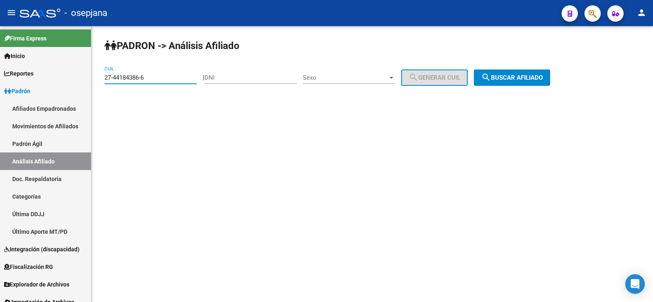
drag, startPoint x: 152, startPoint y: 78, endPoint x: 102, endPoint y: 80, distance: 50.3
click at [102, 80] on div "PADRON -> Análisis Afiliado 27-44184386-6 CUIL | DNI Sexo Sexo search Generar C…" at bounding box center [372, 69] width 562 height 86
paste input "0-45398762-1"
type input "20-45398762-1"
click at [522, 73] on button "search Buscar afiliado" at bounding box center [512, 77] width 76 height 16
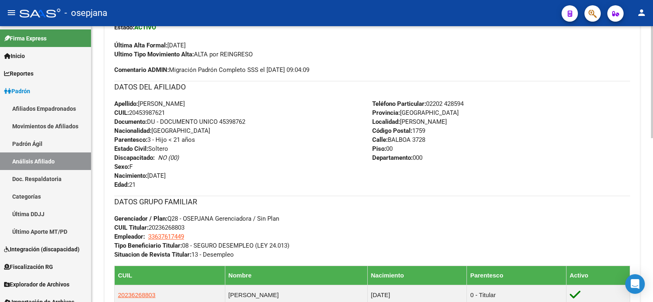
scroll to position [286, 0]
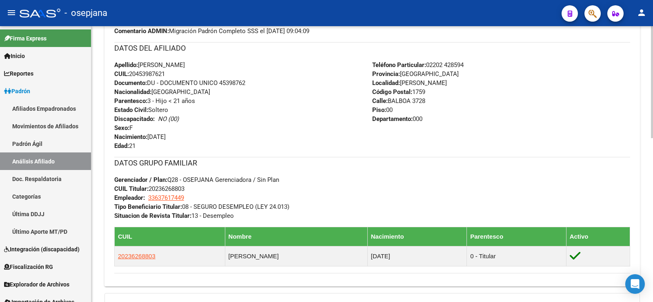
click at [171, 188] on span "CUIL Titular: 20236268803" at bounding box center [149, 188] width 70 height 7
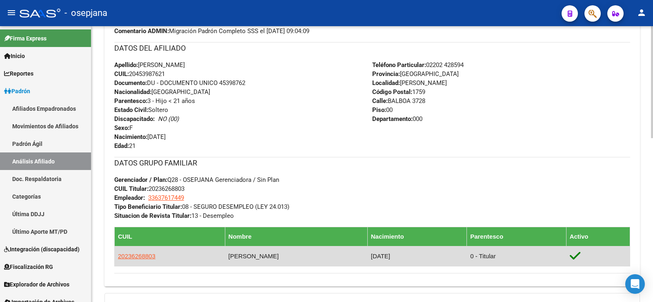
copy span "20236268803"
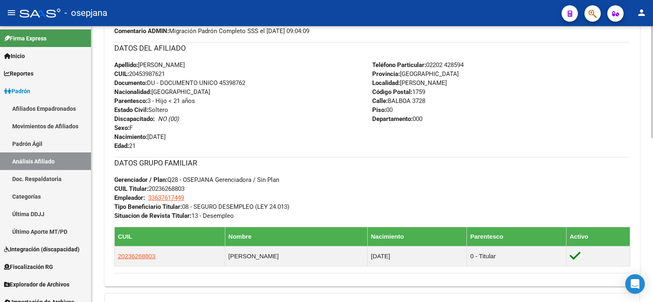
click at [273, 154] on div "Enviar Credencial Digital remove_red_eye Movimientos Sin Certificado Discapacid…" at bounding box center [372, 112] width 516 height 322
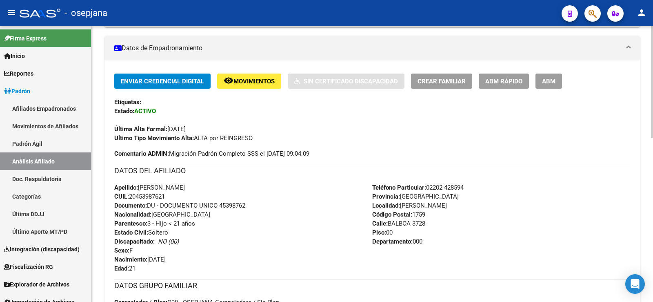
scroll to position [0, 0]
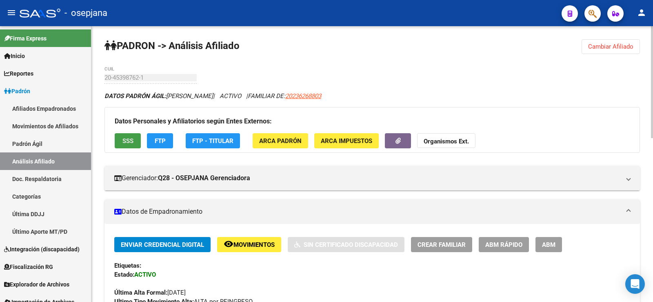
click at [130, 137] on span "SSS" at bounding box center [127, 140] width 11 height 7
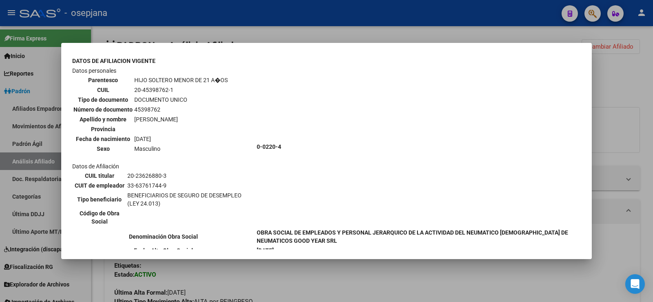
scroll to position [286, 0]
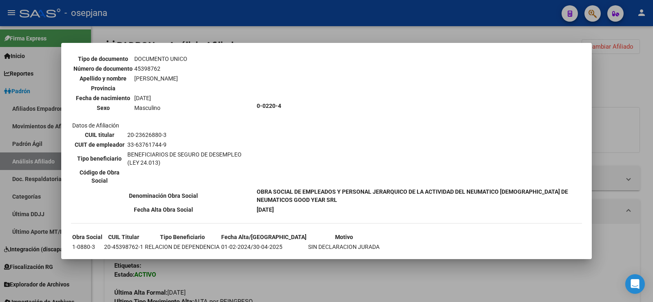
click at [366, 40] on div at bounding box center [326, 151] width 653 height 302
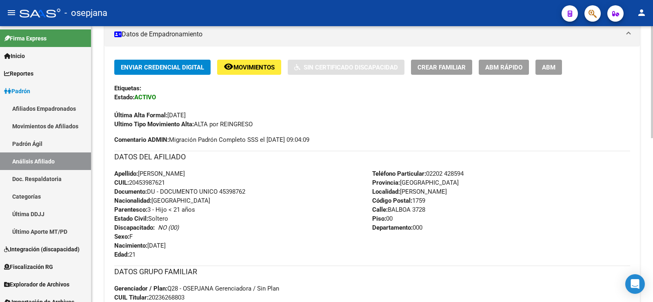
scroll to position [163, 0]
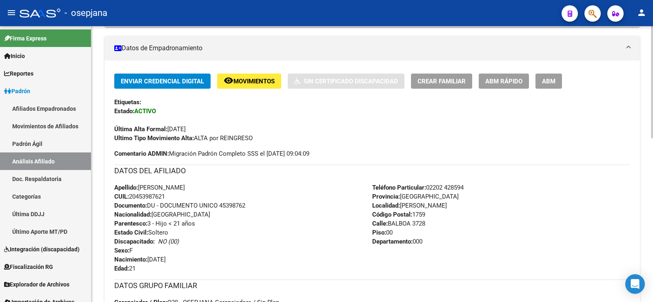
click at [502, 83] on span "ABM Rápido" at bounding box center [503, 81] width 37 height 7
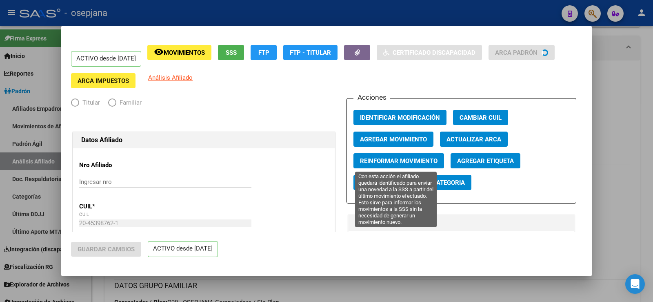
radio input "true"
type input "33-63761744-9"
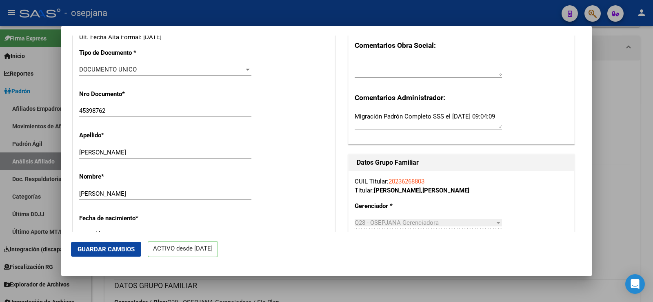
scroll to position [326, 0]
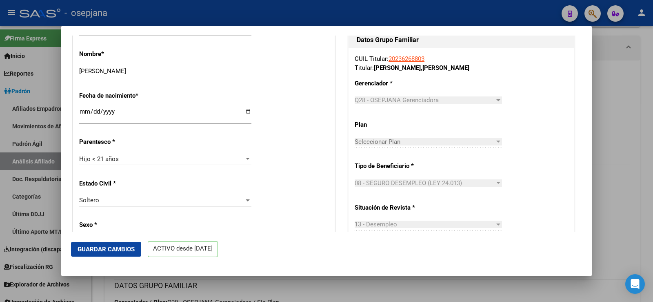
click at [122, 159] on div "Hijo < 21 años" at bounding box center [161, 158] width 165 height 7
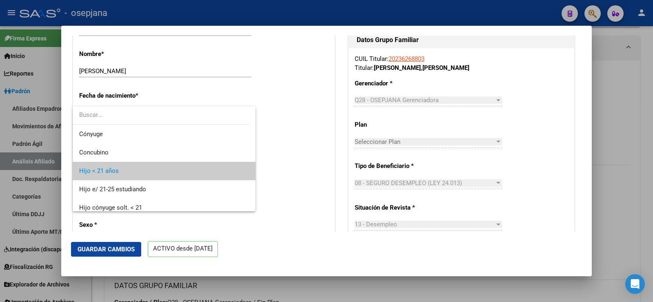
scroll to position [12, 0]
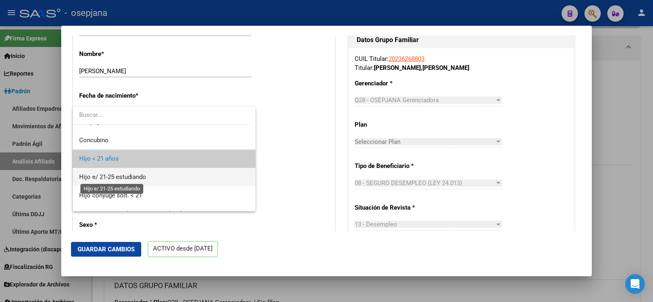
click at [122, 174] on span "Hijo e/ 21-25 estudiando" at bounding box center [112, 176] width 67 height 7
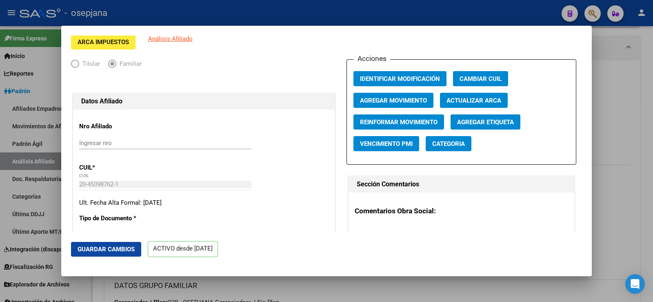
scroll to position [0, 0]
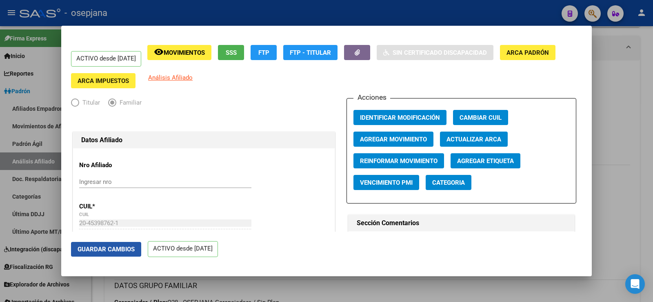
click at [107, 252] on span "Guardar Cambios" at bounding box center [106, 248] width 57 height 7
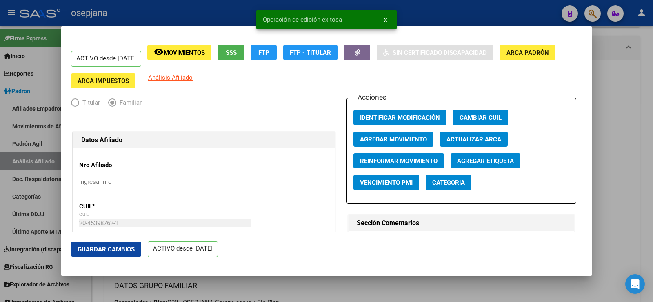
click at [405, 138] on span "Agregar Movimiento" at bounding box center [393, 138] width 67 height 7
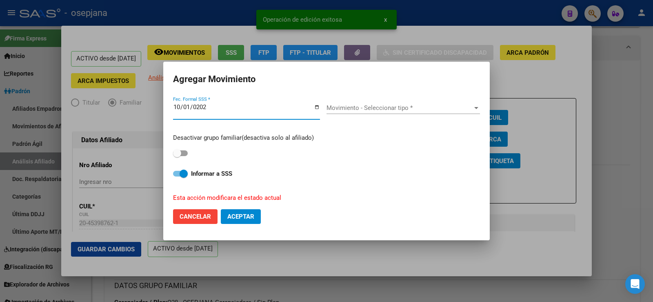
type input "2025-10-01"
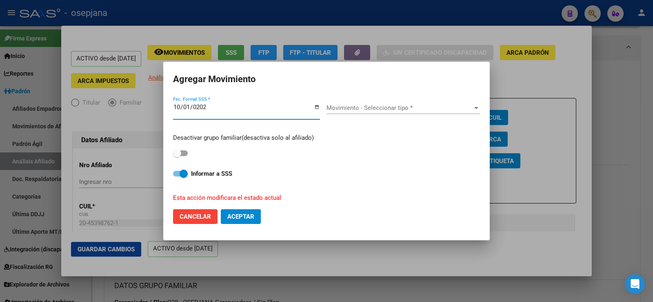
click at [377, 107] on span "Movimiento - Seleccionar tipo *" at bounding box center [399, 107] width 146 height 7
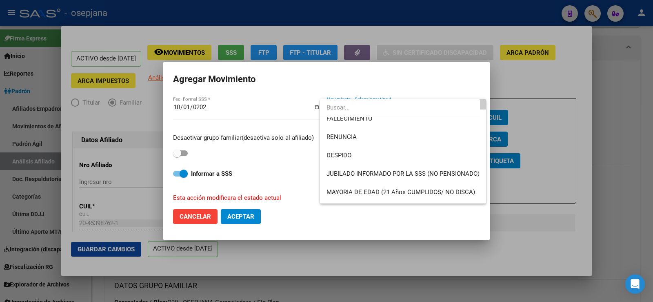
scroll to position [41, 0]
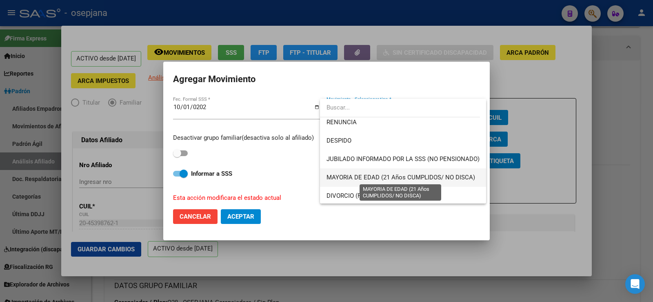
click at [377, 177] on span "MAYORIA DE EDAD (21 Años CUMPLIDOS/ NO DISCA)" at bounding box center [400, 176] width 149 height 7
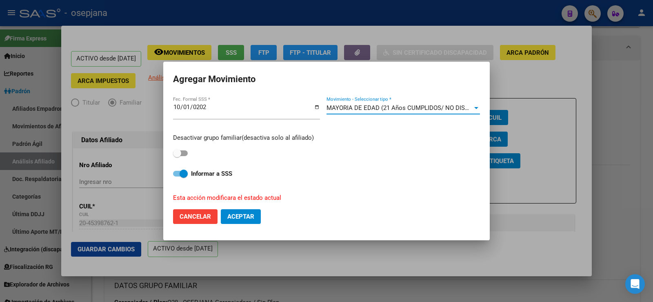
click at [180, 151] on span at bounding box center [177, 153] width 8 height 8
click at [177, 156] on input "checkbox" at bounding box center [177, 156] width 0 height 0
checkbox input "true"
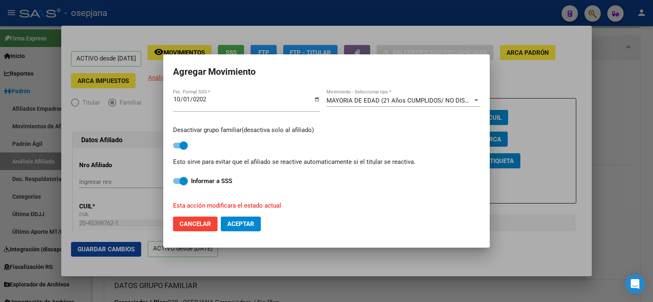
click at [249, 219] on button "Aceptar" at bounding box center [241, 223] width 40 height 15
checkbox input "false"
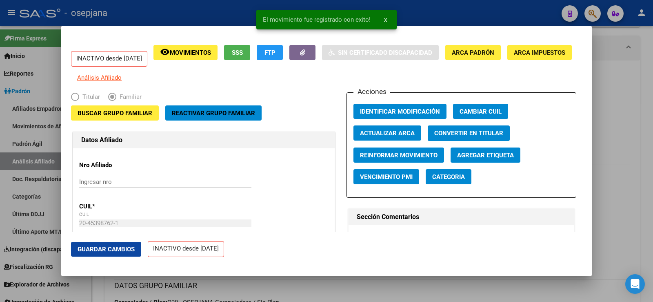
click at [120, 248] on span "Guardar Cambios" at bounding box center [106, 248] width 57 height 7
click at [639, 81] on div at bounding box center [326, 151] width 653 height 302
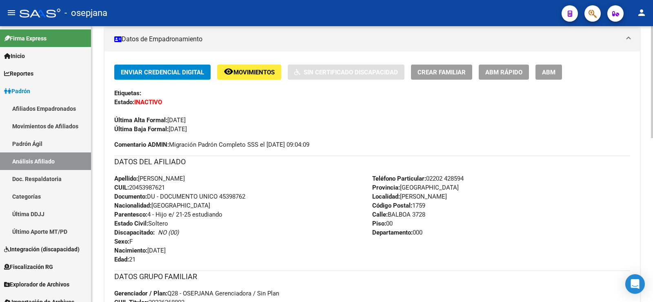
scroll to position [163, 0]
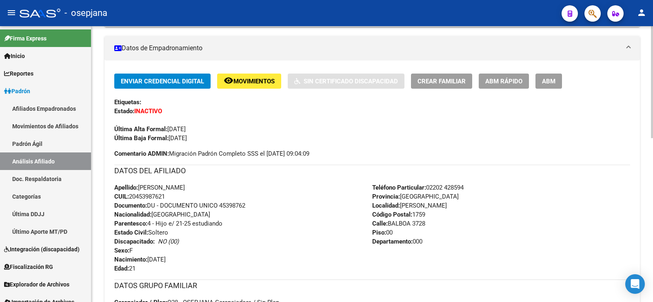
click at [255, 82] on span "Movimientos" at bounding box center [253, 81] width 41 height 7
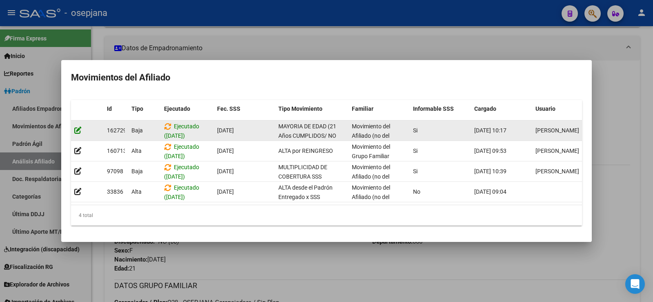
click at [74, 126] on icon at bounding box center [77, 130] width 7 height 8
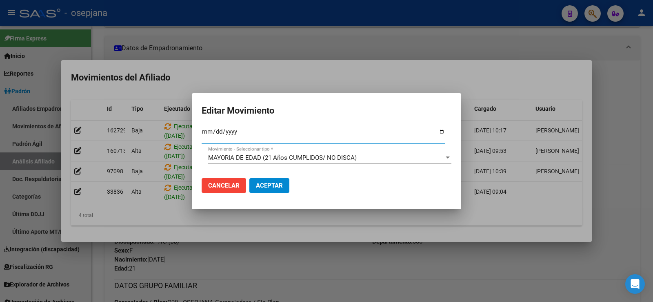
type input "[DATE]"
click at [275, 184] on span "Aceptar" at bounding box center [269, 185] width 27 height 7
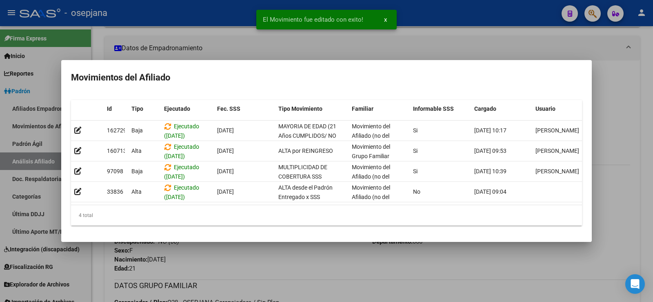
click at [319, 264] on div at bounding box center [326, 151] width 653 height 302
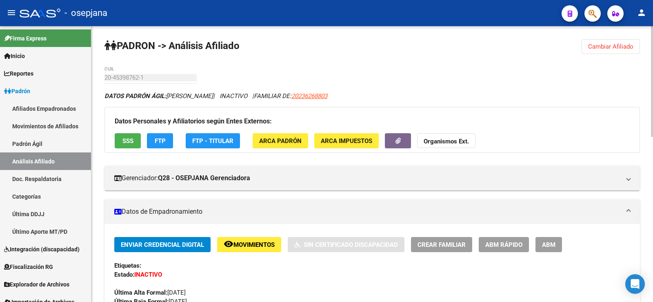
click at [612, 42] on button "Cambiar Afiliado" at bounding box center [611, 46] width 58 height 15
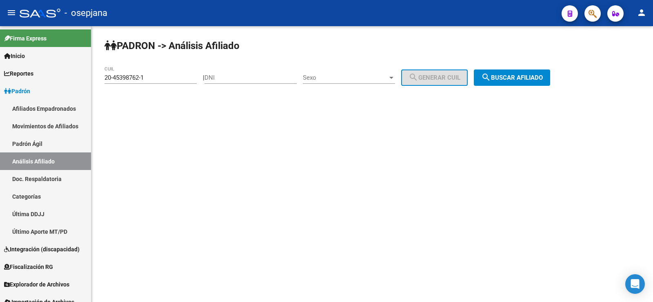
click at [158, 73] on div "20-45398762-1 CUIL" at bounding box center [150, 75] width 92 height 18
drag, startPoint x: 153, startPoint y: 77, endPoint x: 103, endPoint y: 76, distance: 50.6
click at [103, 76] on div "PADRON -> Análisis Afiliado 20-45398762-1 CUIL | DNI Sexo Sexo search Generar C…" at bounding box center [372, 69] width 562 height 86
paste input "7-25024745-7"
type input "27-25024745-7"
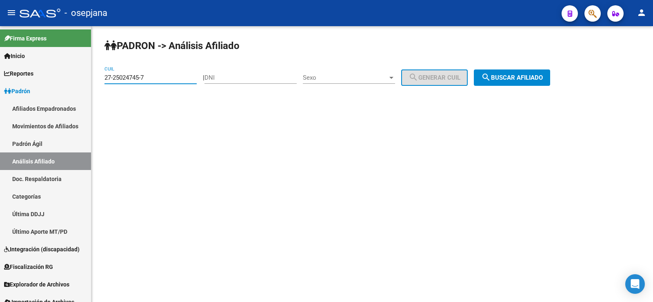
click at [520, 79] on span "search Buscar afiliado" at bounding box center [512, 77] width 62 height 7
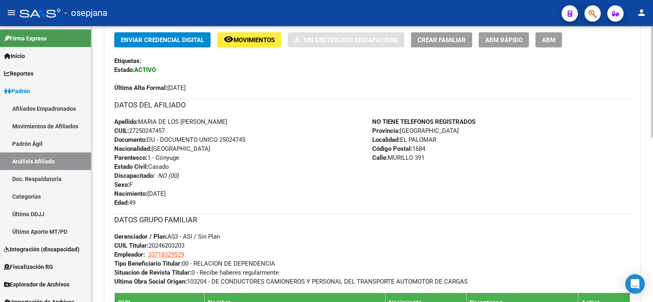
scroll to position [204, 0]
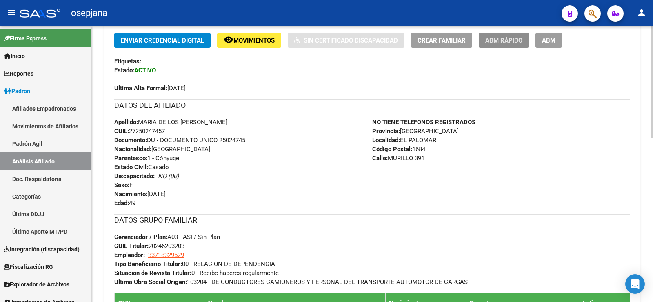
click at [502, 41] on span "ABM Rápido" at bounding box center [503, 40] width 37 height 7
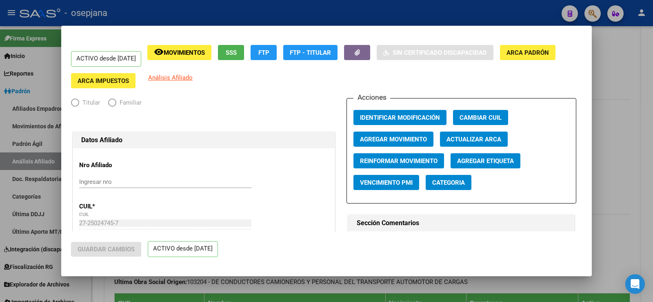
radio input "true"
type input "33-71832952-9"
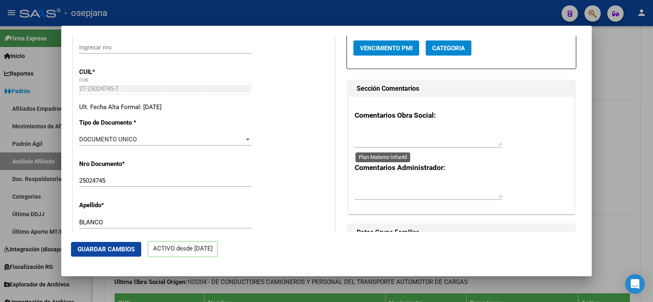
scroll to position [41, 0]
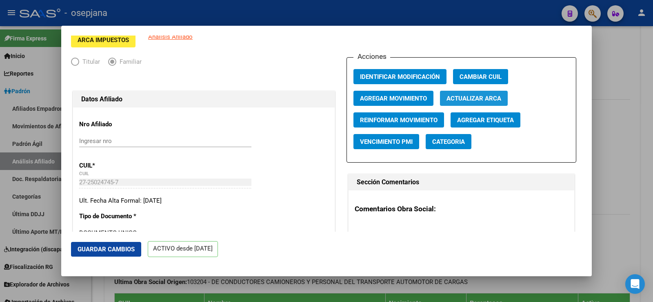
click at [470, 100] on span "Actualizar ARCA" at bounding box center [473, 98] width 55 height 7
type input "BLANCO MARIA DE [GEOGRAPHIC_DATA]"
type input "EL PALOMAR"
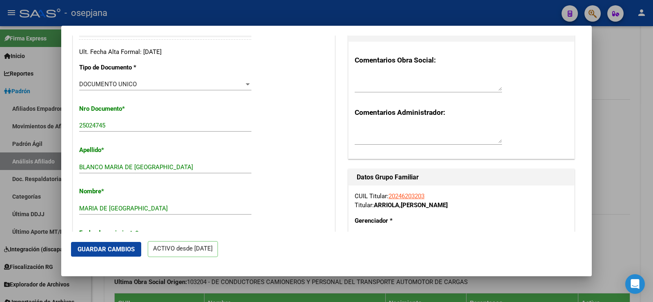
scroll to position [245, 0]
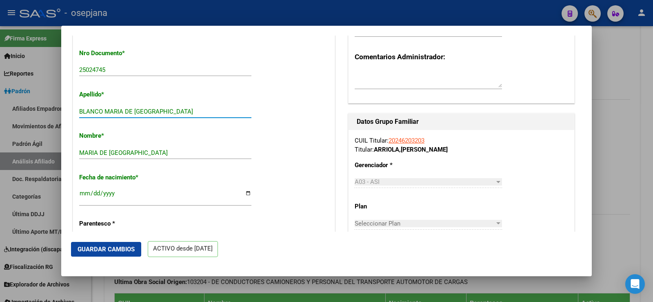
drag, startPoint x: 103, startPoint y: 109, endPoint x: 198, endPoint y: 110, distance: 95.1
click at [198, 110] on input "BLANCO MARIA DE [GEOGRAPHIC_DATA]" at bounding box center [165, 111] width 172 height 7
type input "BLANCO"
click at [128, 244] on button "Guardar Cambios" at bounding box center [106, 249] width 70 height 15
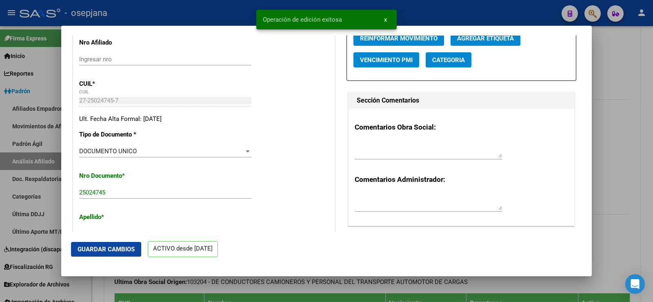
scroll to position [0, 0]
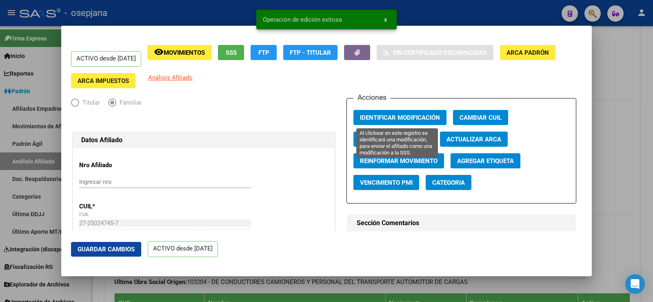
click at [380, 111] on button "Identificar Modificación" at bounding box center [399, 117] width 93 height 15
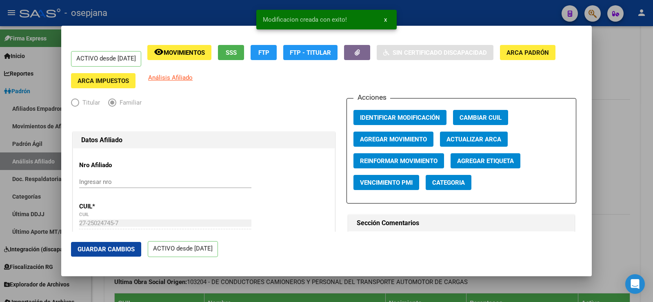
click at [646, 89] on div at bounding box center [326, 151] width 653 height 302
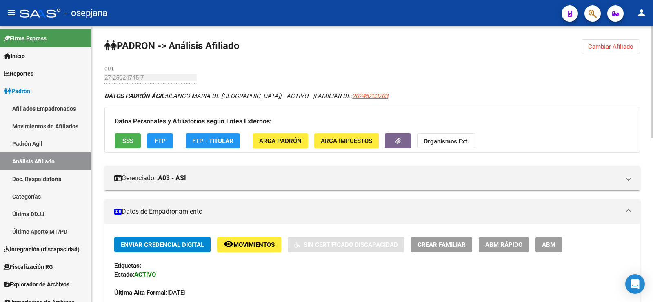
click at [614, 44] on span "Cambiar Afiliado" at bounding box center [610, 46] width 45 height 7
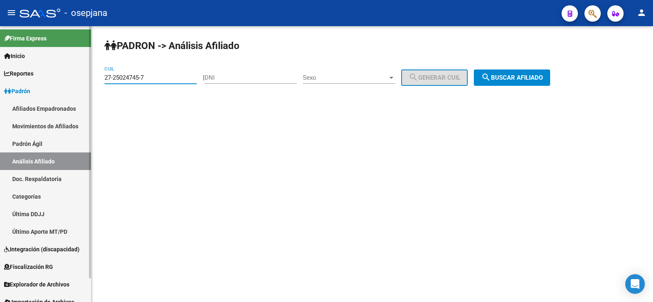
drag, startPoint x: 168, startPoint y: 78, endPoint x: 89, endPoint y: 75, distance: 79.6
click at [91, 75] on mat-sidenav-container "Firma Express Inicio Calendario SSS Instructivos Contacto OS Reportes Ingresos …" at bounding box center [326, 163] width 653 height 275
paste input "0-24620320-3"
click at [511, 77] on span "search Buscar afiliado" at bounding box center [512, 77] width 62 height 7
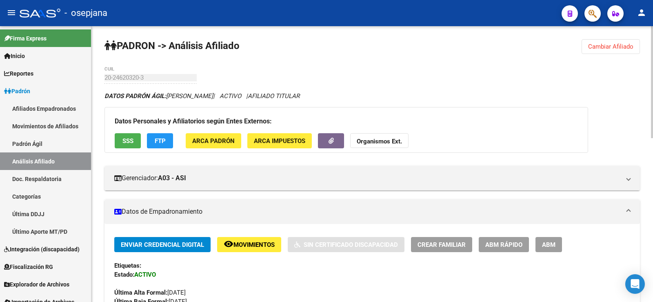
click at [613, 45] on span "Cambiar Afiliado" at bounding box center [610, 46] width 45 height 7
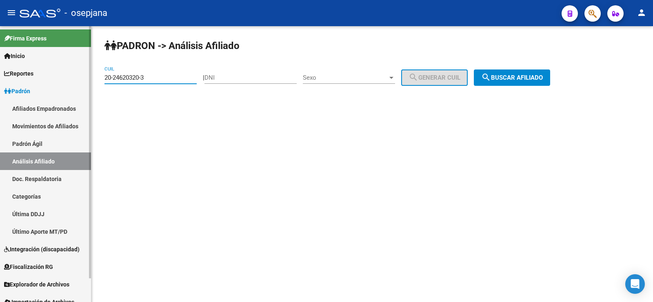
drag, startPoint x: 149, startPoint y: 80, endPoint x: 79, endPoint y: 78, distance: 69.4
click at [79, 78] on mat-sidenav-container "Firma Express Inicio Calendario SSS Instructivos Contacto OS Reportes Ingresos …" at bounding box center [326, 163] width 653 height 275
paste input "43909013-9"
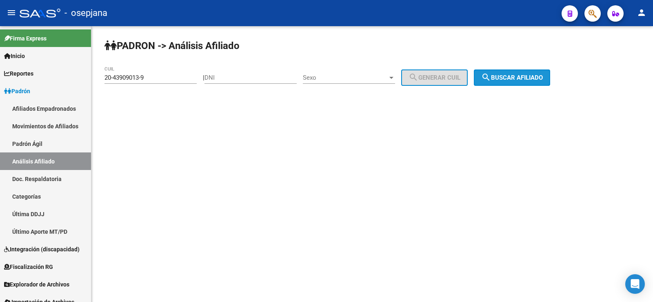
click at [504, 73] on button "search Buscar afiliado" at bounding box center [512, 77] width 76 height 16
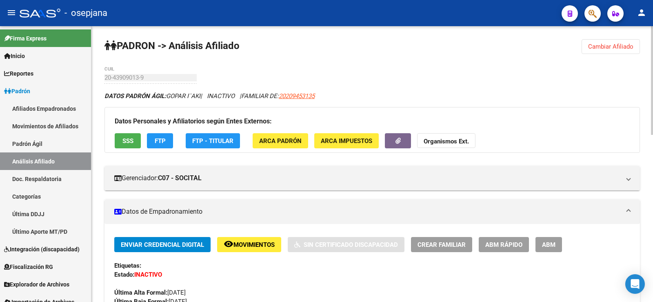
click at [615, 47] on span "Cambiar Afiliado" at bounding box center [610, 46] width 45 height 7
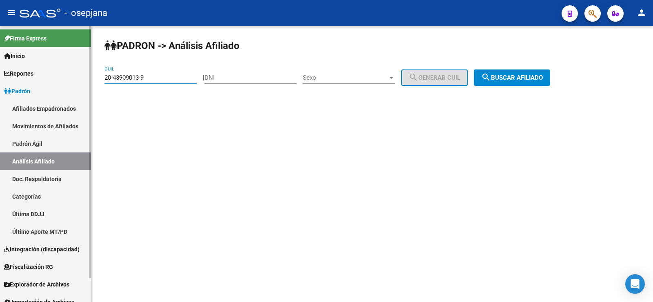
drag, startPoint x: 154, startPoint y: 79, endPoint x: 90, endPoint y: 79, distance: 64.5
click at [90, 79] on mat-sidenav-container "Firma Express Inicio Calendario SSS Instructivos Contacto OS Reportes Ingresos …" at bounding box center [326, 163] width 653 height 275
paste input "7-45688012-1"
type input "27-45688012-1"
click at [525, 76] on span "search Buscar afiliado" at bounding box center [512, 77] width 62 height 7
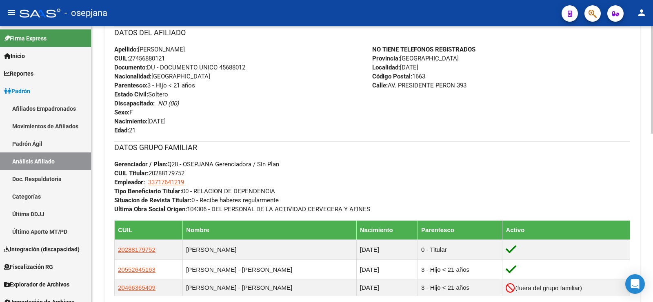
scroll to position [41, 0]
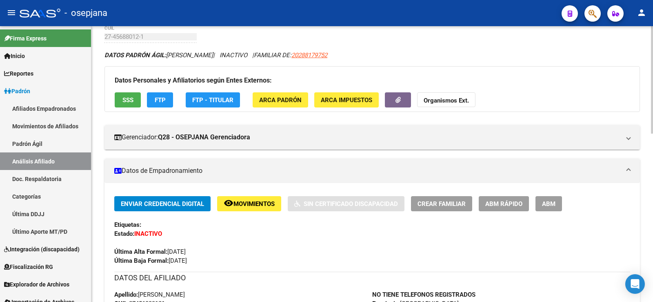
click at [126, 100] on span "SSS" at bounding box center [127, 99] width 11 height 7
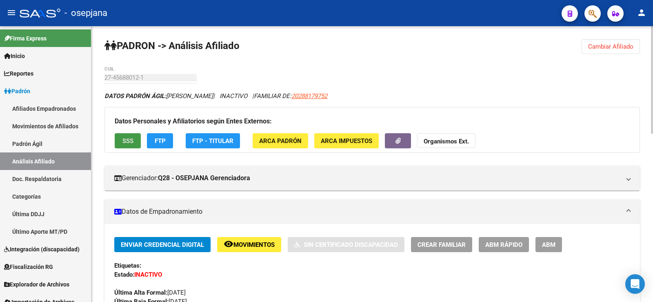
click at [614, 48] on span "Cambiar Afiliado" at bounding box center [610, 46] width 45 height 7
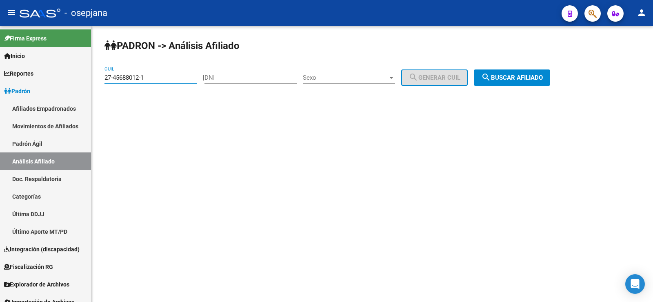
drag, startPoint x: 158, startPoint y: 75, endPoint x: 96, endPoint y: 75, distance: 62.4
click at [96, 75] on div "PADRON -> Análisis Afiliado 27-45688012-1 CUIL | DNI Sexo Sexo search Generar C…" at bounding box center [372, 69] width 562 height 86
paste input "6013530-9"
type input "27-46013530-9"
click at [508, 82] on button "search Buscar afiliado" at bounding box center [512, 77] width 76 height 16
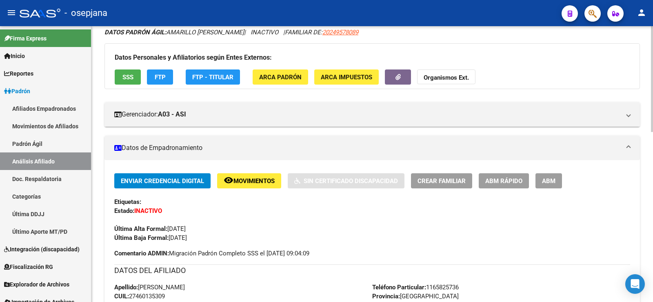
scroll to position [41, 0]
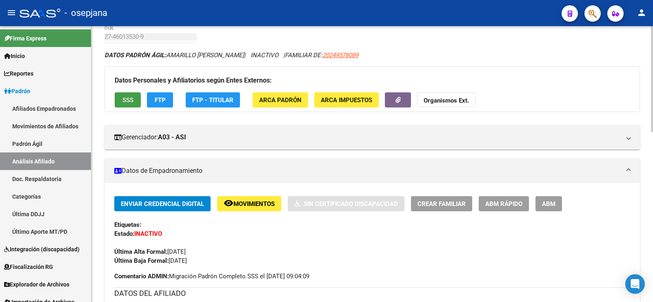
click at [133, 99] on span "SSS" at bounding box center [127, 99] width 11 height 7
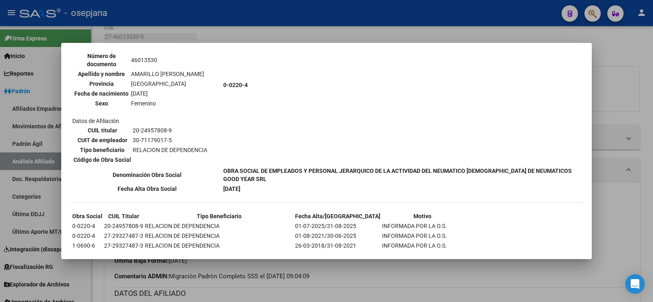
scroll to position [816, 0]
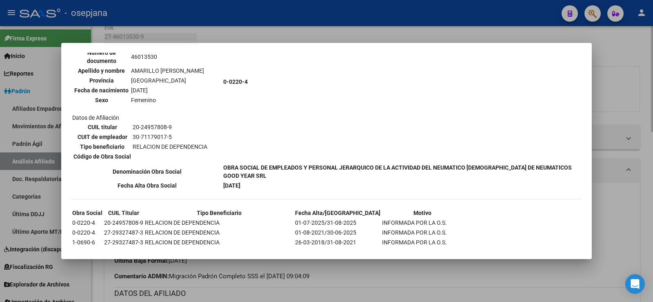
drag, startPoint x: 647, startPoint y: 95, endPoint x: 639, endPoint y: 97, distance: 7.9
click at [646, 95] on div at bounding box center [326, 151] width 653 height 302
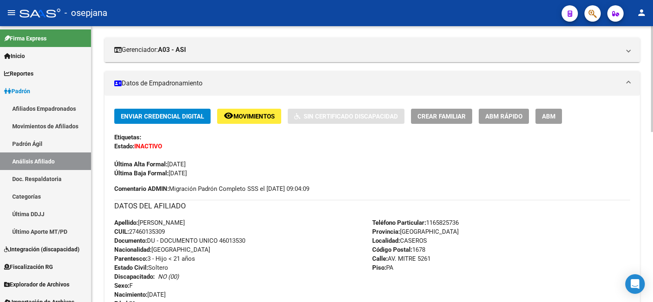
scroll to position [0, 0]
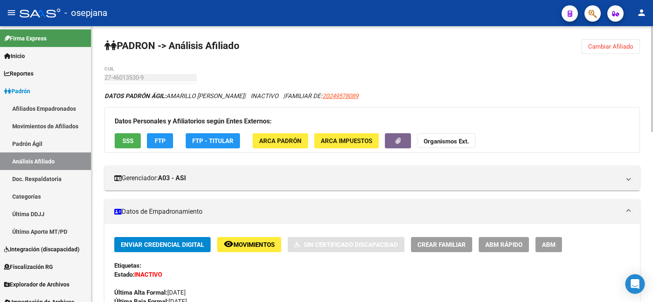
click at [131, 134] on button "SSS" at bounding box center [128, 140] width 26 height 15
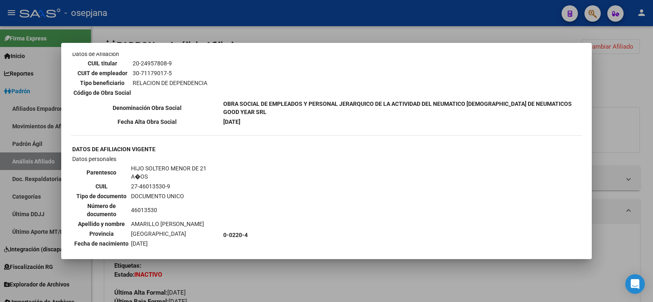
scroll to position [694, 0]
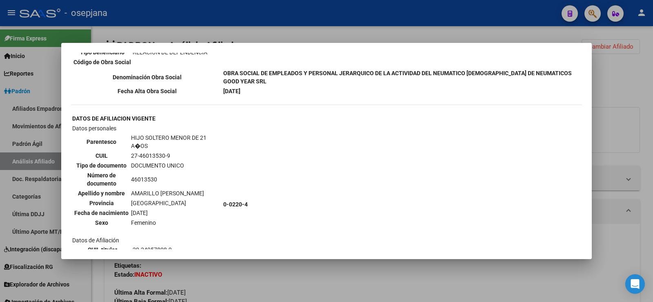
click at [636, 90] on div at bounding box center [326, 151] width 653 height 302
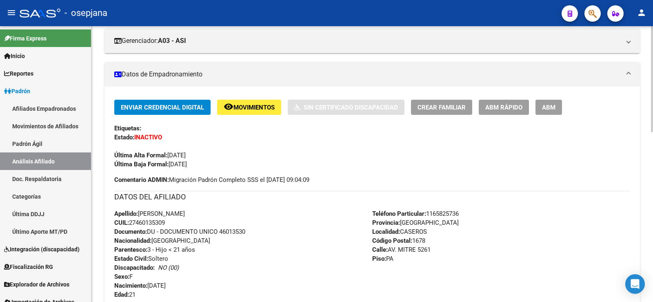
scroll to position [122, 0]
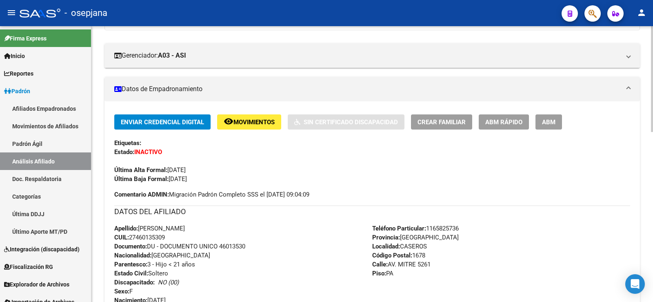
click at [246, 117] on button "remove_red_eye Movimientos" at bounding box center [249, 121] width 64 height 15
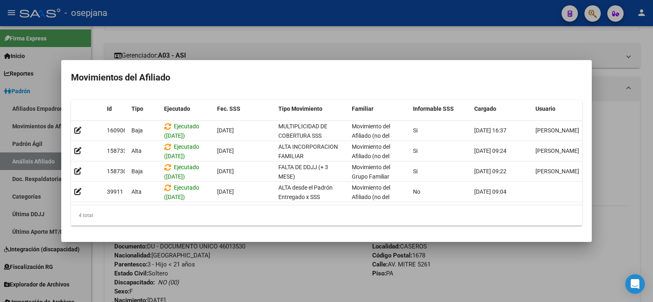
click at [322, 254] on div at bounding box center [326, 151] width 653 height 302
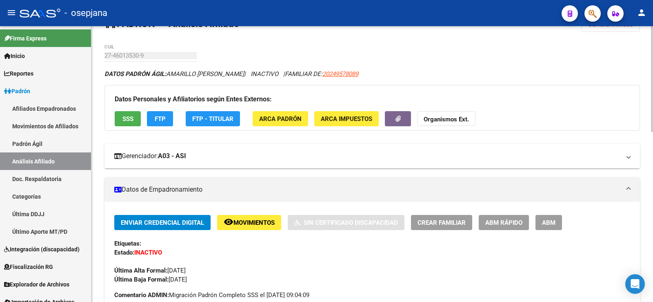
scroll to position [0, 0]
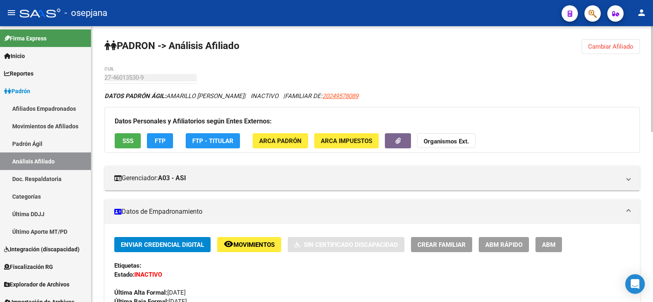
click at [162, 137] on span "FTP" at bounding box center [160, 140] width 11 height 7
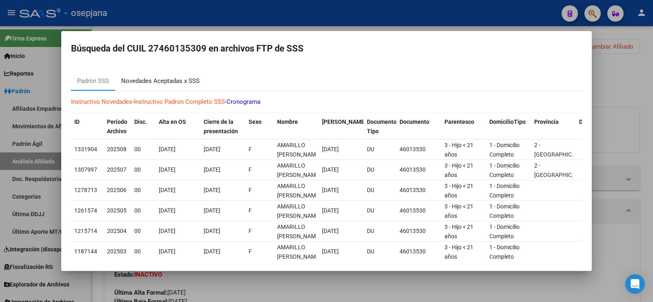
click at [163, 80] on div "Novedades Aceptadas x SSS" at bounding box center [160, 80] width 78 height 9
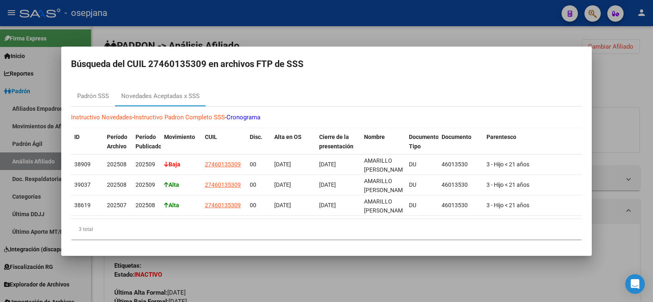
click at [618, 84] on div at bounding box center [326, 151] width 653 height 302
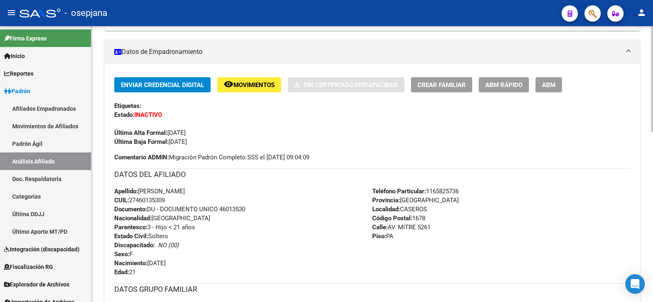
scroll to position [163, 0]
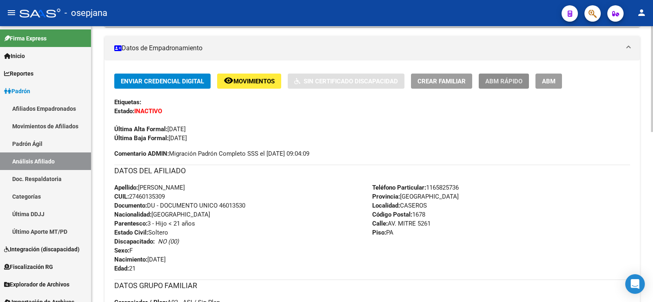
click at [502, 81] on span "ABM Rápido" at bounding box center [503, 81] width 37 height 7
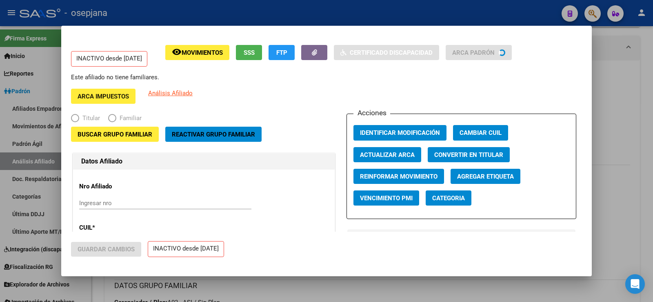
radio input "true"
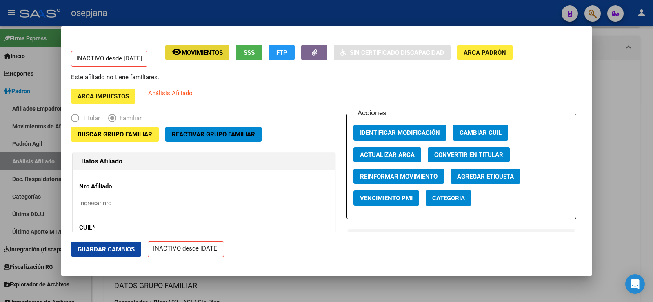
click at [213, 51] on span "Movimientos" at bounding box center [202, 52] width 41 height 7
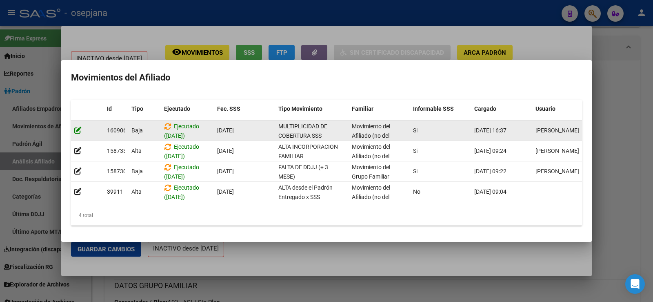
click at [78, 126] on icon at bounding box center [77, 130] width 7 height 8
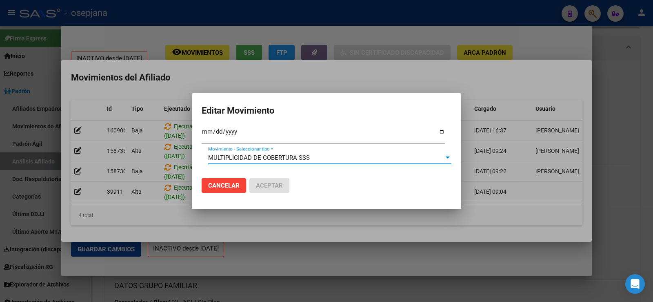
click at [444, 158] on div at bounding box center [447, 157] width 7 height 7
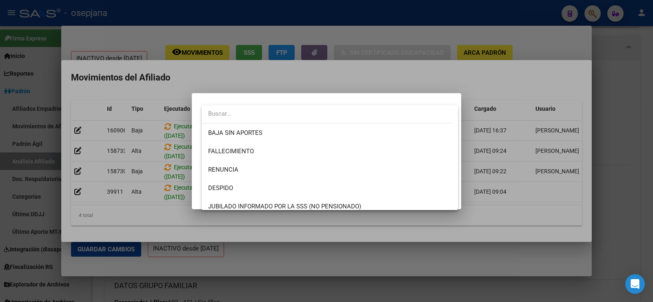
scroll to position [288, 0]
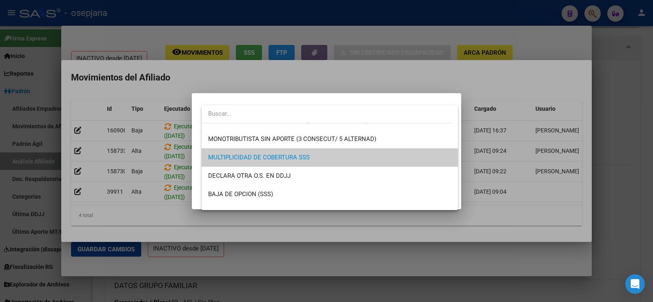
click at [411, 34] on div at bounding box center [326, 151] width 653 height 302
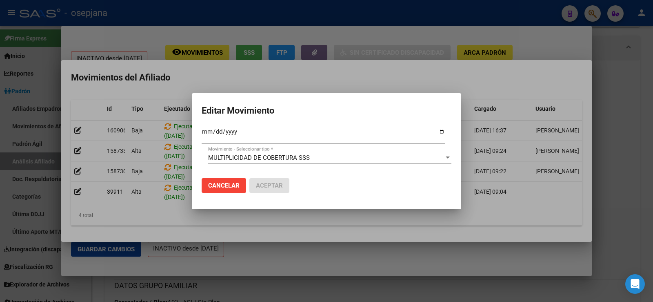
click at [396, 33] on div at bounding box center [326, 151] width 653 height 302
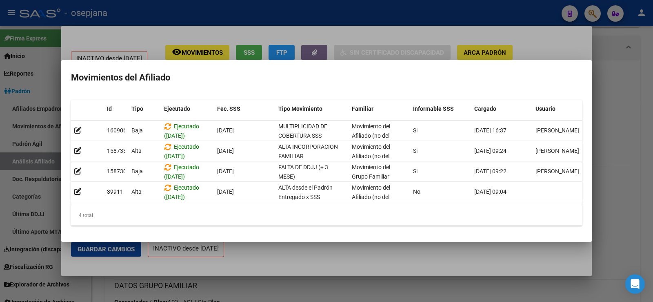
click at [358, 30] on div at bounding box center [326, 151] width 653 height 302
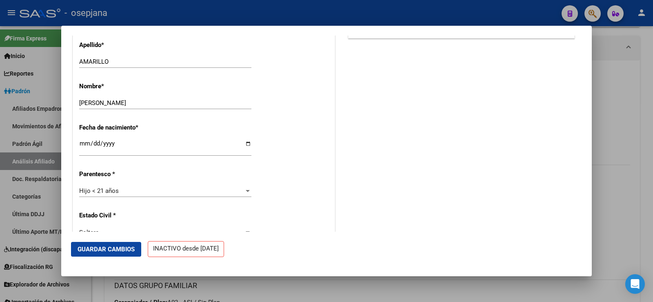
scroll to position [326, 0]
click at [123, 190] on div "Hijo < 21 años" at bounding box center [161, 188] width 165 height 7
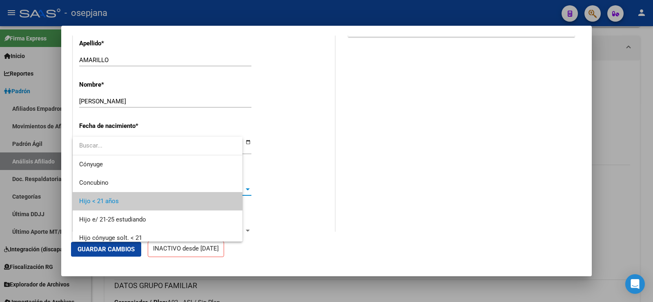
scroll to position [12, 0]
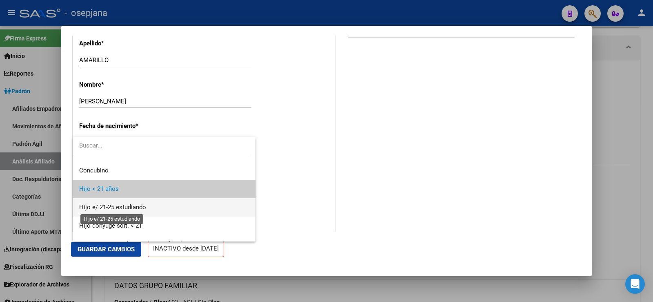
click at [121, 206] on span "Hijo e/ 21-25 estudiando" at bounding box center [112, 206] width 67 height 7
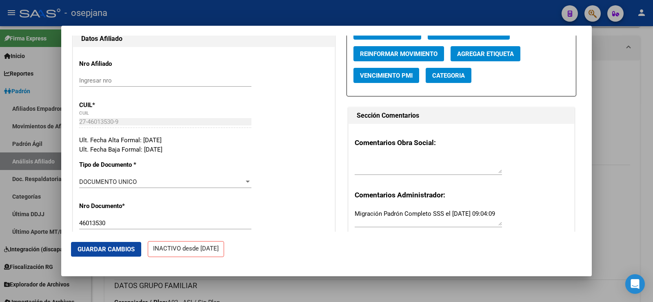
scroll to position [0, 0]
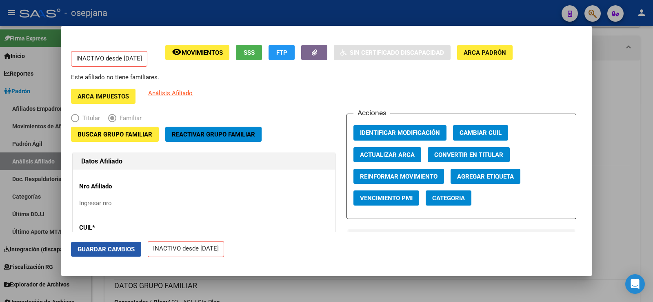
click at [108, 251] on span "Guardar Cambios" at bounding box center [106, 248] width 57 height 7
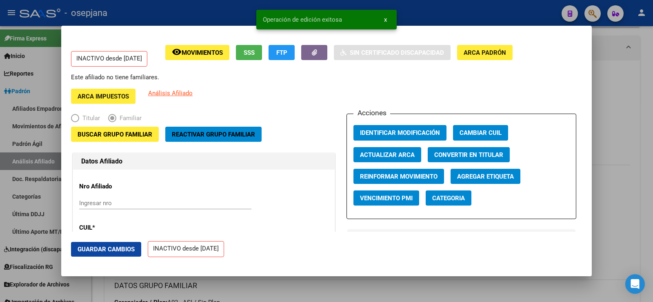
click at [203, 54] on span "Movimientos" at bounding box center [202, 52] width 41 height 7
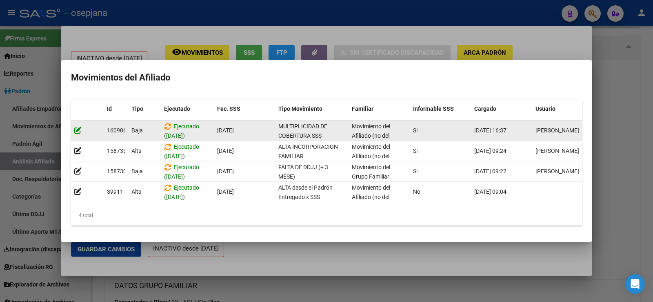
click at [77, 126] on icon at bounding box center [77, 130] width 7 height 8
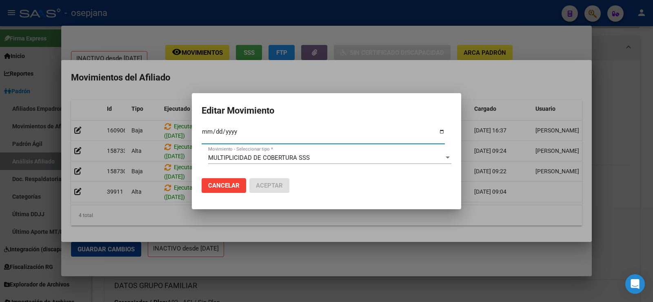
click at [357, 36] on div at bounding box center [326, 151] width 653 height 302
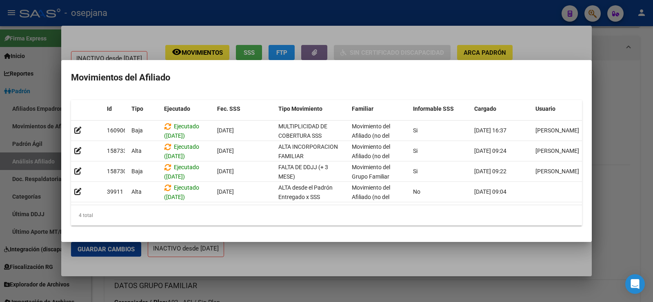
click at [357, 36] on div at bounding box center [326, 151] width 653 height 302
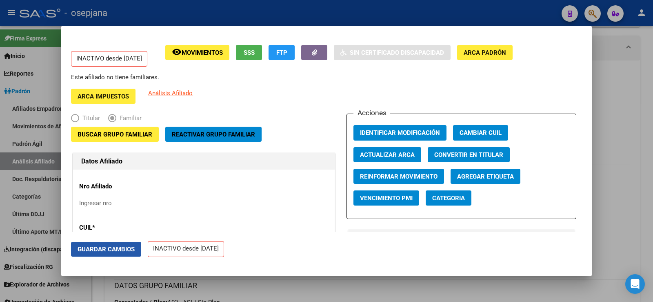
click at [119, 248] on span "Guardar Cambios" at bounding box center [106, 248] width 57 height 7
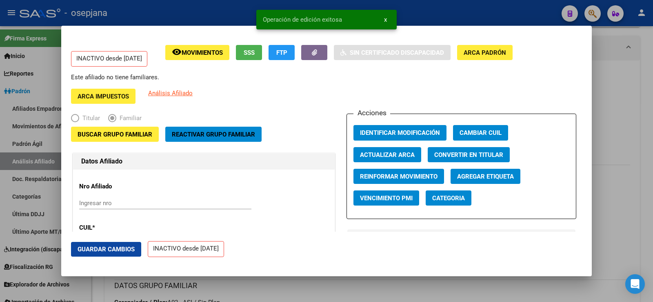
click at [633, 80] on div at bounding box center [326, 151] width 653 height 302
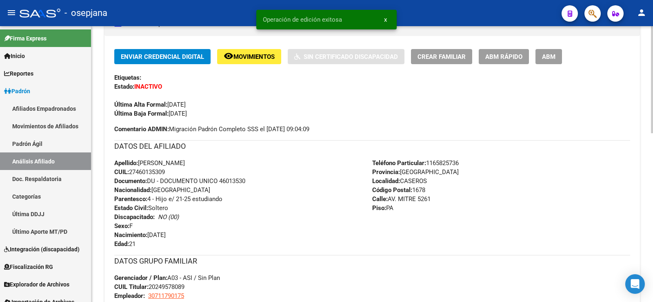
scroll to position [204, 0]
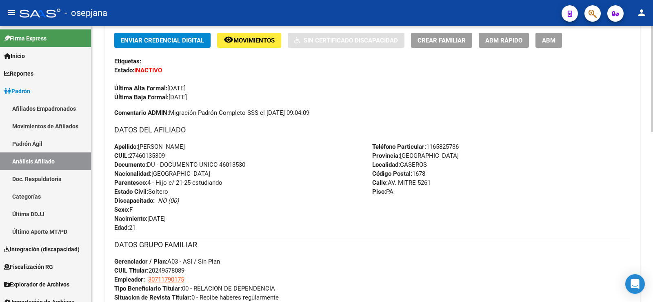
drag, startPoint x: 138, startPoint y: 154, endPoint x: 164, endPoint y: 156, distance: 26.6
click at [164, 156] on span "CUIL: 27460135309" at bounding box center [139, 155] width 51 height 7
copy span "46013530"
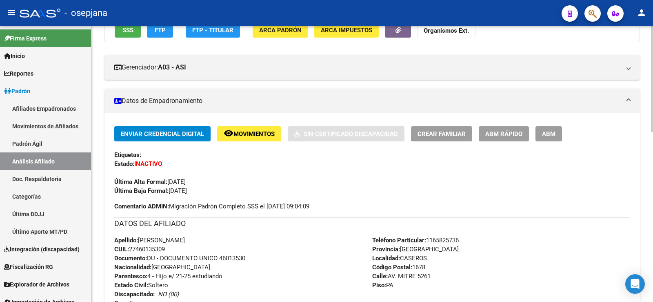
scroll to position [0, 0]
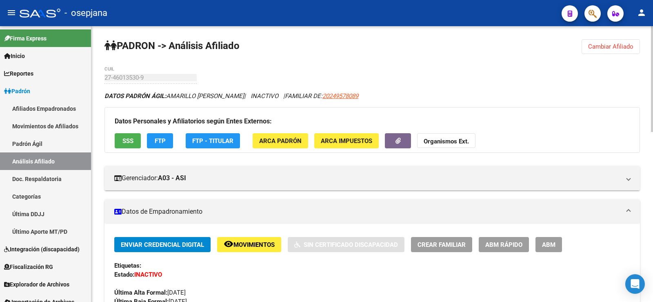
click at [604, 48] on span "Cambiar Afiliado" at bounding box center [610, 46] width 45 height 7
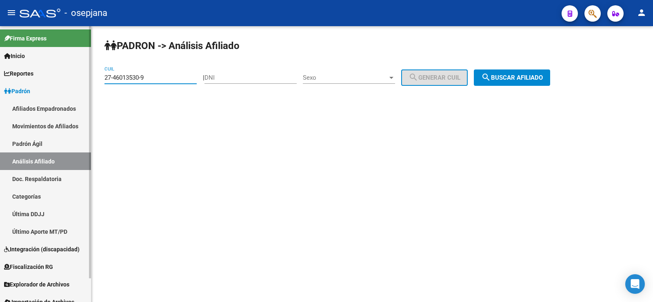
drag, startPoint x: 158, startPoint y: 79, endPoint x: 77, endPoint y: 82, distance: 81.7
click at [77, 82] on mat-sidenav-container "Firma Express Inicio Calendario SSS Instructivos Contacto OS Reportes Ingresos …" at bounding box center [326, 163] width 653 height 275
paste input "449-3"
type input "27-46013449-3"
click at [533, 75] on span "search Buscar afiliado" at bounding box center [512, 77] width 62 height 7
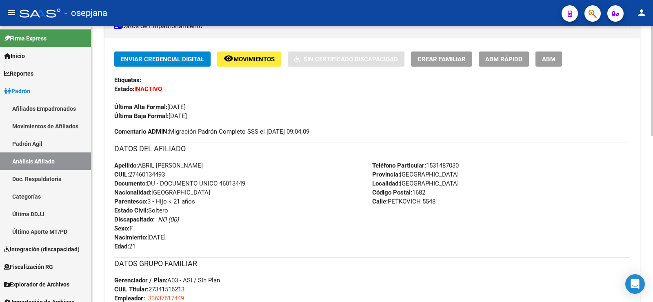
scroll to position [204, 0]
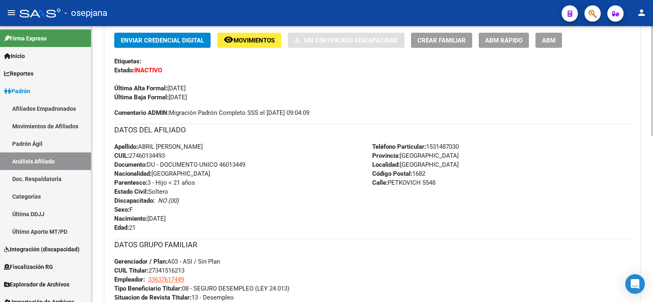
click at [248, 43] on span "Movimientos" at bounding box center [253, 40] width 41 height 7
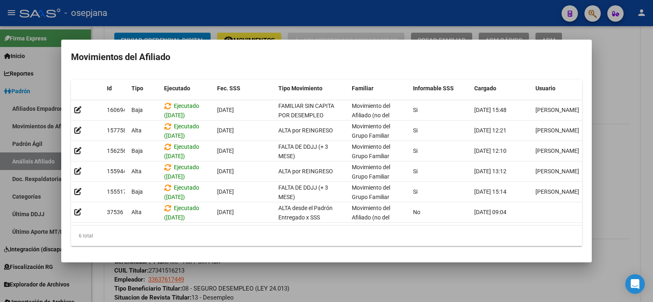
click at [333, 275] on div at bounding box center [326, 151] width 653 height 302
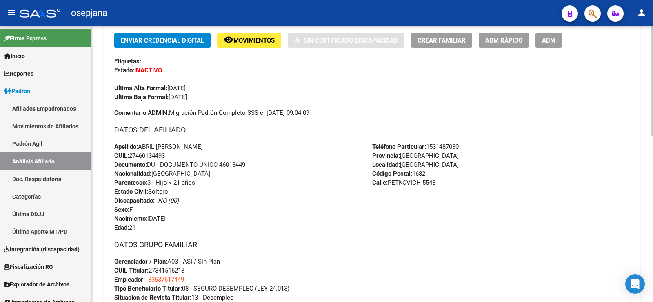
click at [504, 39] on span "ABM Rápido" at bounding box center [503, 40] width 37 height 7
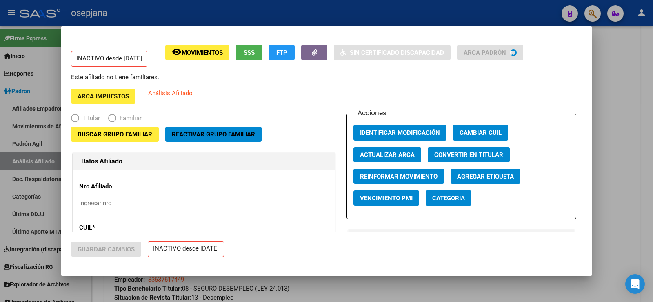
radio input "true"
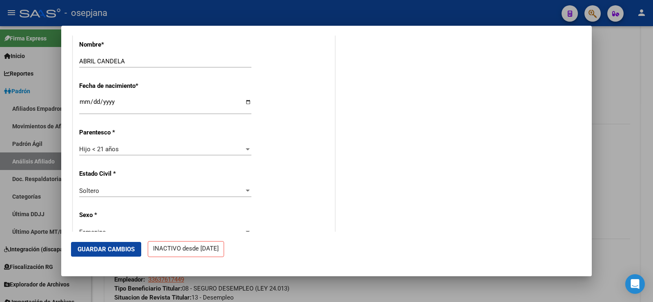
scroll to position [367, 0]
click at [117, 147] on span "Hijo < 21 años" at bounding box center [99, 147] width 40 height 7
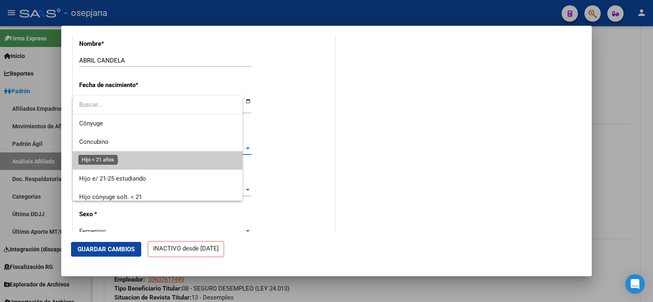
scroll to position [12, 0]
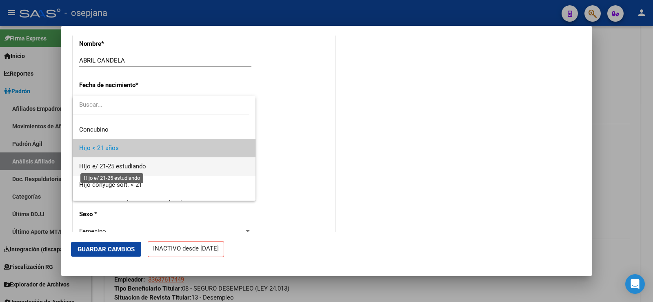
click at [114, 163] on span "Hijo e/ 21-25 estudiando" at bounding box center [112, 165] width 67 height 7
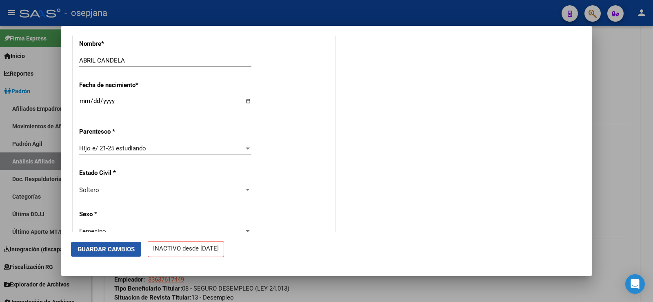
click at [119, 252] on span "Guardar Cambios" at bounding box center [106, 248] width 57 height 7
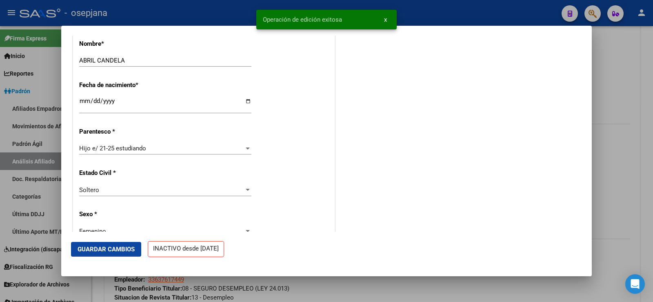
scroll to position [82, 0]
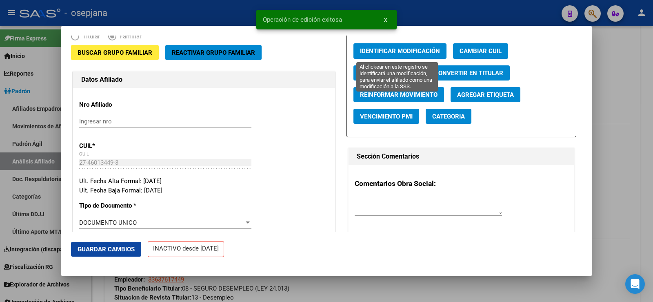
click at [383, 49] on span "Identificar Modificación" at bounding box center [400, 51] width 80 height 7
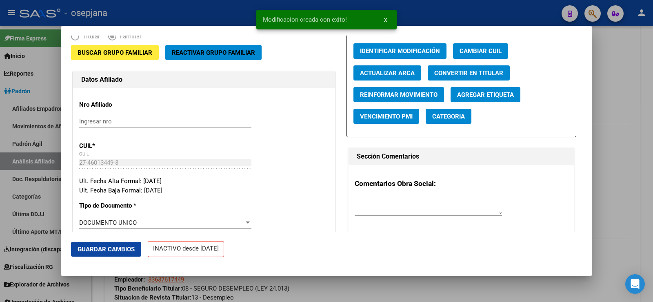
click at [610, 109] on div at bounding box center [326, 151] width 653 height 302
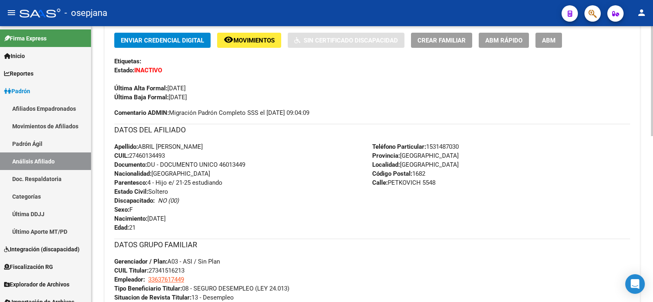
scroll to position [0, 0]
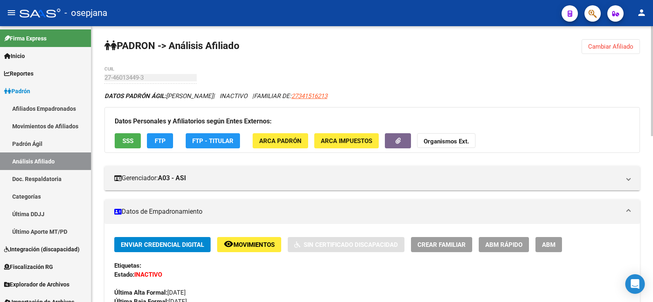
click at [629, 48] on span "Cambiar Afiliado" at bounding box center [610, 46] width 45 height 7
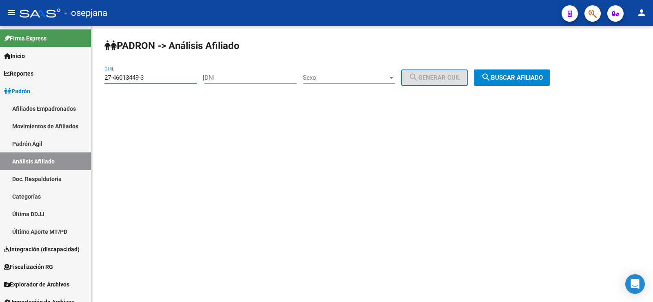
drag, startPoint x: 160, startPoint y: 77, endPoint x: 91, endPoint y: 77, distance: 69.0
click at [91, 77] on div "PADRON -> Análisis Afiliado 27-46013449-3 CUIL | DNI Sexo Sexo search Generar C…" at bounding box center [372, 69] width 562 height 86
paste input "0-38030653-1"
type input "20-38030653-1"
click at [491, 76] on mat-icon "search" at bounding box center [486, 77] width 10 height 10
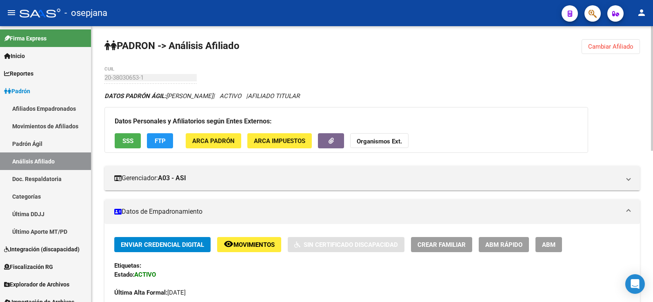
scroll to position [122, 0]
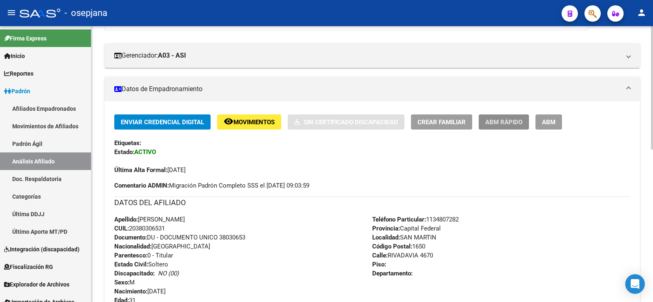
click at [501, 122] on span "ABM Rápido" at bounding box center [503, 121] width 37 height 7
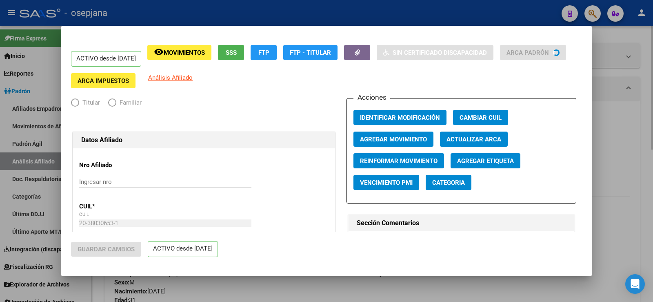
radio input "true"
type input "30-50325553-3"
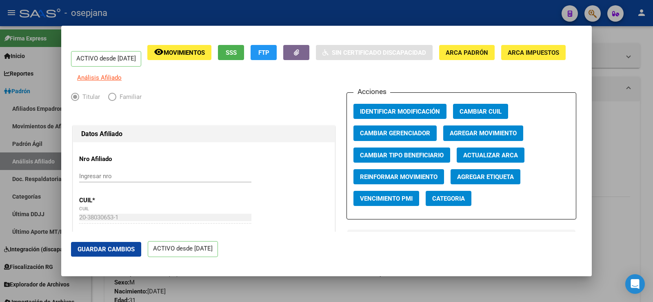
click at [482, 159] on span "Actualizar ARCA" at bounding box center [490, 154] width 55 height 7
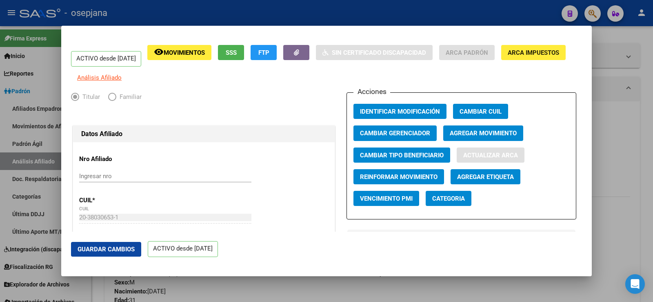
type input "TULA"
type input "MATIAS NICOLAS"
type input "BO OFICIALES GR"
type input "RIVADAVIA"
type input "4670"
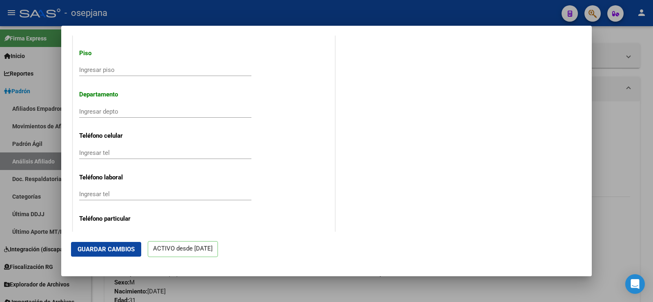
scroll to position [939, 0]
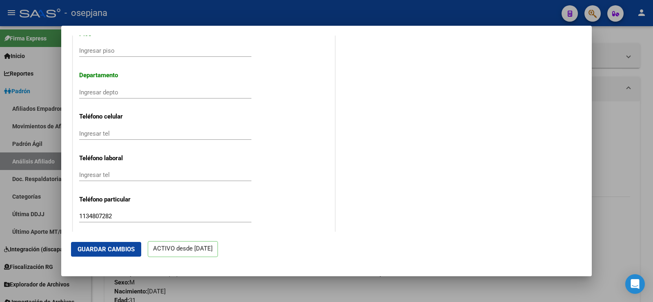
click at [122, 249] on span "Guardar Cambios" at bounding box center [106, 248] width 57 height 7
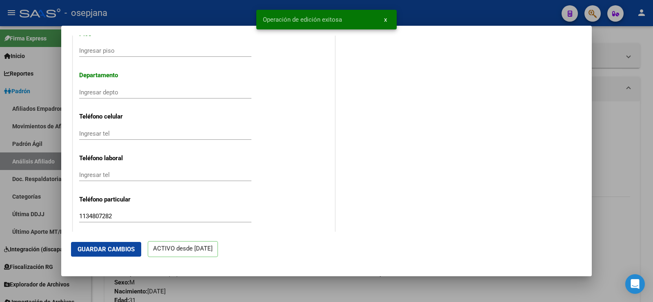
click at [650, 110] on div at bounding box center [326, 151] width 653 height 302
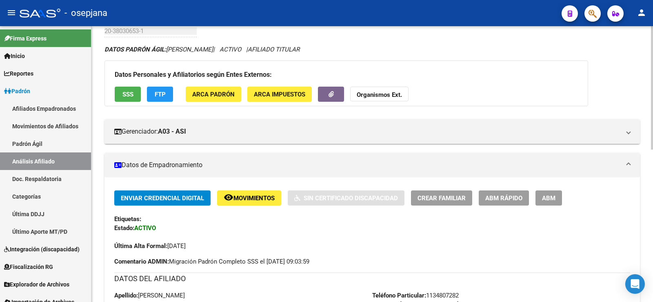
scroll to position [0, 0]
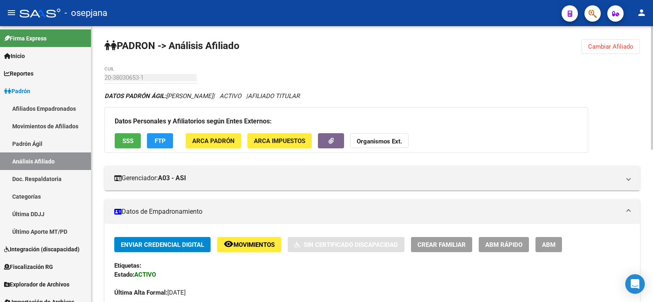
click at [626, 47] on span "Cambiar Afiliado" at bounding box center [610, 46] width 45 height 7
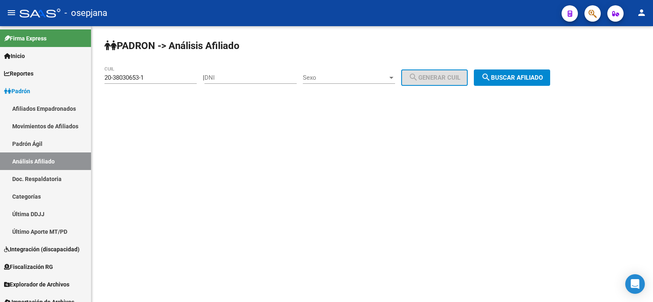
click at [152, 73] on div "20-38030653-1 CUIL" at bounding box center [150, 75] width 92 height 18
drag, startPoint x: 152, startPoint y: 76, endPoint x: 86, endPoint y: 76, distance: 66.5
click at [86, 76] on mat-sidenav-container "Firma Express Inicio Calendario SSS Instructivos Contacto OS Reportes Ingresos …" at bounding box center [326, 163] width 653 height 275
paste input "3-47861045-9"
click at [530, 74] on span "search Buscar afiliado" at bounding box center [512, 77] width 62 height 7
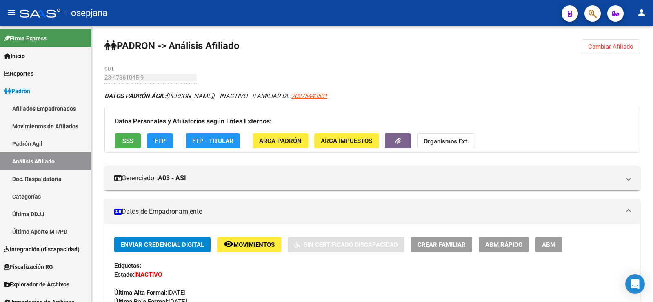
click at [127, 143] on span "SSS" at bounding box center [127, 140] width 11 height 7
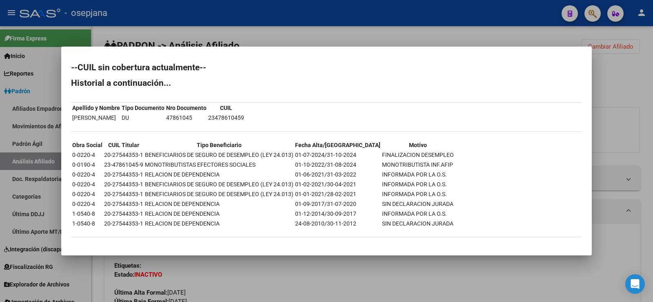
click at [287, 35] on div at bounding box center [326, 151] width 653 height 302
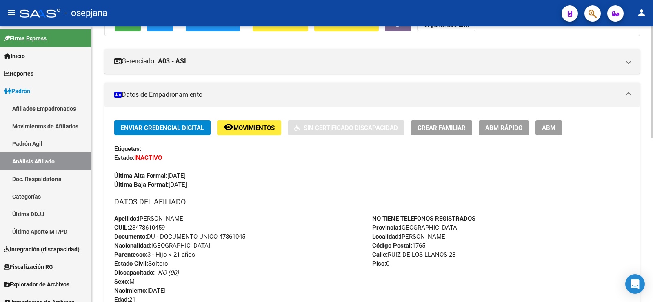
scroll to position [122, 0]
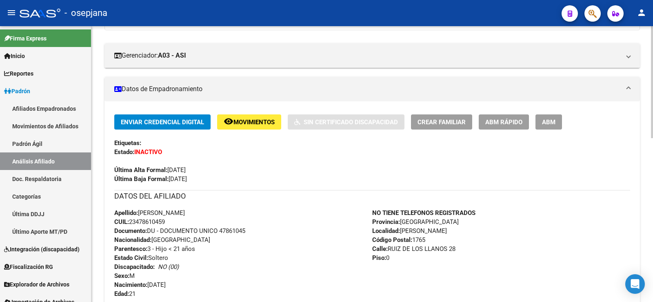
click at [258, 120] on span "Movimientos" at bounding box center [253, 121] width 41 height 7
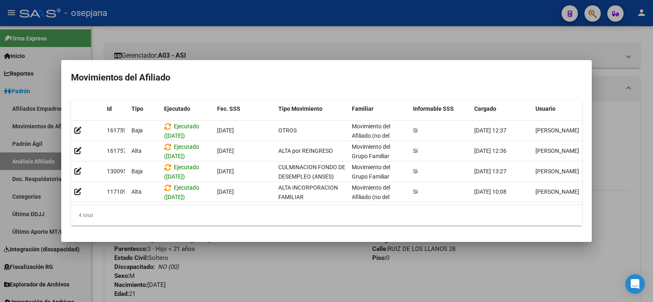
click at [309, 262] on div at bounding box center [326, 151] width 653 height 302
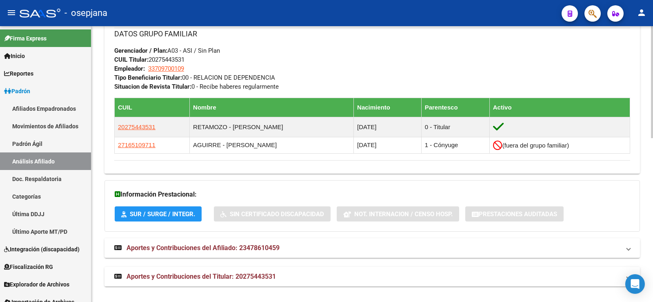
scroll to position [403, 0]
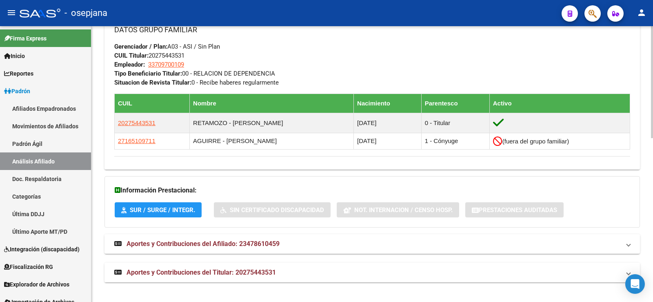
click at [229, 276] on strong "Aportes y Contribuciones del Titular: 20275443531" at bounding box center [195, 272] width 162 height 9
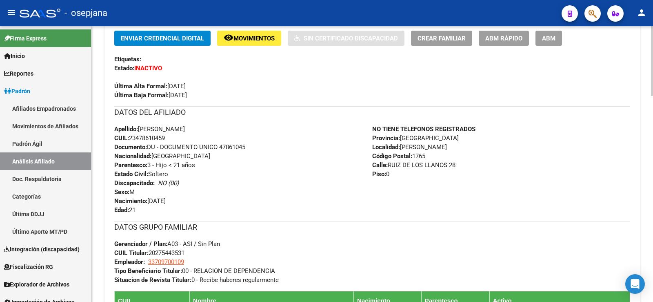
scroll to position [0, 0]
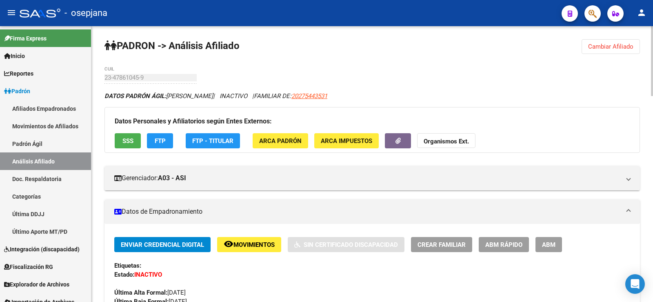
click at [125, 137] on span "SSS" at bounding box center [127, 140] width 11 height 7
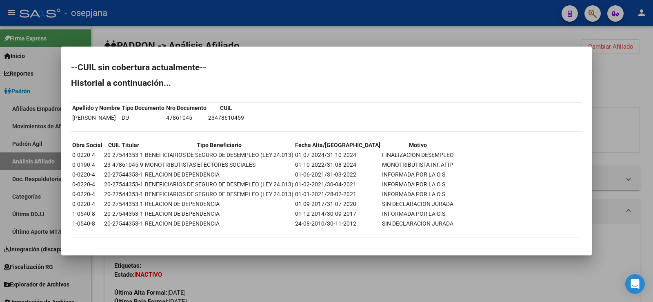
click at [271, 262] on div at bounding box center [326, 151] width 653 height 302
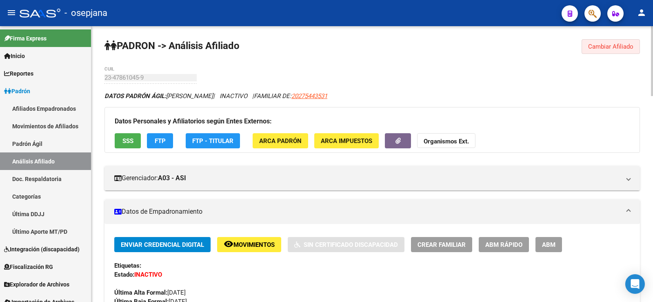
click at [613, 44] on span "Cambiar Afiliado" at bounding box center [610, 46] width 45 height 7
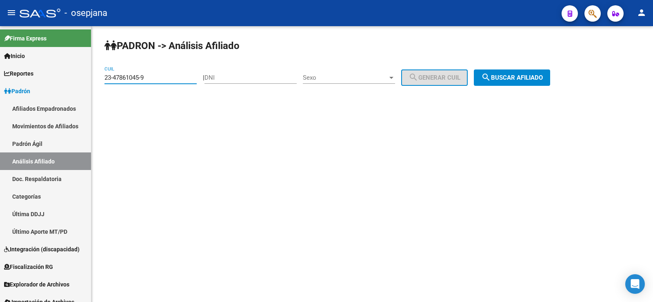
drag, startPoint x: 158, startPoint y: 77, endPoint x: 91, endPoint y: 76, distance: 66.9
click at [91, 76] on mat-sidenav-container "Firma Express Inicio Calendario SSS Instructivos Contacto OS Reportes Ingresos …" at bounding box center [326, 163] width 653 height 275
paste input "0-45013580-2"
click at [520, 73] on button "search Buscar afiliado" at bounding box center [512, 77] width 76 height 16
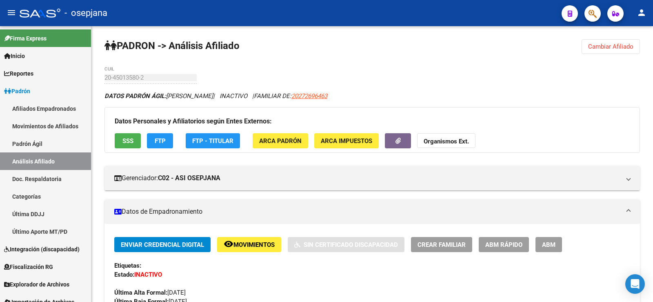
click at [599, 46] on span "Cambiar Afiliado" at bounding box center [610, 46] width 45 height 7
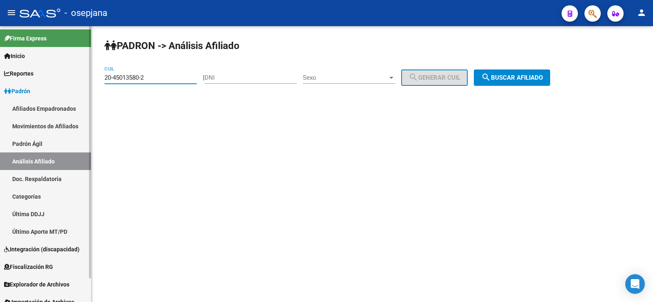
drag, startPoint x: 153, startPoint y: 77, endPoint x: 90, endPoint y: 78, distance: 63.3
click at [90, 78] on mat-sidenav-container "Firma Express Inicio Calendario SSS Instructivos Contacto OS Reportes Ingresos …" at bounding box center [326, 163] width 653 height 275
paste input "7-45003700-7"
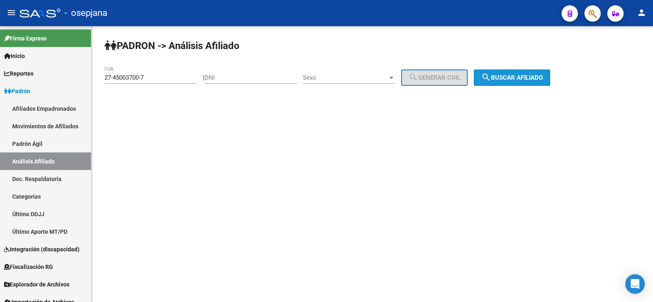
click at [495, 82] on button "search Buscar afiliado" at bounding box center [512, 77] width 76 height 16
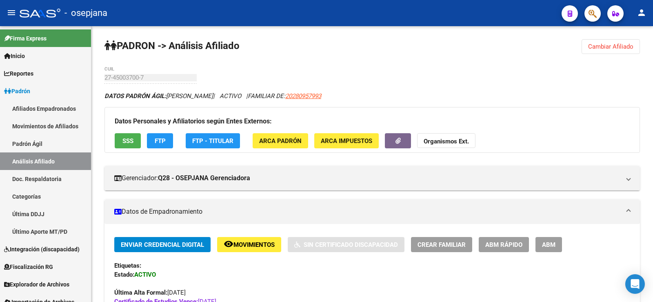
click at [592, 45] on span "Cambiar Afiliado" at bounding box center [610, 46] width 45 height 7
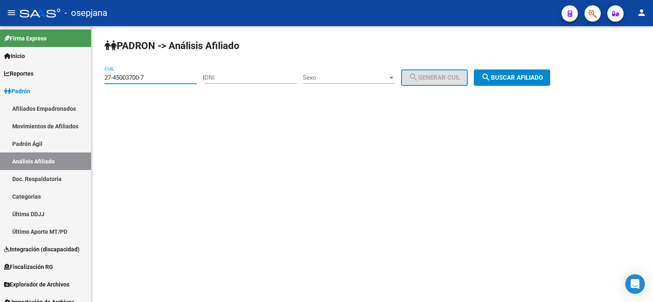
drag, startPoint x: 160, startPoint y: 77, endPoint x: 95, endPoint y: 78, distance: 64.5
click at [95, 78] on div "PADRON -> Análisis Afiliado 27-45003700-7 CUIL | DNI Sexo Sexo search Generar C…" at bounding box center [372, 69] width 562 height 86
paste input "785154-0"
click at [518, 76] on span "search Buscar afiliado" at bounding box center [512, 77] width 62 height 7
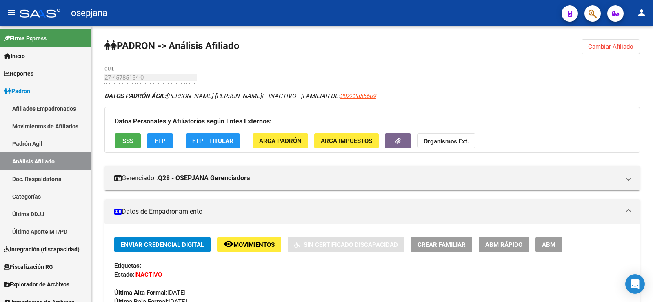
click at [608, 42] on button "Cambiar Afiliado" at bounding box center [611, 46] width 58 height 15
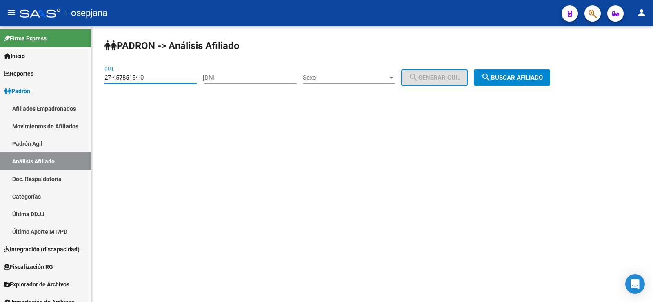
drag, startPoint x: 156, startPoint y: 77, endPoint x: 94, endPoint y: 75, distance: 62.1
click at [94, 75] on div "PADRON -> Análisis Afiliado 27-45785154-0 CUIL | DNI Sexo Sexo search Generar C…" at bounding box center [372, 69] width 562 height 86
paste input "4259267"
click at [513, 71] on button "search Buscar afiliado" at bounding box center [512, 77] width 76 height 16
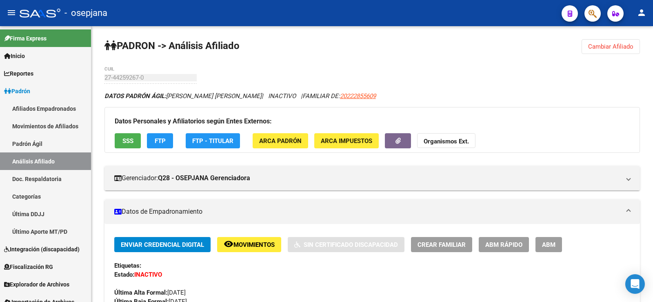
click at [602, 44] on span "Cambiar Afiliado" at bounding box center [610, 46] width 45 height 7
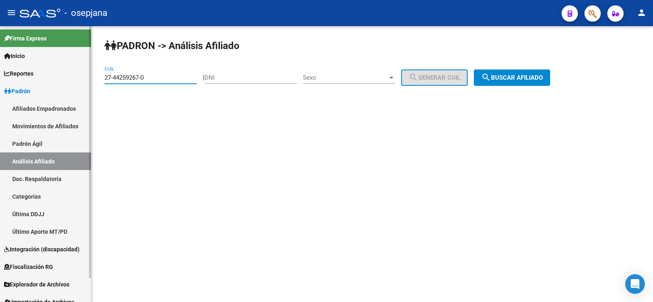
drag, startPoint x: 152, startPoint y: 78, endPoint x: 87, endPoint y: 78, distance: 65.7
click at [87, 78] on mat-sidenav-container "Firma Express Inicio Calendario SSS Instructivos Contacto OS Reportes Ingresos …" at bounding box center [326, 163] width 653 height 275
paste input "3-44542040-9"
click at [535, 76] on span "search Buscar afiliado" at bounding box center [512, 77] width 62 height 7
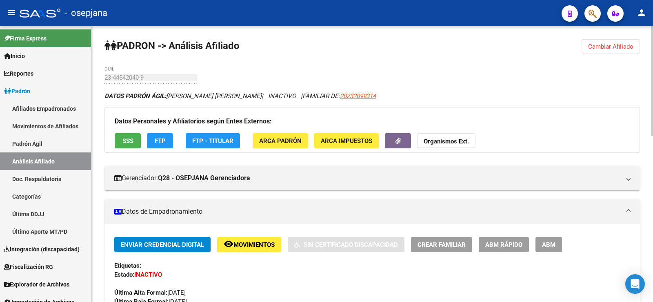
click at [597, 45] on span "Cambiar Afiliado" at bounding box center [610, 46] width 45 height 7
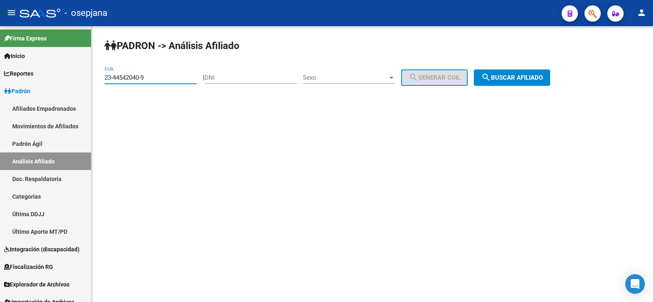
drag, startPoint x: 157, startPoint y: 76, endPoint x: 94, endPoint y: 74, distance: 62.5
click at [94, 74] on div "PADRON -> Análisis Afiliado 23-44542040-9 CUIL | DNI Sexo Sexo search Generar C…" at bounding box center [372, 69] width 562 height 86
paste input "7-25024745-7"
type input "27-25024745-7"
click at [491, 75] on mat-icon "search" at bounding box center [486, 77] width 10 height 10
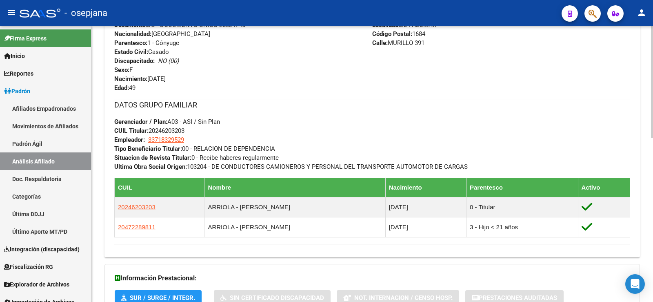
scroll to position [326, 0]
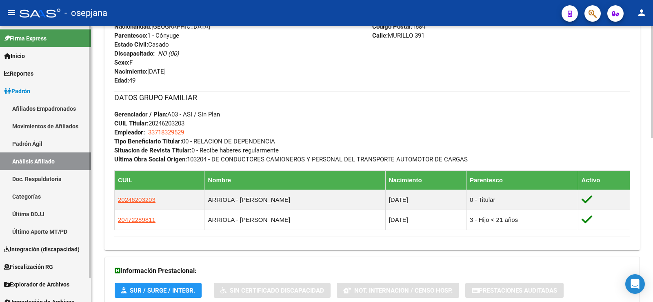
click at [41, 129] on link "Movimientos de Afiliados" at bounding box center [45, 126] width 91 height 18
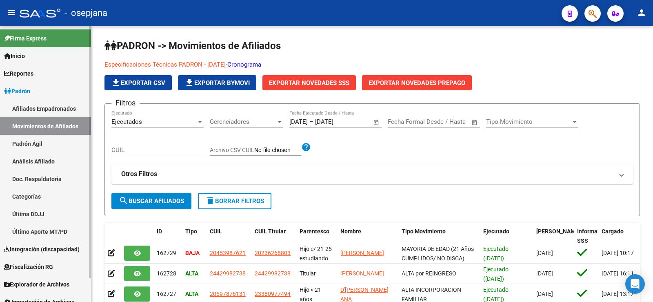
click at [24, 166] on link "Análisis Afiliado" at bounding box center [45, 161] width 91 height 18
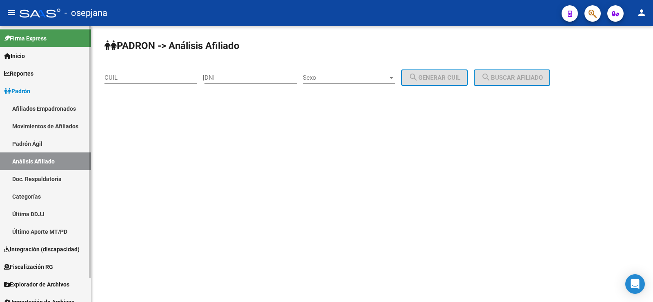
click at [34, 131] on link "Movimientos de Afiliados" at bounding box center [45, 126] width 91 height 18
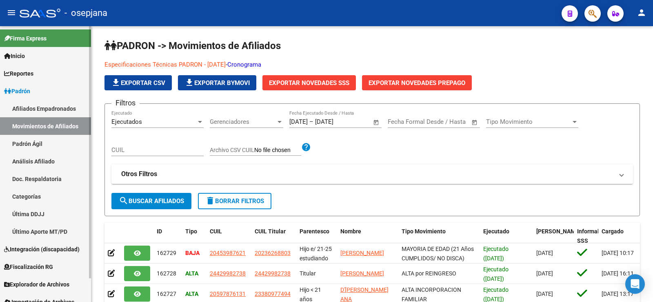
click at [47, 146] on link "Padrón Ágil" at bounding box center [45, 144] width 91 height 18
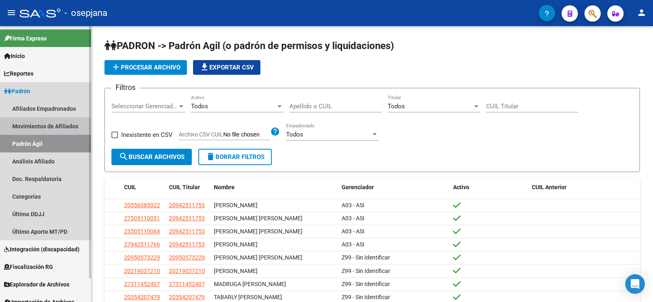
click at [28, 131] on link "Movimientos de Afiliados" at bounding box center [45, 126] width 91 height 18
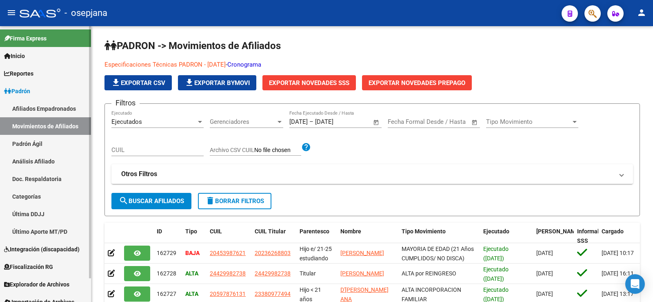
click at [13, 94] on span "Padrón" at bounding box center [17, 91] width 26 height 9
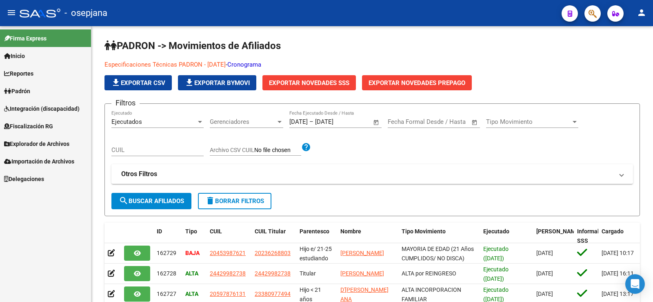
click at [49, 146] on span "Explorador de Archivos" at bounding box center [36, 143] width 65 height 9
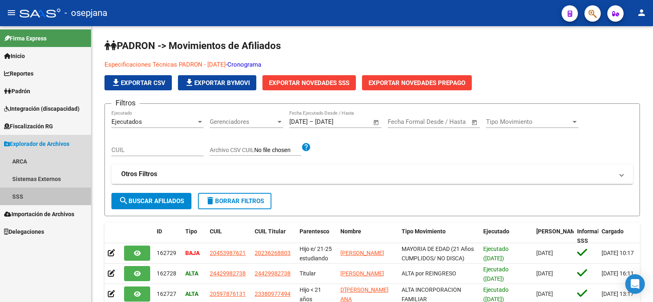
click at [19, 196] on link "SSS" at bounding box center [45, 196] width 91 height 18
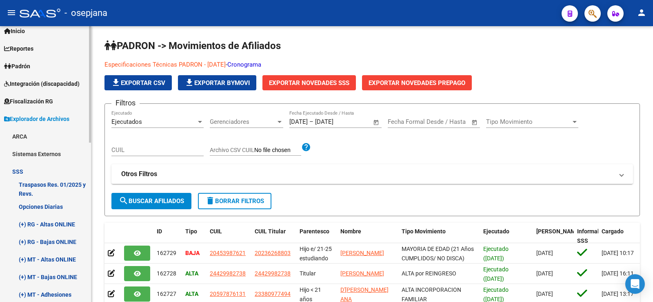
scroll to position [41, 0]
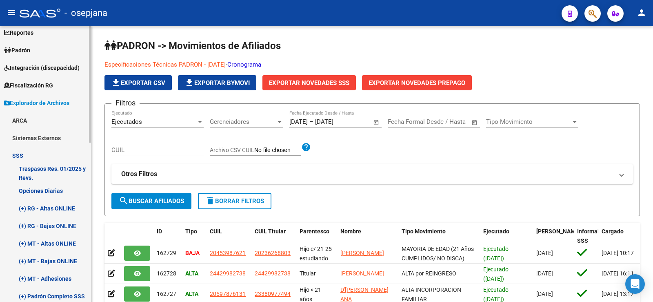
click at [56, 207] on link "(+) RG - Altas ONLINE" at bounding box center [45, 208] width 91 height 18
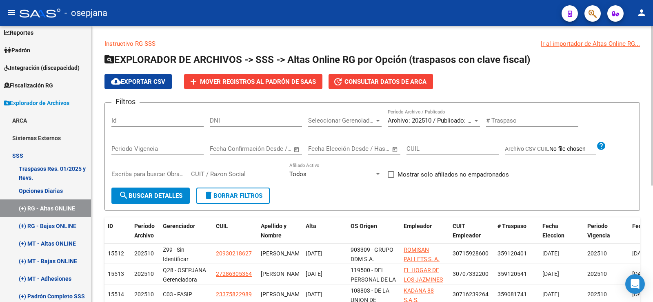
click at [140, 44] on link "Instructivo RG SSS" at bounding box center [129, 43] width 51 height 7
click at [48, 192] on link "Opciones Diarias" at bounding box center [45, 191] width 91 height 18
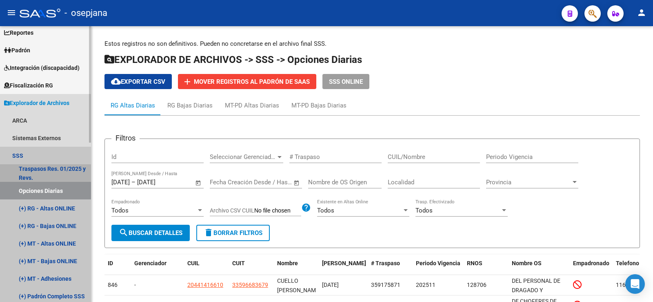
click at [46, 171] on link "Traspasos Res. 01/2025 y Revs." at bounding box center [45, 173] width 91 height 18
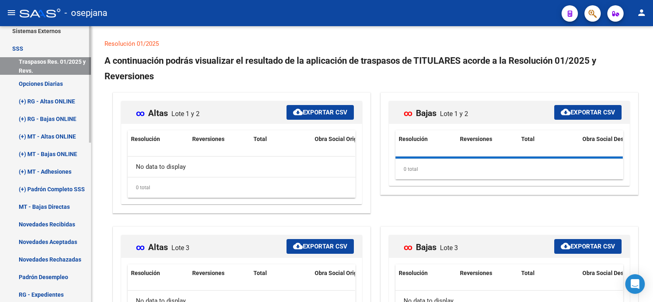
scroll to position [163, 0]
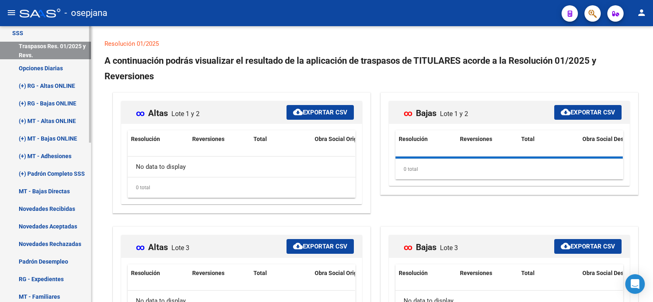
click at [49, 204] on link "Novedades Recibidas" at bounding box center [45, 209] width 91 height 18
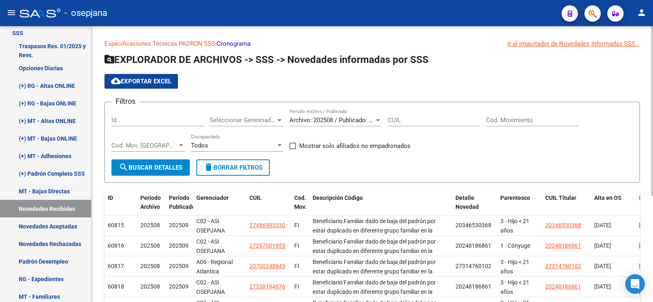
click at [244, 42] on link "Cronograma" at bounding box center [234, 43] width 34 height 7
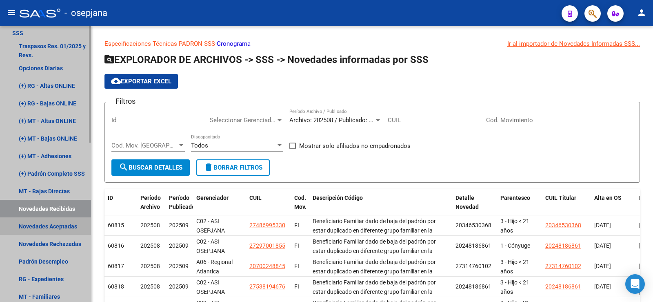
click at [63, 227] on link "Novedades Aceptadas" at bounding box center [45, 226] width 91 height 18
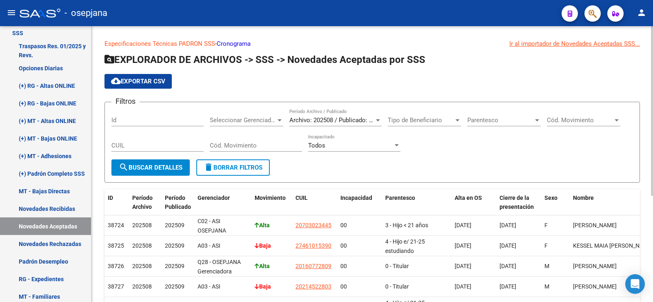
click at [244, 42] on link "Cronograma" at bounding box center [234, 43] width 34 height 7
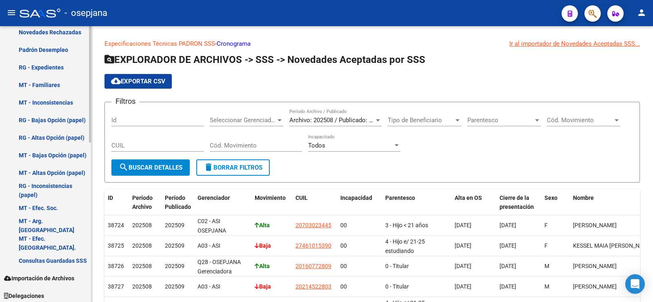
scroll to position [377, 0]
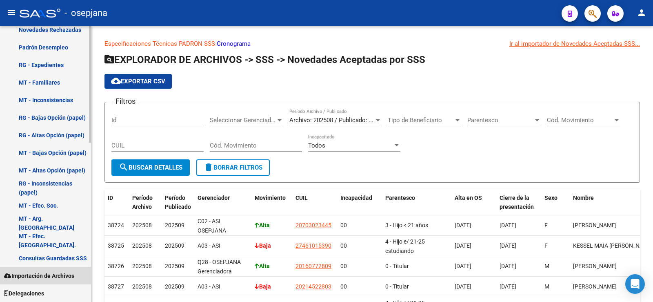
click at [42, 278] on span "Importación de Archivos" at bounding box center [39, 275] width 70 height 9
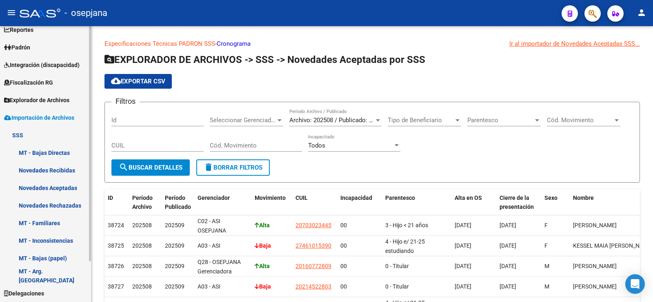
scroll to position [44, 0]
click at [56, 172] on link "Novedades Recibidas" at bounding box center [45, 170] width 91 height 18
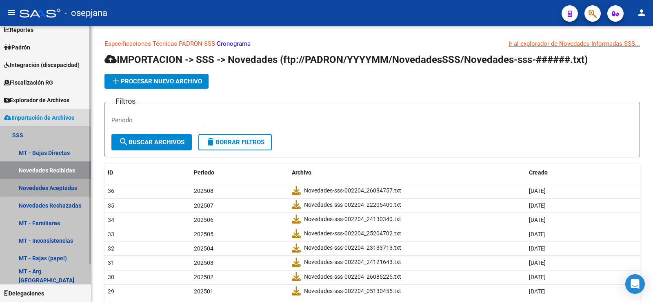
click at [56, 186] on link "Novedades Aceptadas" at bounding box center [45, 188] width 91 height 18
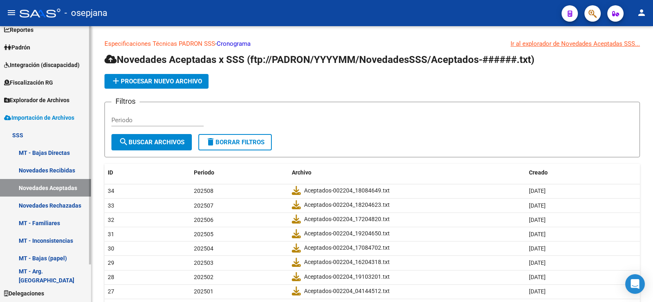
click at [53, 222] on link "MT - Familiares" at bounding box center [45, 223] width 91 height 18
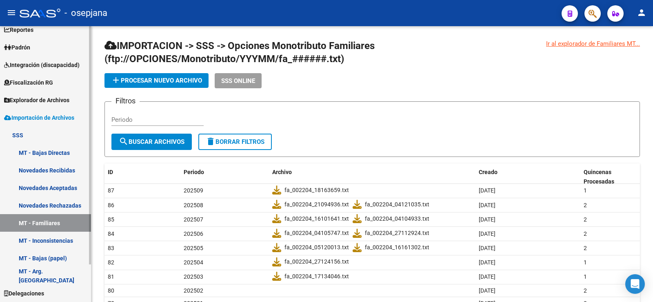
click at [50, 236] on link "MT - Inconsistencias" at bounding box center [45, 240] width 91 height 18
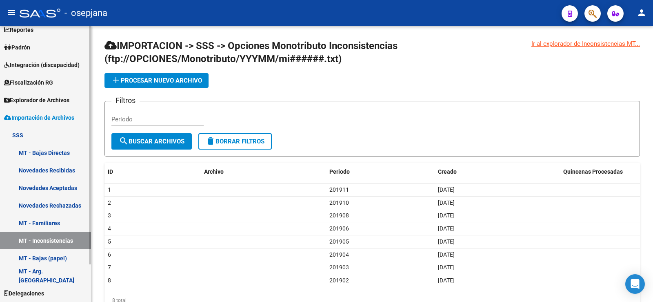
click at [24, 134] on link "SSS" at bounding box center [45, 135] width 91 height 18
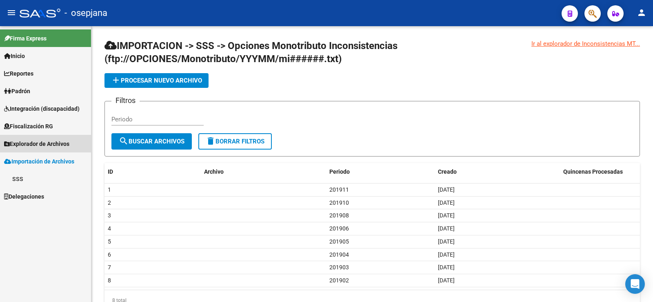
click at [25, 138] on link "Explorador de Archivos" at bounding box center [45, 144] width 91 height 18
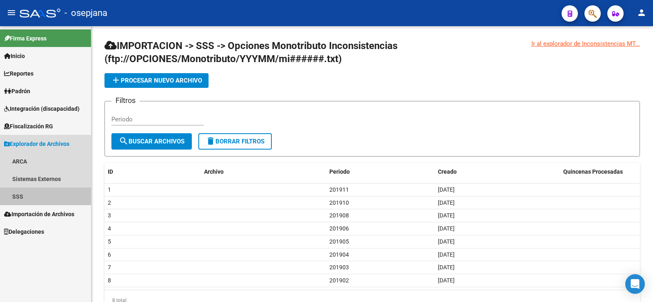
click at [18, 196] on link "SSS" at bounding box center [45, 196] width 91 height 18
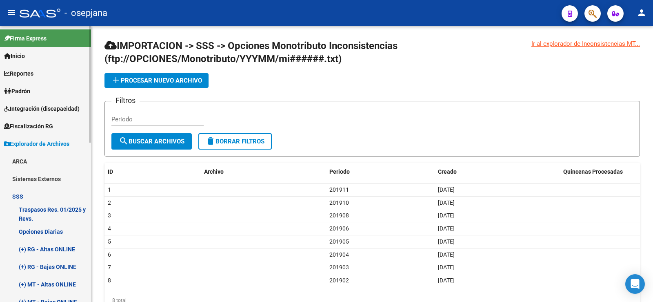
click at [53, 203] on link "SSS" at bounding box center [45, 196] width 91 height 18
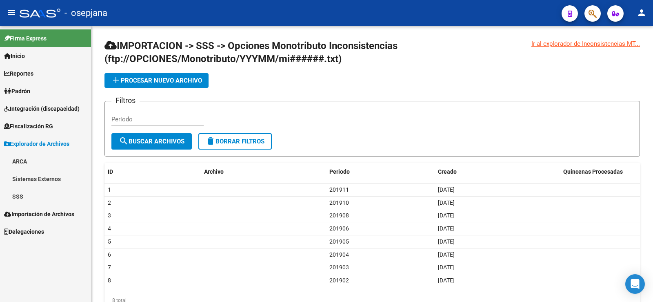
click at [19, 192] on link "SSS" at bounding box center [45, 196] width 91 height 18
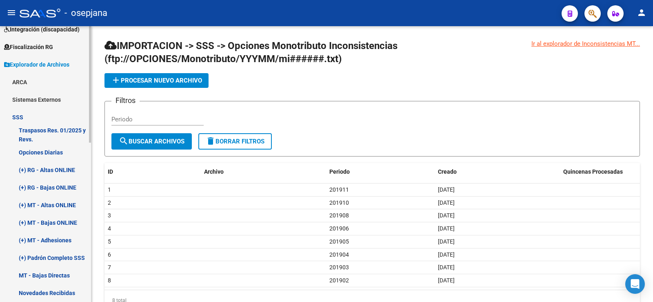
scroll to position [82, 0]
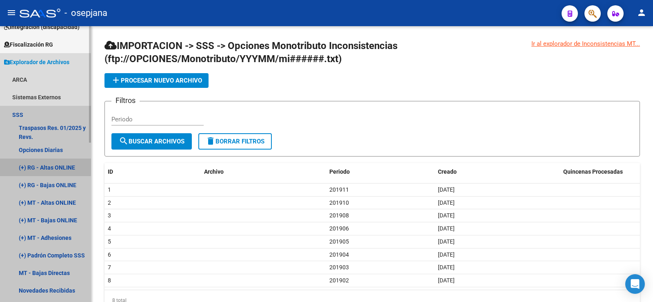
click at [27, 165] on link "(+) RG - Altas ONLINE" at bounding box center [45, 167] width 91 height 18
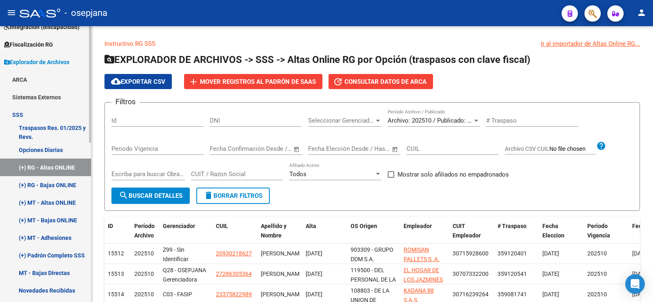
click at [39, 251] on link "(+) Padrón Completo SSS" at bounding box center [45, 255] width 91 height 18
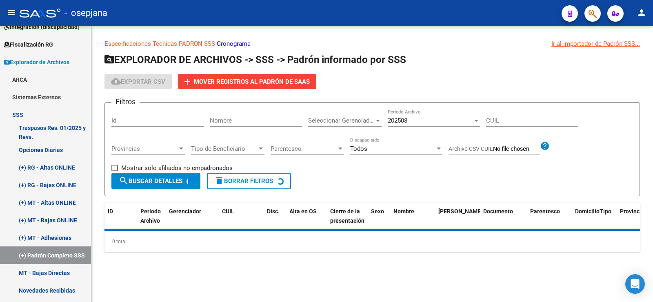
click at [228, 45] on link "Cronograma" at bounding box center [234, 43] width 34 height 7
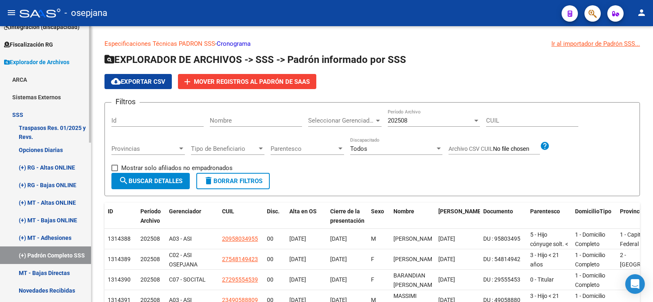
click at [38, 164] on link "(+) RG - Altas ONLINE" at bounding box center [45, 167] width 91 height 18
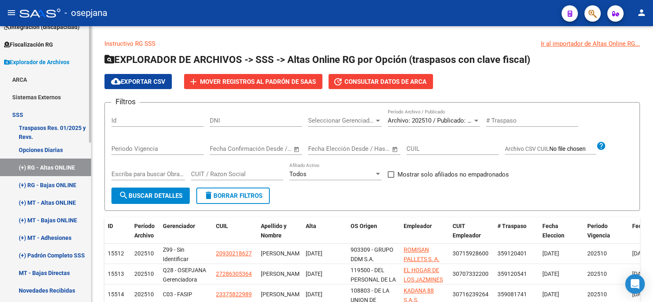
click at [24, 60] on span "Explorador de Archivos" at bounding box center [36, 62] width 65 height 9
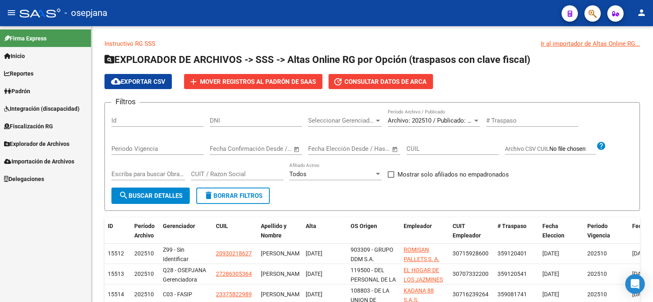
click at [32, 84] on link "Padrón" at bounding box center [45, 91] width 91 height 18
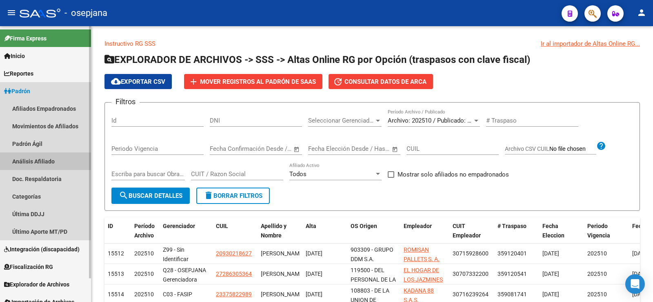
click at [37, 159] on link "Análisis Afiliado" at bounding box center [45, 161] width 91 height 18
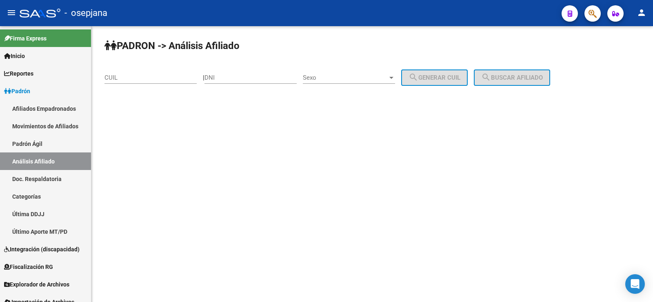
click at [127, 78] on input "CUIL" at bounding box center [150, 77] width 92 height 7
paste input "27-30300941-3"
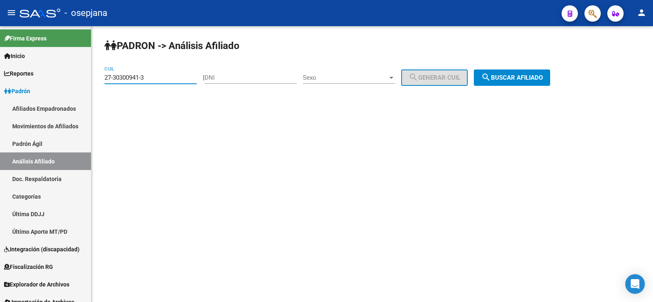
click at [518, 78] on span "search Buscar afiliado" at bounding box center [512, 77] width 62 height 7
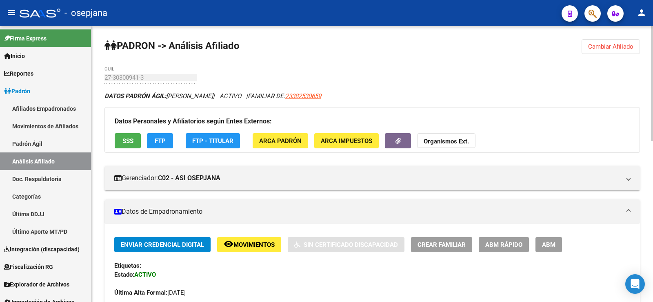
click at [606, 41] on button "Cambiar Afiliado" at bounding box center [611, 46] width 58 height 15
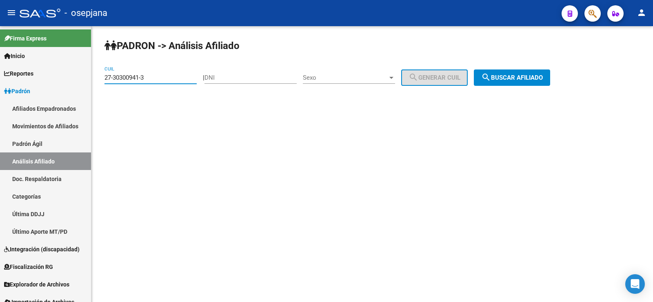
drag, startPoint x: 149, startPoint y: 78, endPoint x: 97, endPoint y: 78, distance: 52.2
click at [97, 78] on div "PADRON -> Análisis Afiliado 27-30300941-3 CUIL | DNI Sexo Sexo search Generar C…" at bounding box center [372, 69] width 562 height 86
paste input "45688012-1"
drag, startPoint x: 535, startPoint y: 77, endPoint x: 490, endPoint y: 88, distance: 46.7
click at [534, 77] on span "search Buscar afiliado" at bounding box center [512, 77] width 62 height 7
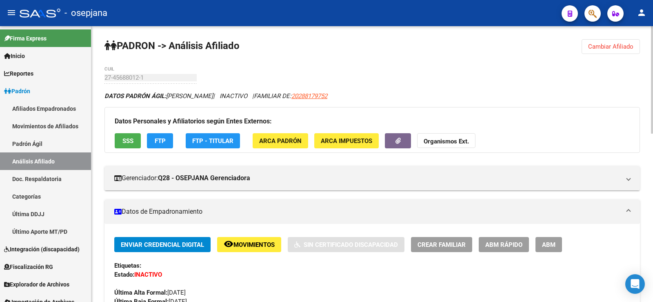
click at [613, 47] on span "Cambiar Afiliado" at bounding box center [610, 46] width 45 height 7
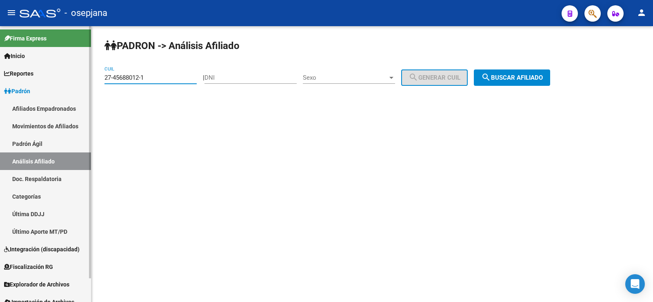
drag, startPoint x: 160, startPoint y: 80, endPoint x: 89, endPoint y: 80, distance: 70.6
click at [89, 80] on mat-sidenav-container "Firma Express Inicio Calendario SSS Instructivos Contacto OS Reportes Ingresos …" at bounding box center [326, 163] width 653 height 275
paste input "6013530-9"
click at [522, 73] on button "search Buscar afiliado" at bounding box center [512, 77] width 76 height 16
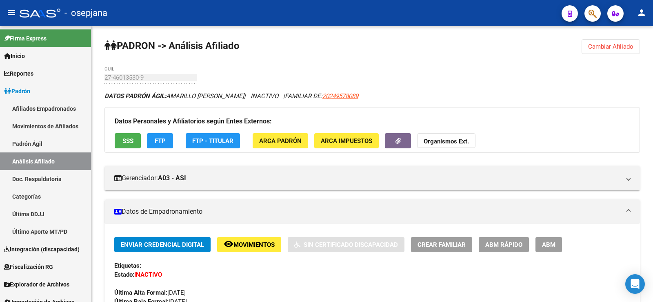
click at [602, 48] on span "Cambiar Afiliado" at bounding box center [610, 46] width 45 height 7
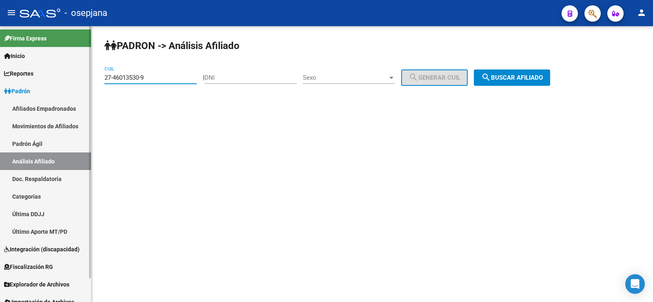
drag, startPoint x: 142, startPoint y: 78, endPoint x: 78, endPoint y: 81, distance: 63.3
click at [78, 81] on mat-sidenav-container "Firma Express Inicio Calendario SSS Instructivos Contacto OS Reportes Ingresos …" at bounding box center [326, 163] width 653 height 275
paste input "0-45398762-1"
click at [508, 75] on span "search Buscar afiliado" at bounding box center [512, 77] width 62 height 7
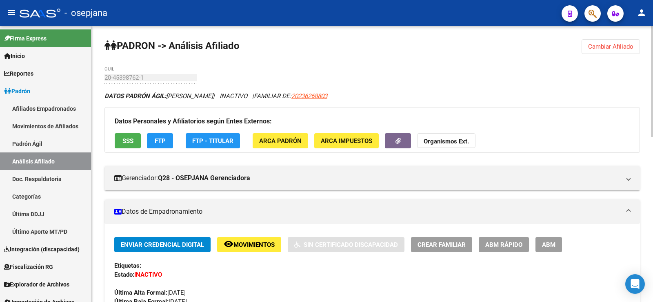
click at [615, 39] on button "Cambiar Afiliado" at bounding box center [611, 46] width 58 height 15
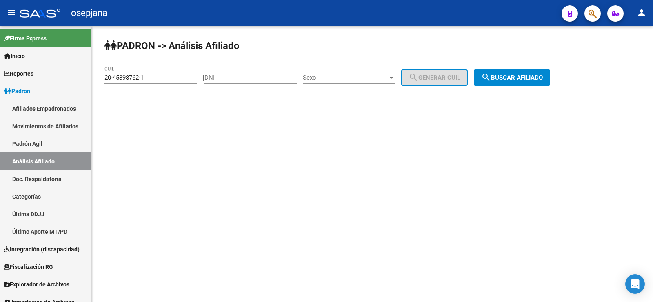
drag, startPoint x: 158, startPoint y: 82, endPoint x: 100, endPoint y: 80, distance: 58.4
click at [91, 82] on mat-sidenav-container "Firma Express Inicio Calendario SSS Instructivos Contacto OS Reportes Ingresos …" at bounding box center [326, 163] width 653 height 275
click at [118, 78] on input "20-45398762-1" at bounding box center [150, 77] width 92 height 7
drag, startPoint x: 106, startPoint y: 75, endPoint x: 182, endPoint y: 76, distance: 76.3
click at [182, 76] on input "20-45398762-1" at bounding box center [150, 77] width 92 height 7
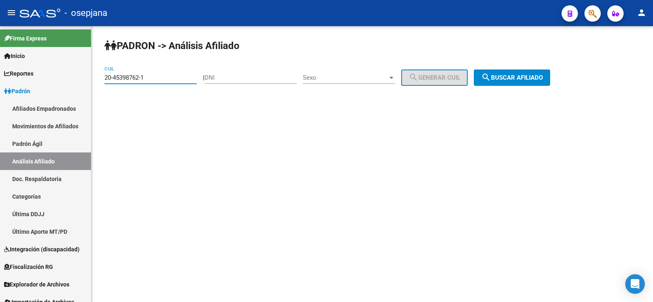
paste input
type input "20-45398762-1"
click at [525, 75] on span "search Buscar afiliado" at bounding box center [512, 77] width 62 height 7
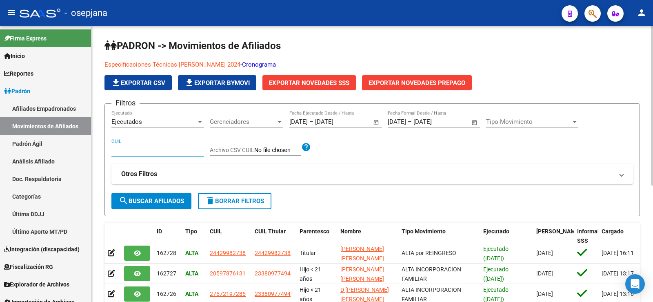
scroll to position [38, 0]
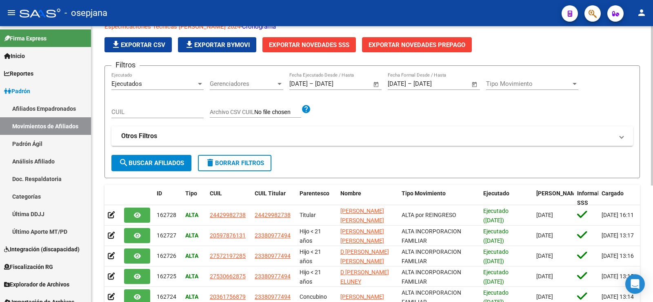
click at [644, 59] on div "[PERSON_NAME] -> Movimientos de Afiliados Especificaciones Técnicas [PERSON_NAM…" at bounding box center [372, 223] width 562 height 470
click at [155, 161] on span "search Buscar Afiliados" at bounding box center [151, 162] width 65 height 7
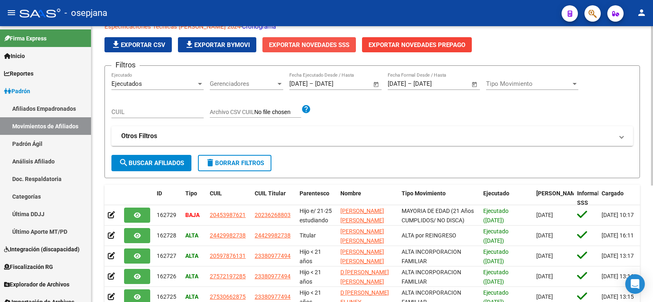
click at [298, 43] on span "Exportar Novedades SSS" at bounding box center [309, 44] width 80 height 7
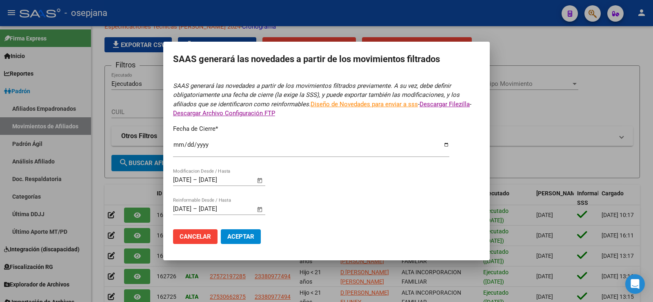
type input "[DATE]"
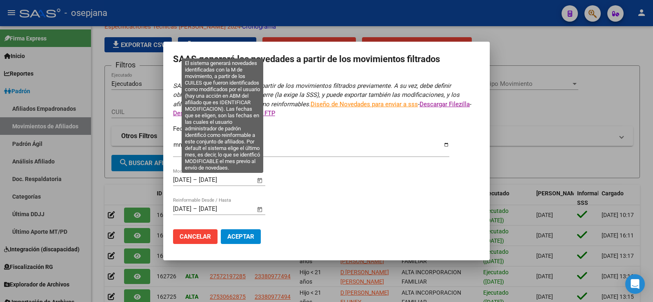
click at [257, 182] on span "Open calendar" at bounding box center [260, 180] width 20 height 20
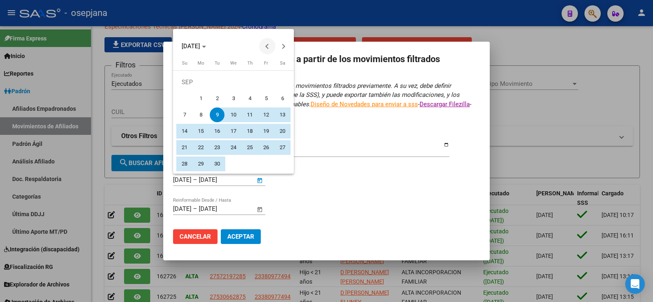
click at [266, 46] on button "Previous month" at bounding box center [267, 46] width 16 height 16
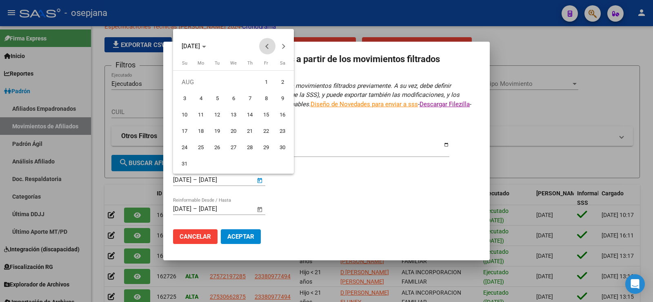
click at [266, 46] on button "Previous month" at bounding box center [267, 46] width 16 height 16
click at [218, 95] on span "1" at bounding box center [217, 98] width 15 height 15
type input "[DATE]"
click at [285, 48] on span "Next month" at bounding box center [283, 46] width 16 height 16
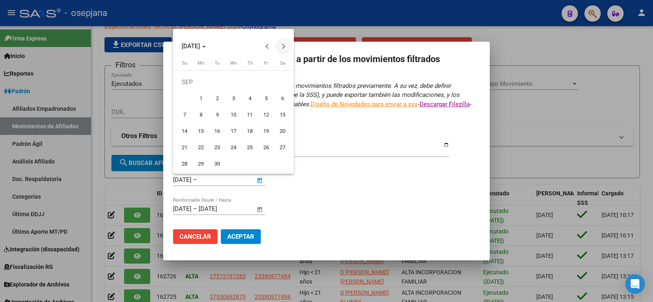
click at [285, 48] on span "Next month" at bounding box center [283, 46] width 16 height 16
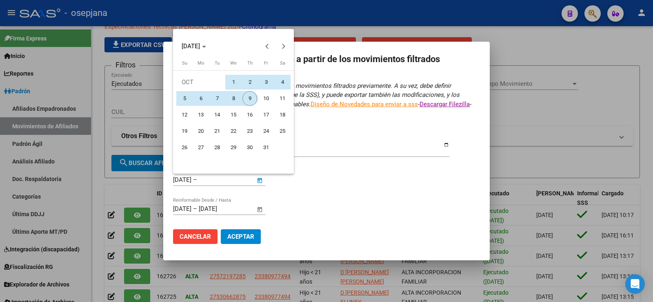
click at [251, 96] on span "9" at bounding box center [249, 98] width 15 height 15
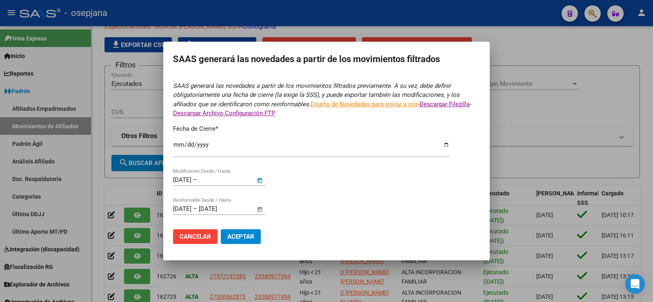
type input "[DATE]"
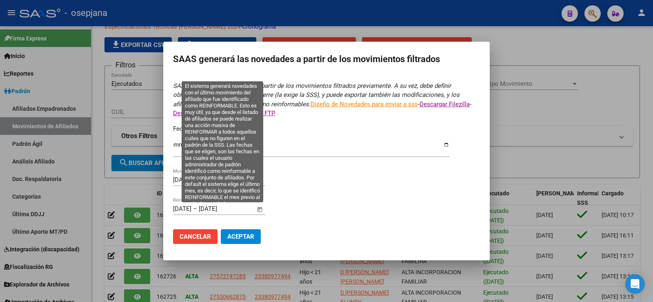
click at [260, 209] on span "Open calendar" at bounding box center [260, 209] width 20 height 20
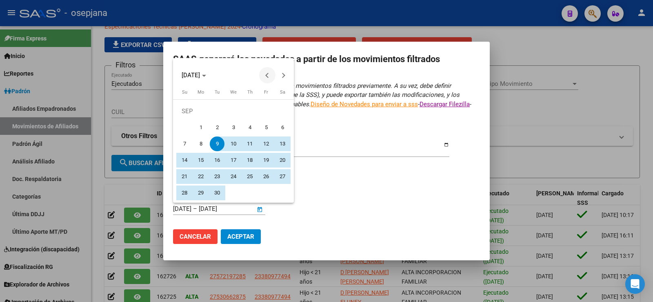
click at [266, 72] on span "Previous month" at bounding box center [267, 75] width 16 height 16
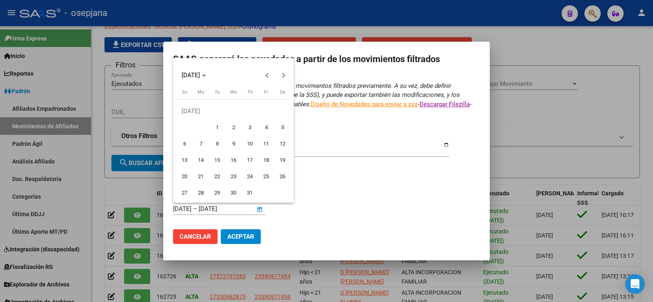
click at [220, 127] on span "1" at bounding box center [217, 127] width 15 height 15
type input "[DATE]"
click at [287, 74] on span "Next month" at bounding box center [283, 75] width 16 height 16
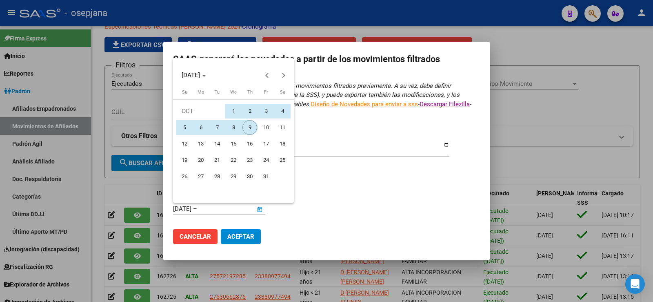
click at [252, 127] on span "9" at bounding box center [249, 127] width 15 height 15
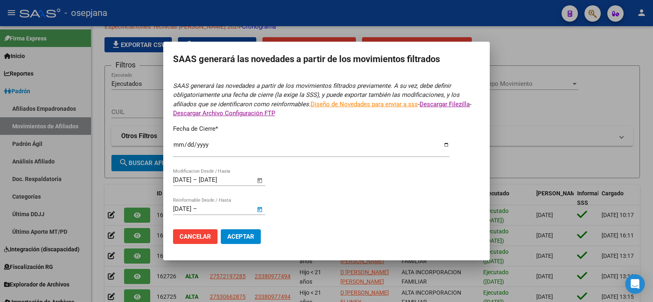
type input "[DATE]"
click at [246, 234] on span "Aceptar" at bounding box center [240, 236] width 27 height 7
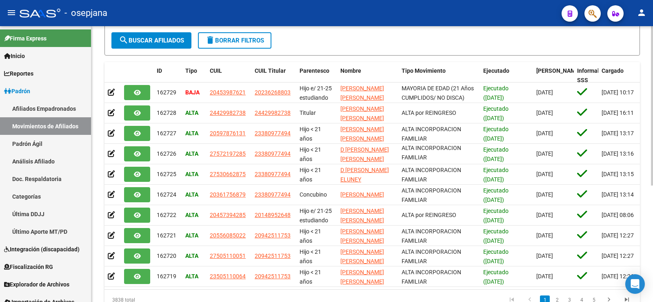
scroll to position [0, 0]
